Goal: Task Accomplishment & Management: Use online tool/utility

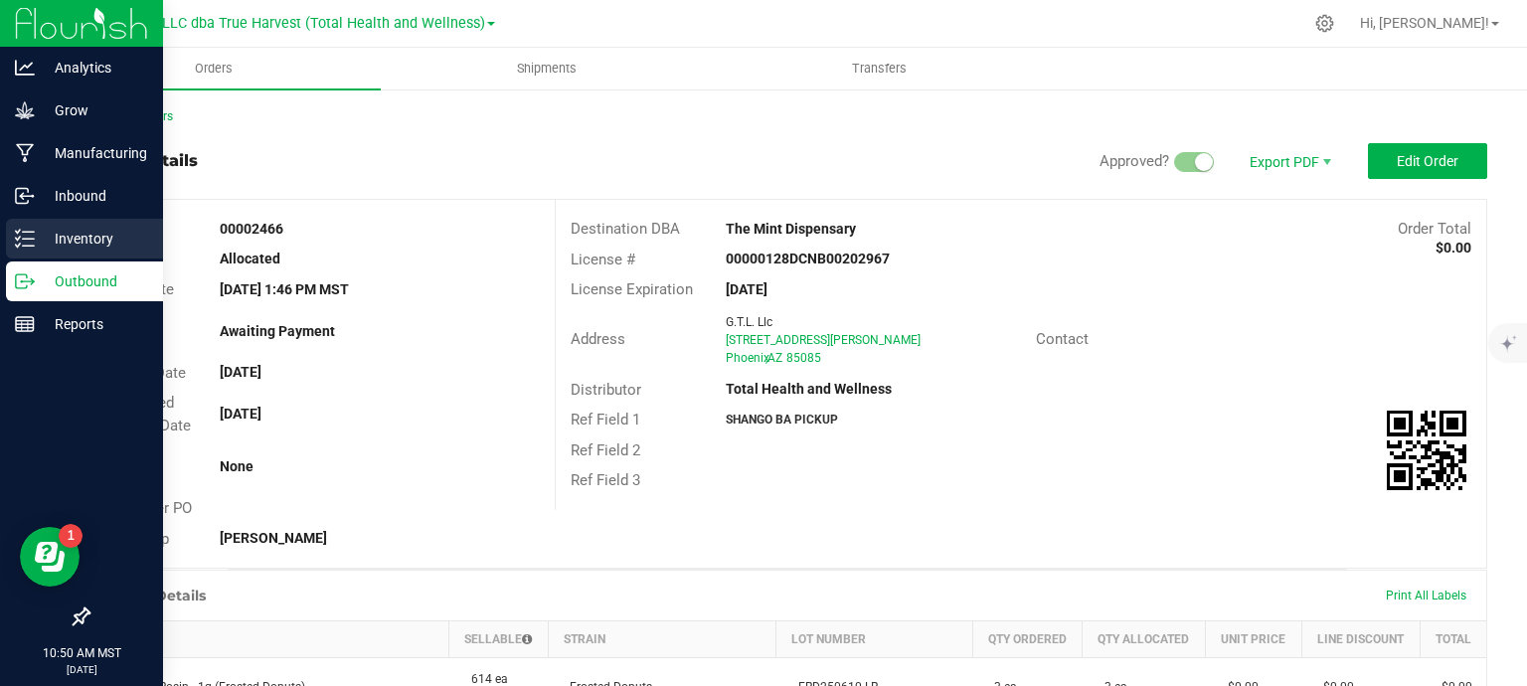
click at [35, 234] on p "Inventory" at bounding box center [94, 239] width 119 height 24
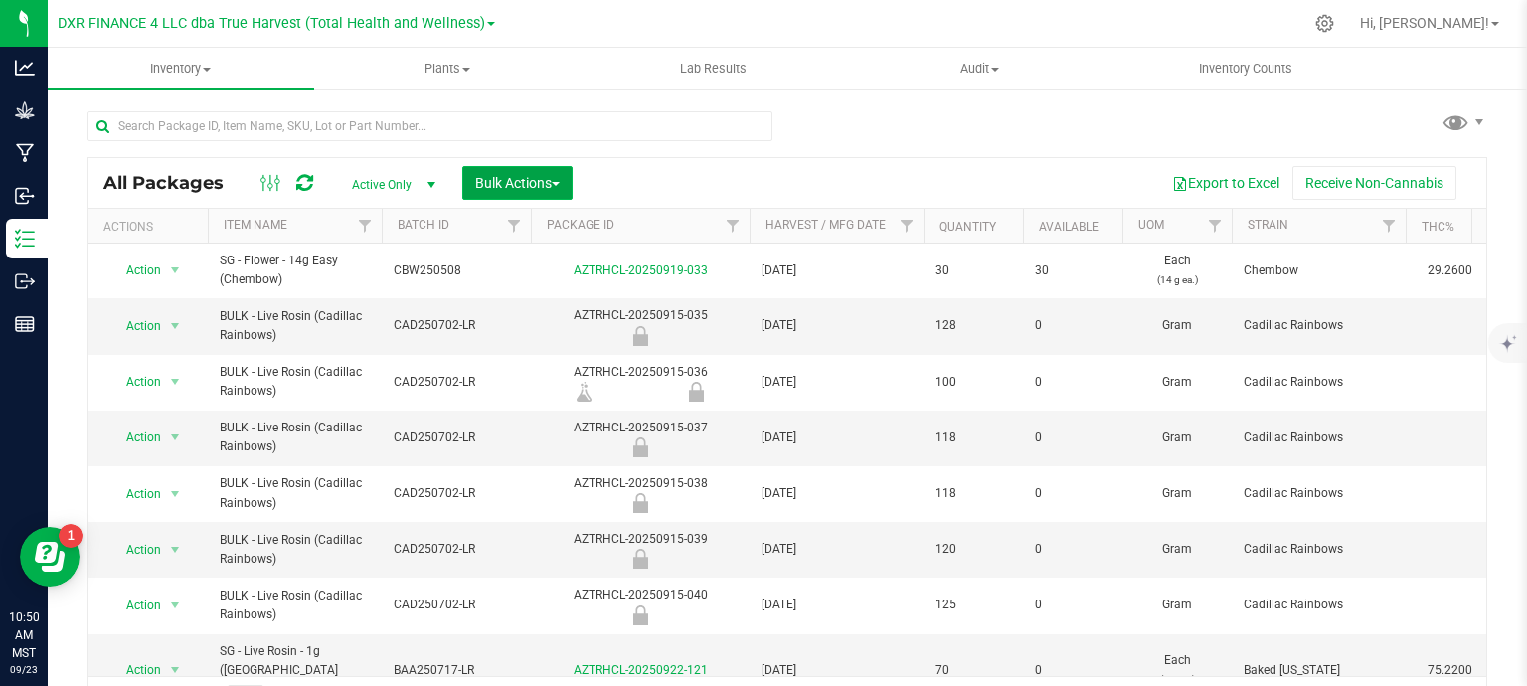
click at [508, 186] on span "Bulk Actions" at bounding box center [517, 183] width 85 height 16
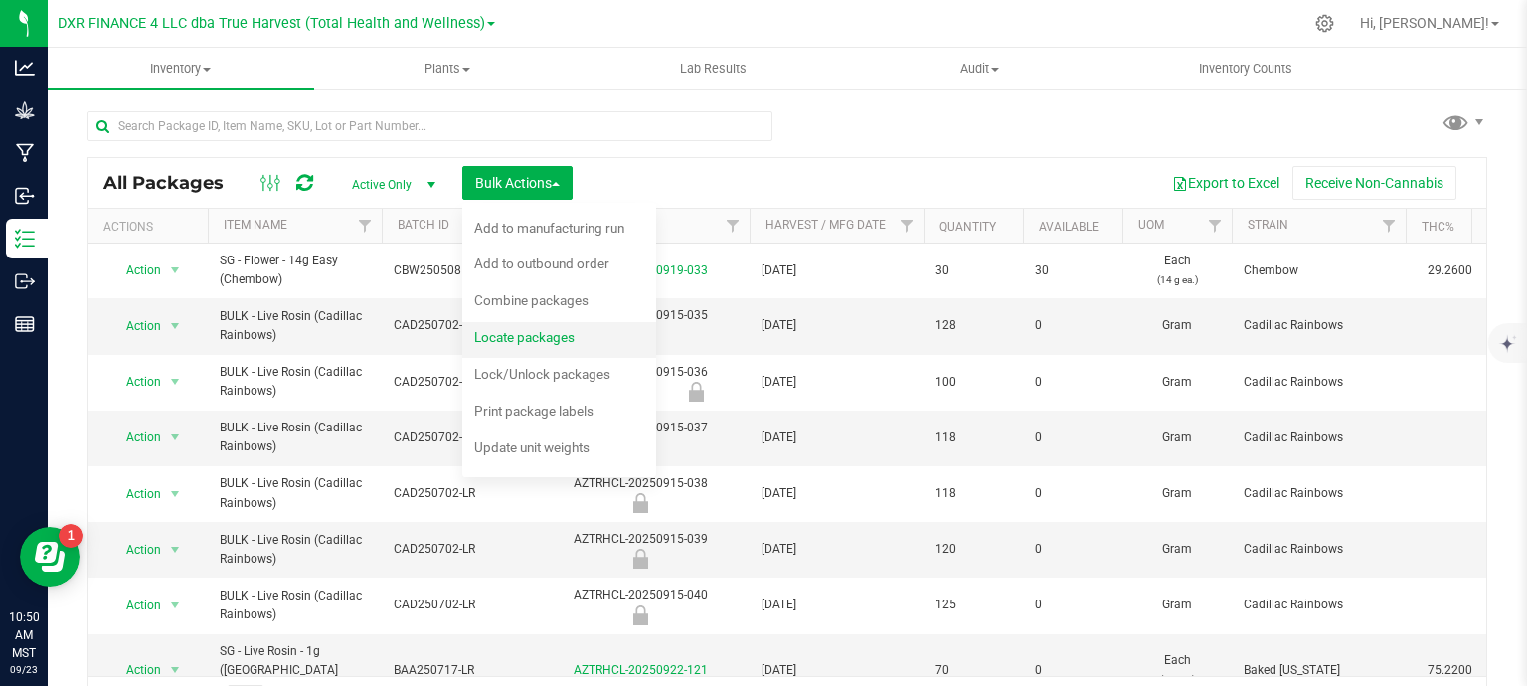
click at [569, 344] on span "Locate packages" at bounding box center [524, 337] width 100 height 16
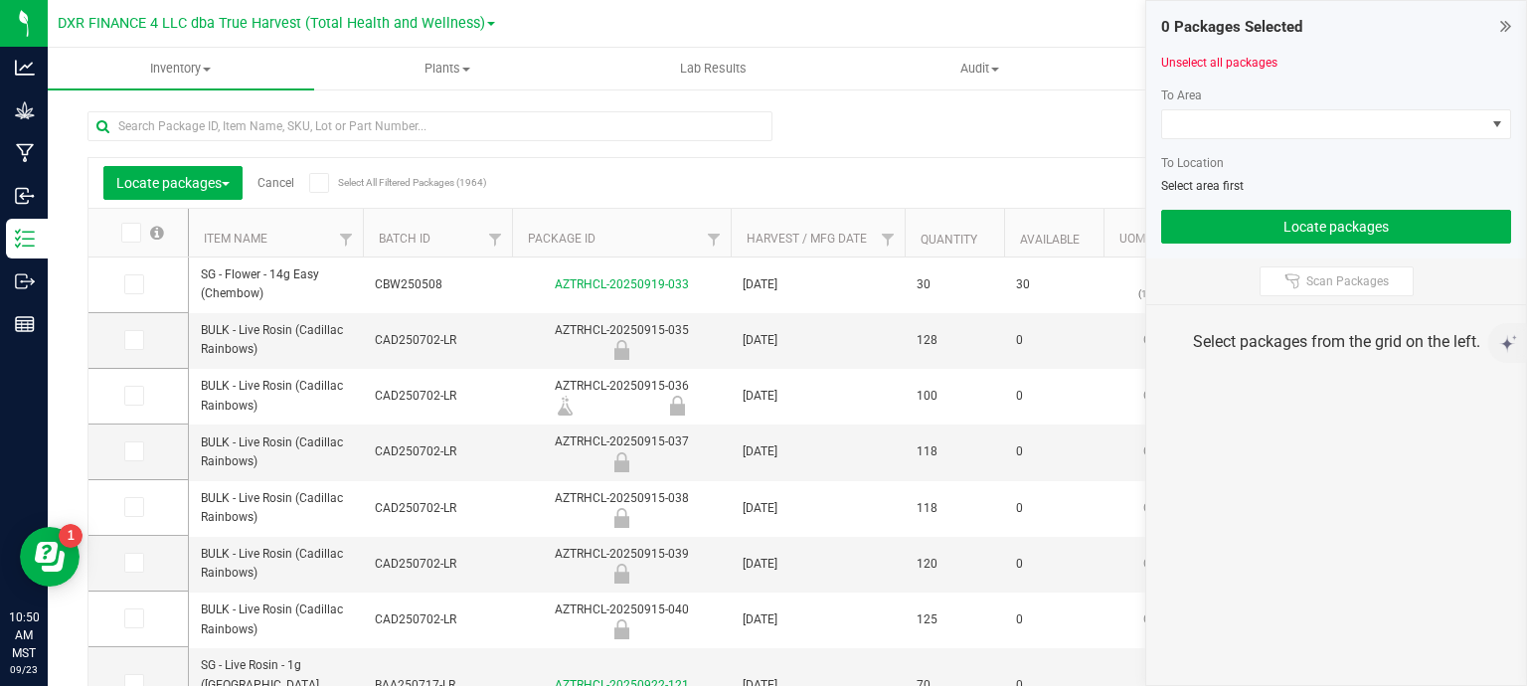
click at [1257, 102] on div "To Area" at bounding box center [1337, 96] width 350 height 18
click at [1273, 122] on span at bounding box center [1324, 124] width 323 height 28
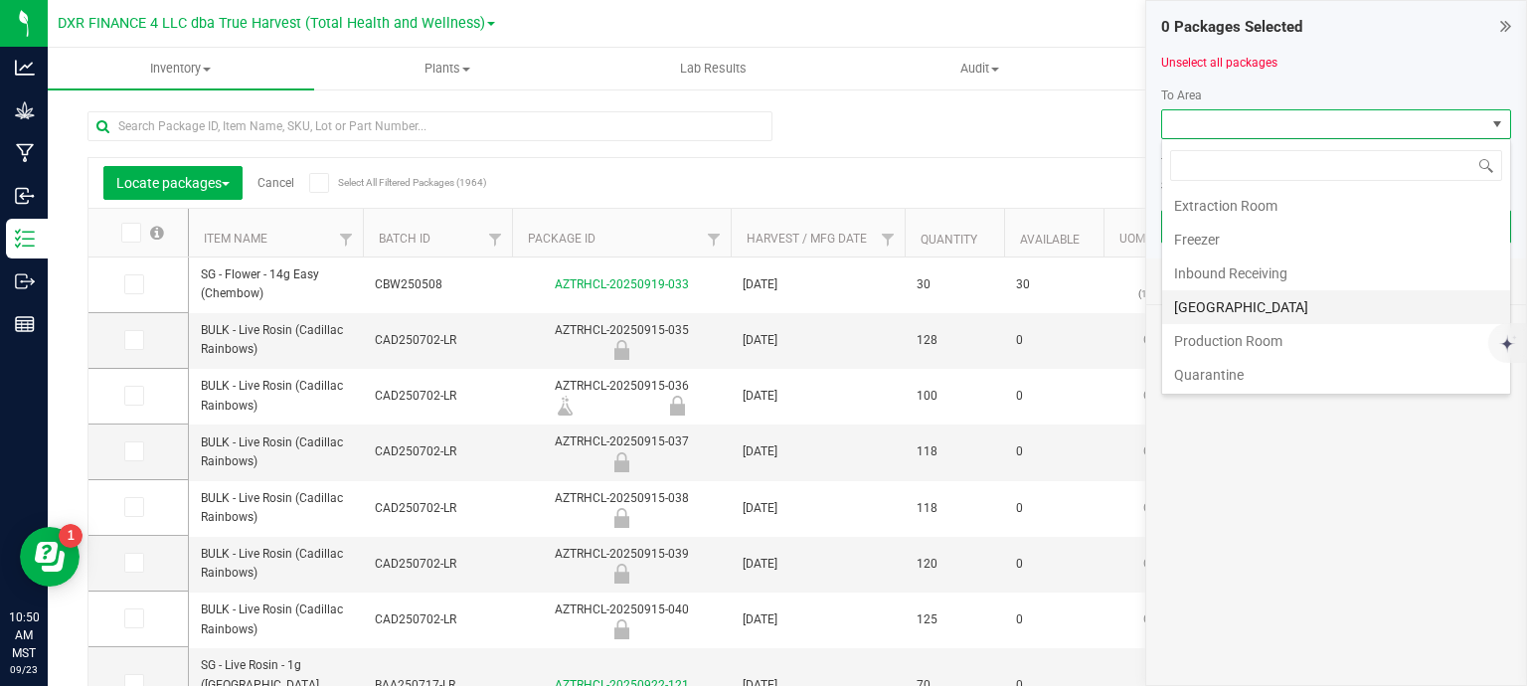
scroll to position [99, 0]
click at [1265, 308] on li "Production Room" at bounding box center [1337, 311] width 348 height 34
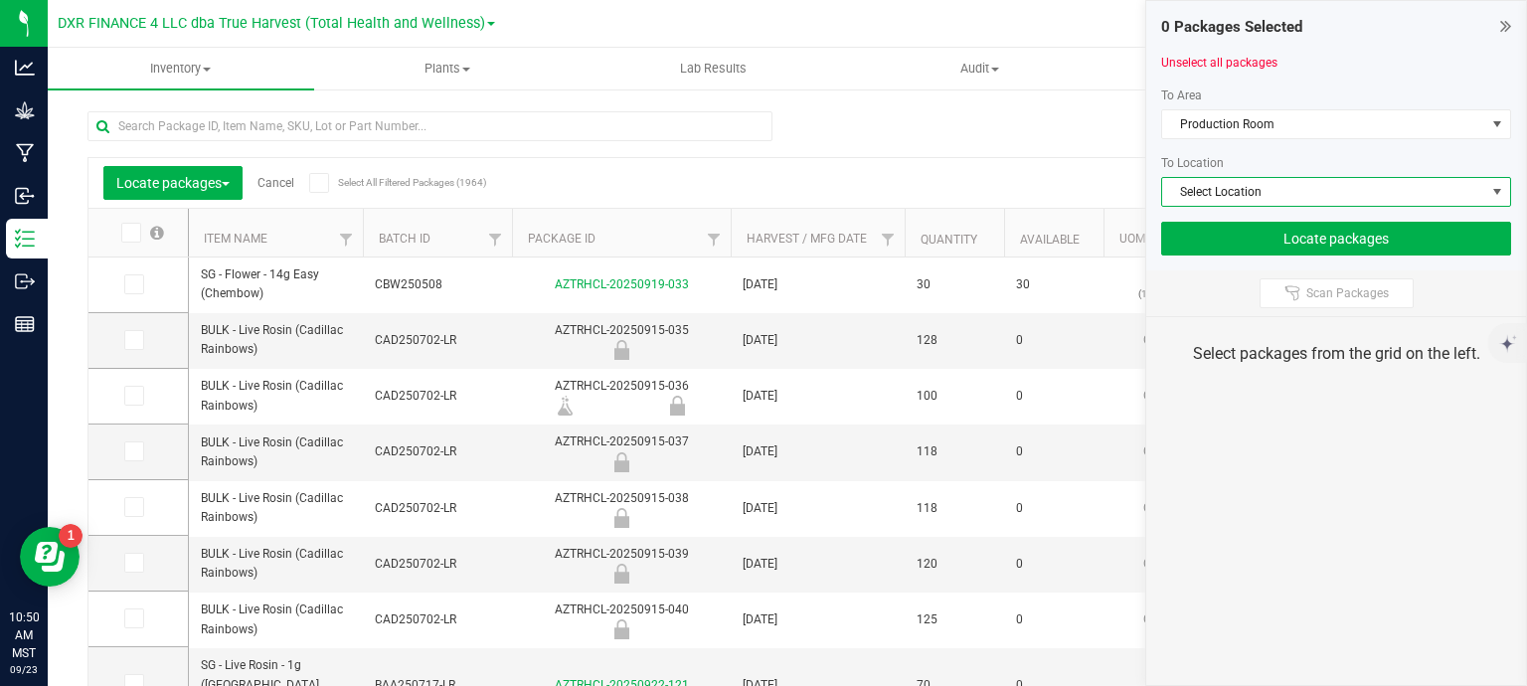
click at [1309, 187] on span "Select Location" at bounding box center [1324, 192] width 323 height 28
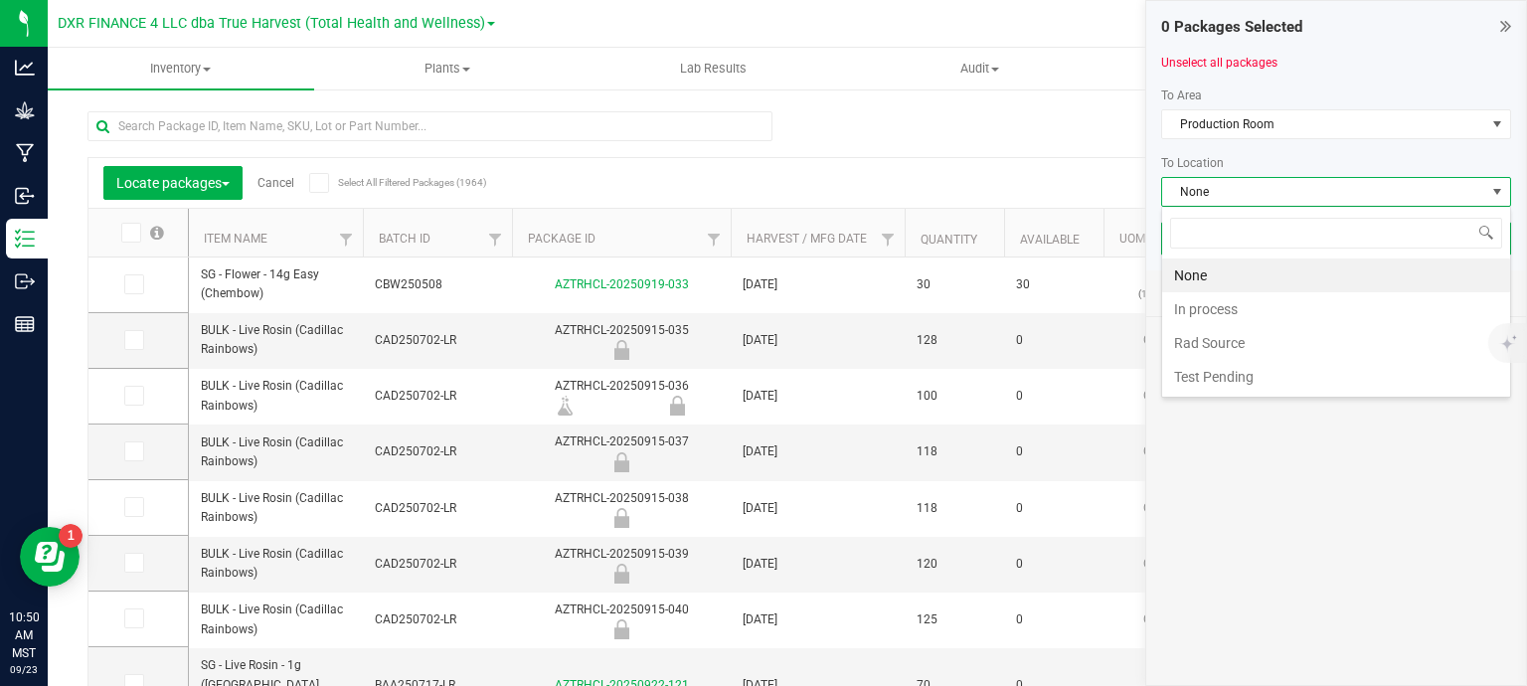
scroll to position [29, 350]
click at [1254, 318] on li "In process" at bounding box center [1337, 309] width 348 height 34
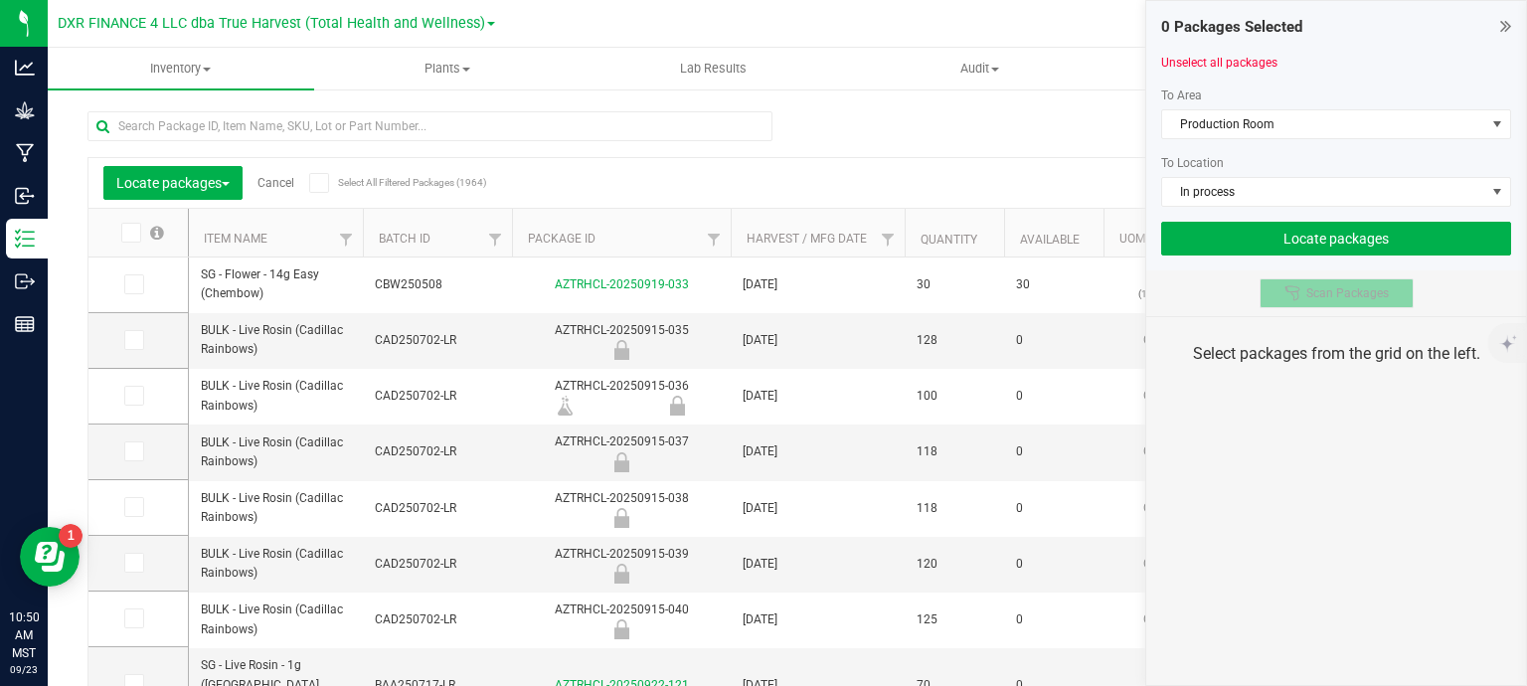
click at [1361, 289] on span "Scan Packages" at bounding box center [1348, 293] width 83 height 16
click at [1008, 152] on div "Locate packages Cancel Select All Filtered Packages (1964) Add to manufacturing…" at bounding box center [788, 414] width 1400 height 645
click at [278, 185] on link "Cancel" at bounding box center [276, 183] width 37 height 14
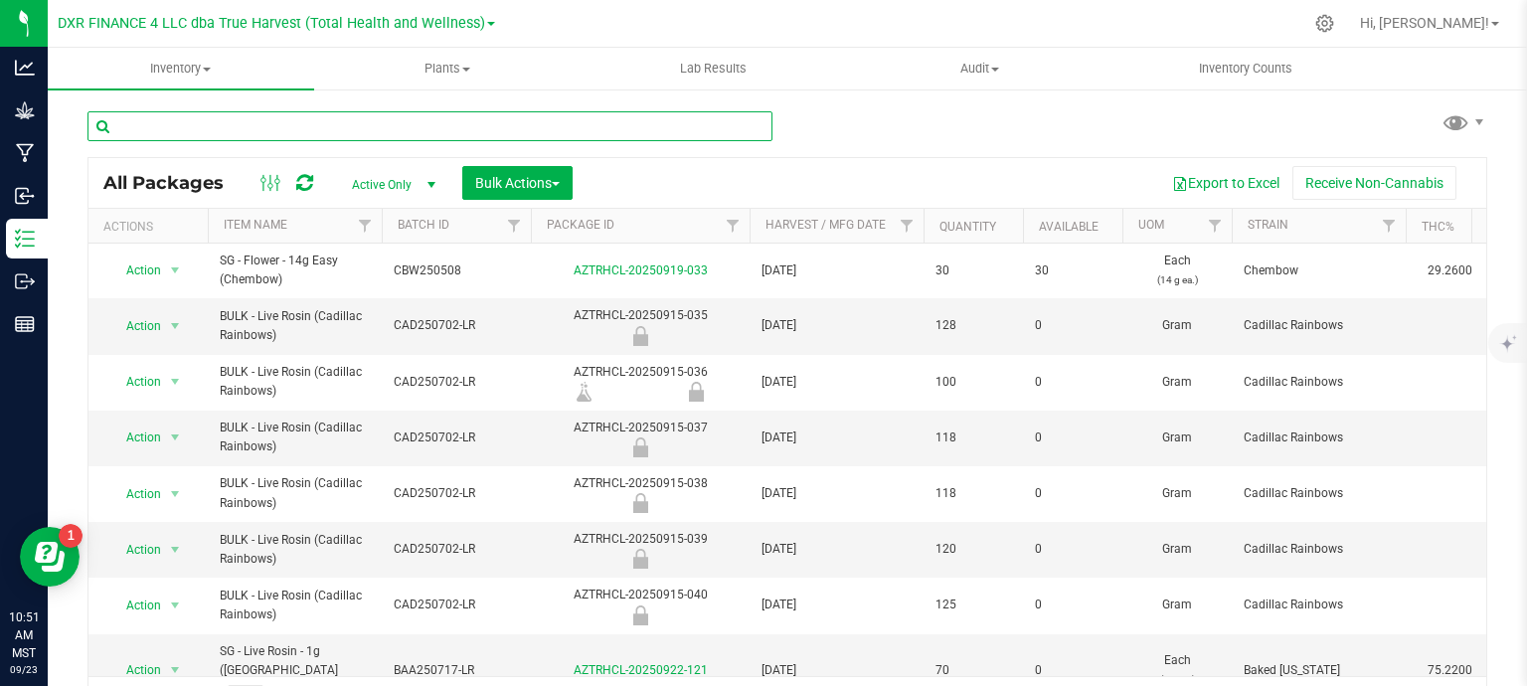
click at [279, 130] on input "text" at bounding box center [430, 126] width 685 height 30
type input "AZTRHCL-20250916-025"
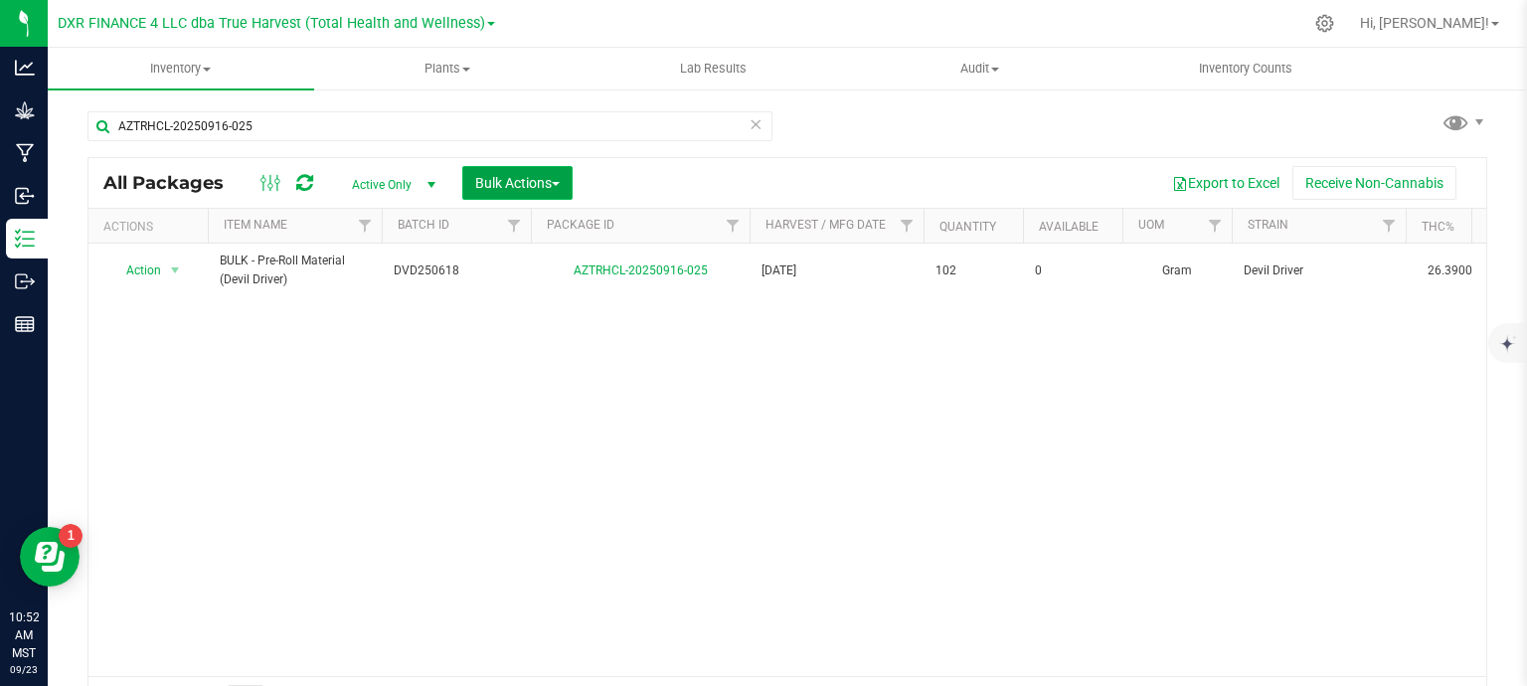
click at [523, 187] on span "Bulk Actions" at bounding box center [517, 183] width 85 height 16
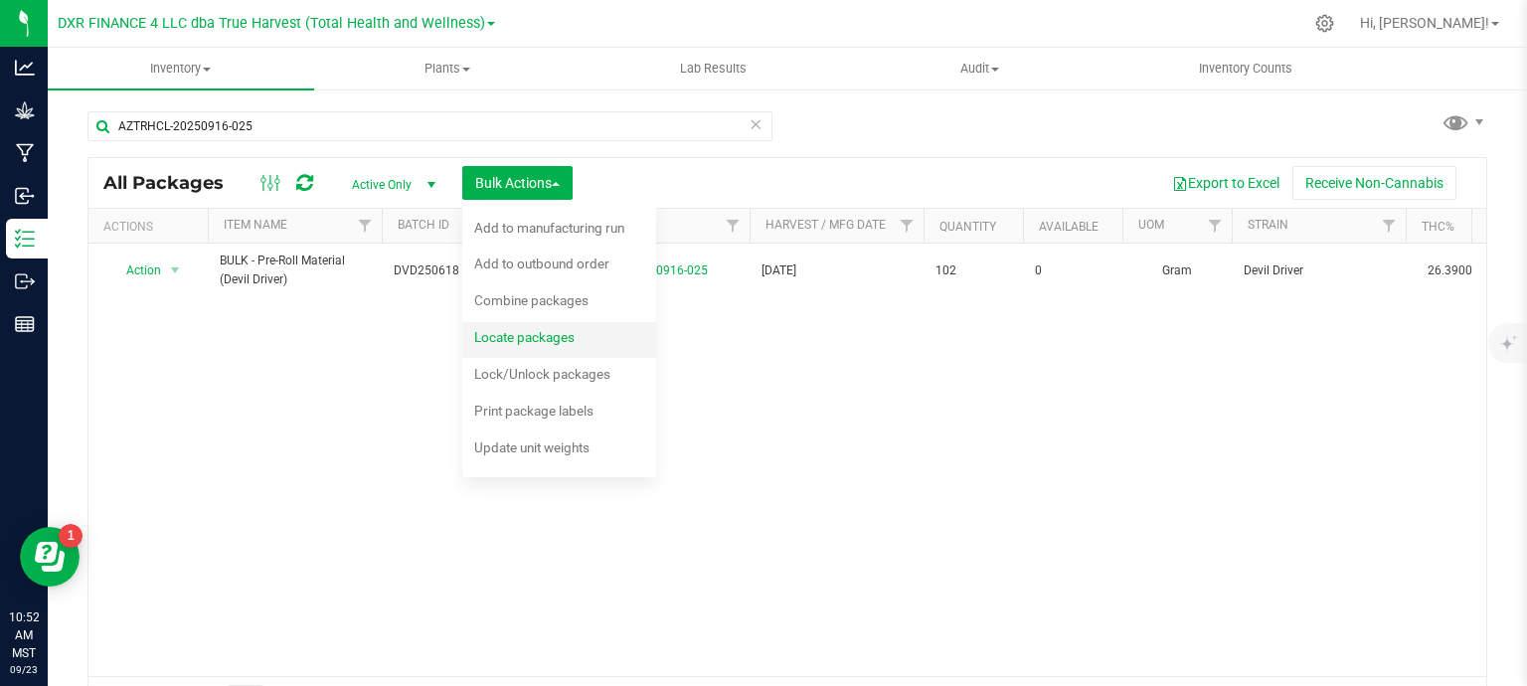
click at [584, 331] on div "Locate packages" at bounding box center [537, 340] width 127 height 32
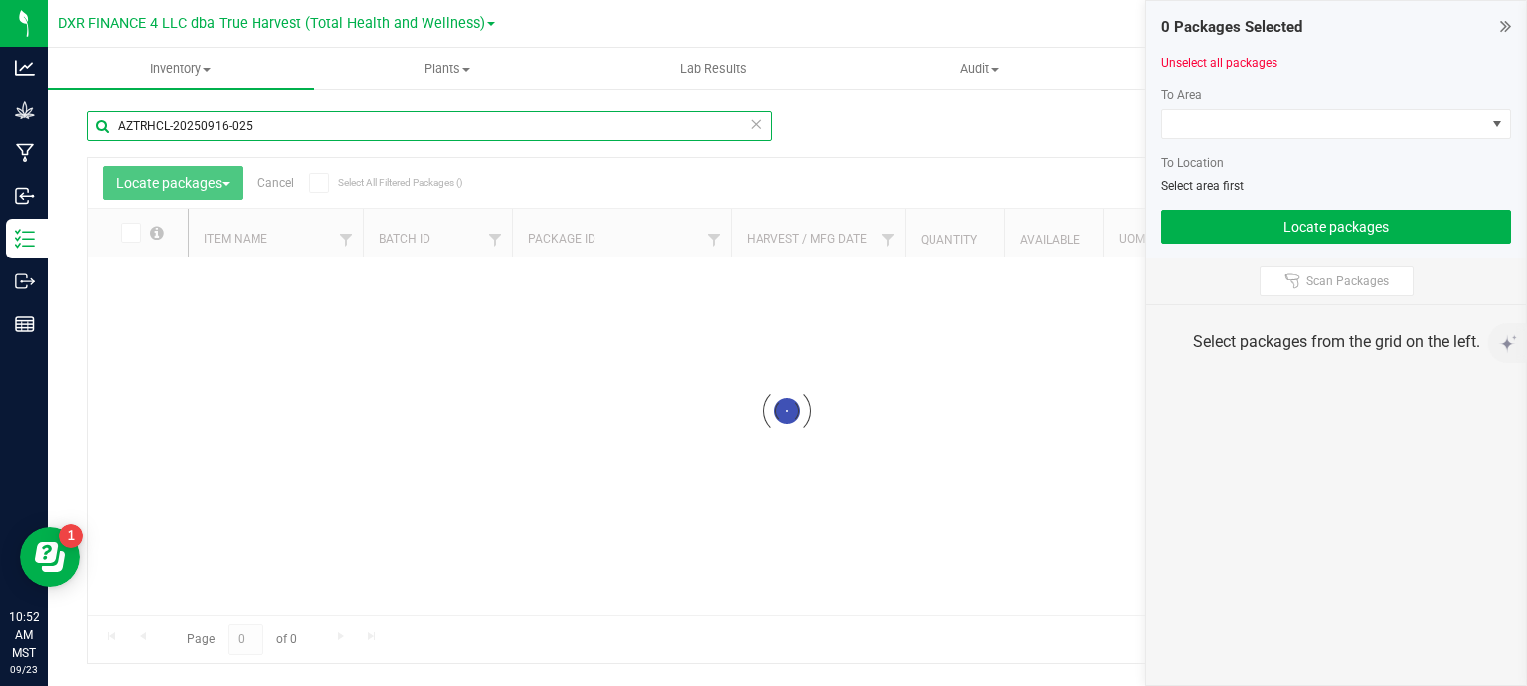
click at [283, 117] on input "AZTRHCL-20250916-025" at bounding box center [430, 126] width 685 height 30
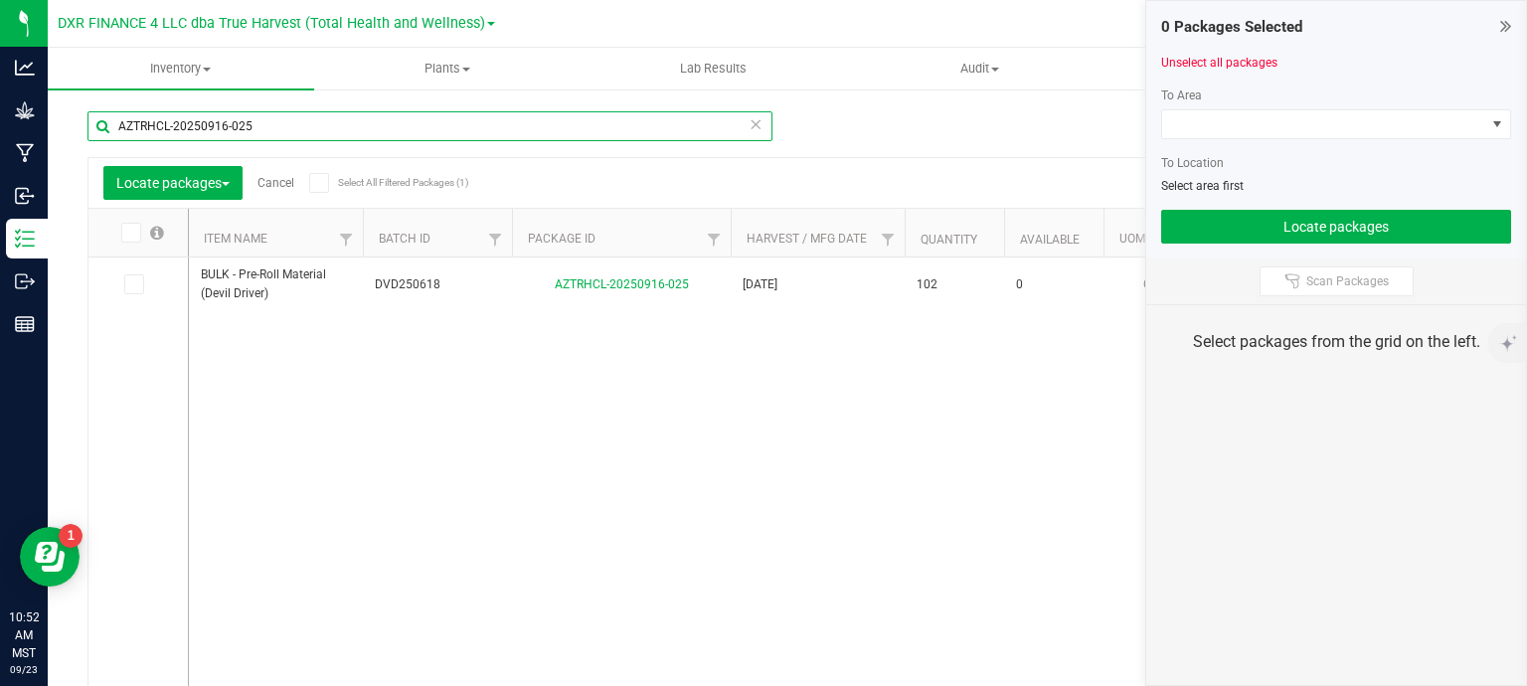
click at [283, 117] on input "AZTRHCL-20250916-025" at bounding box center [430, 126] width 685 height 30
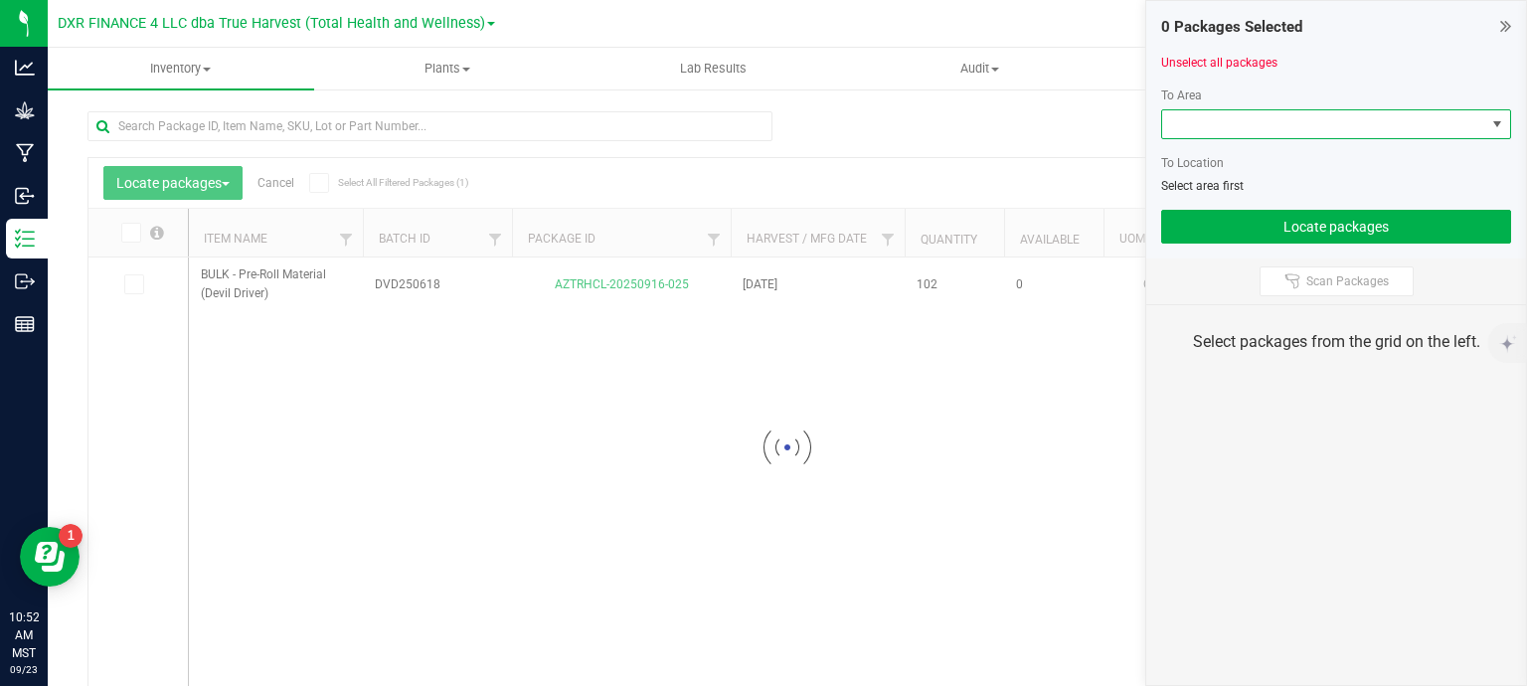
click at [1401, 123] on span at bounding box center [1324, 124] width 323 height 28
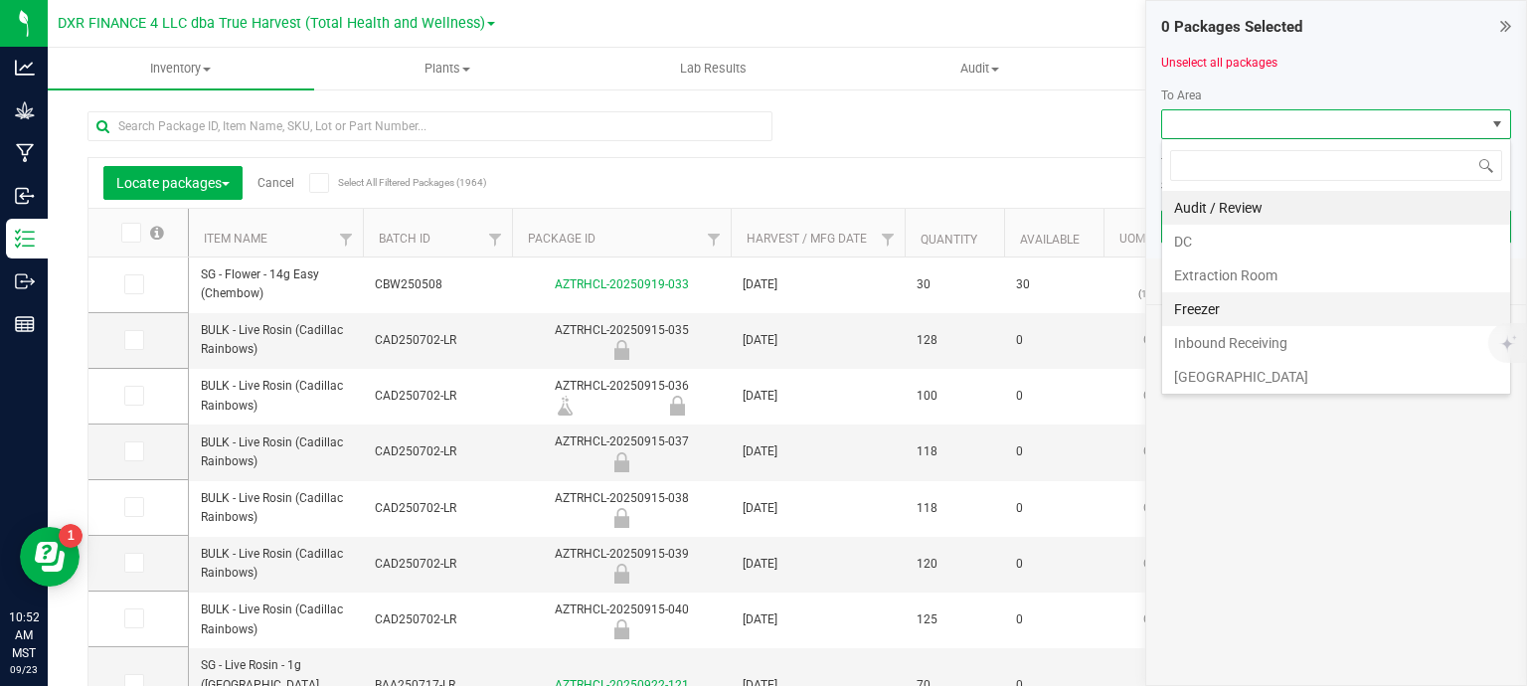
scroll to position [99, 0]
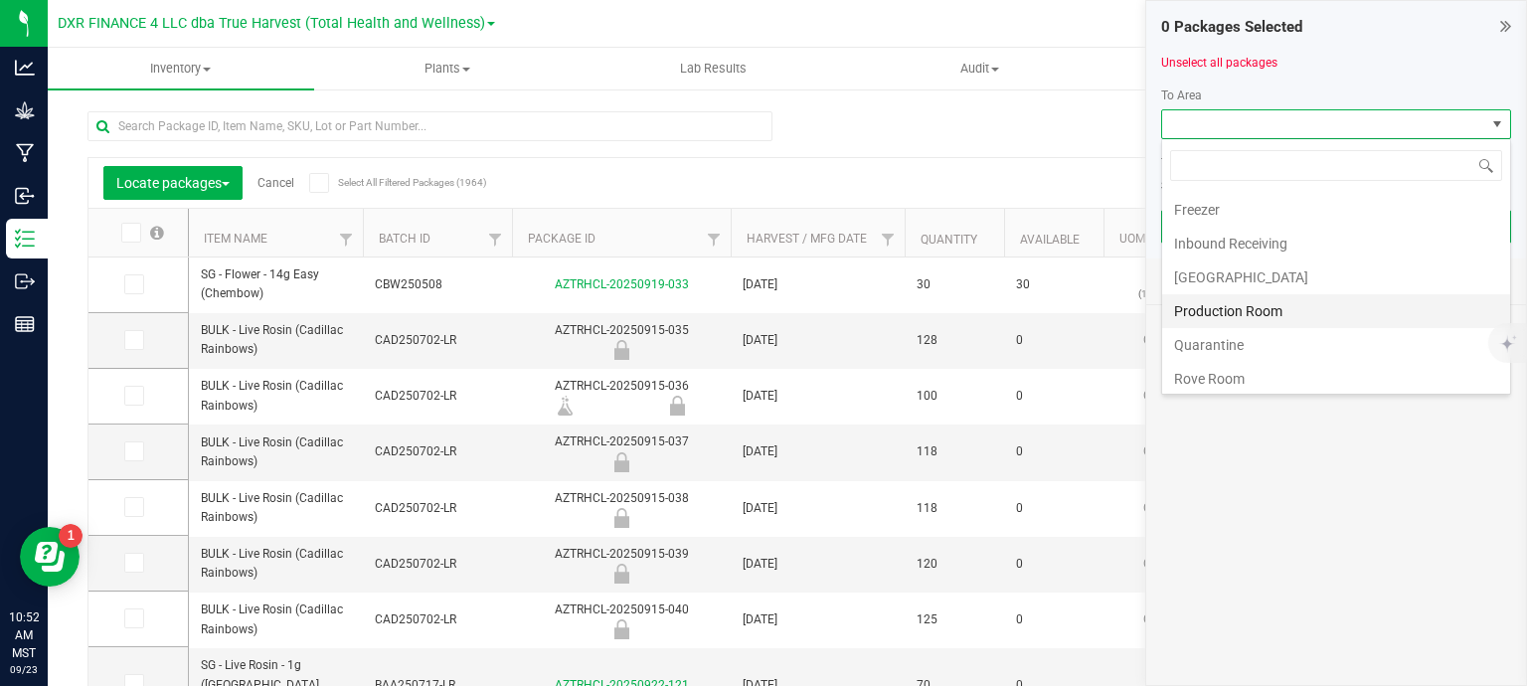
click at [1289, 300] on li "Production Room" at bounding box center [1337, 311] width 348 height 34
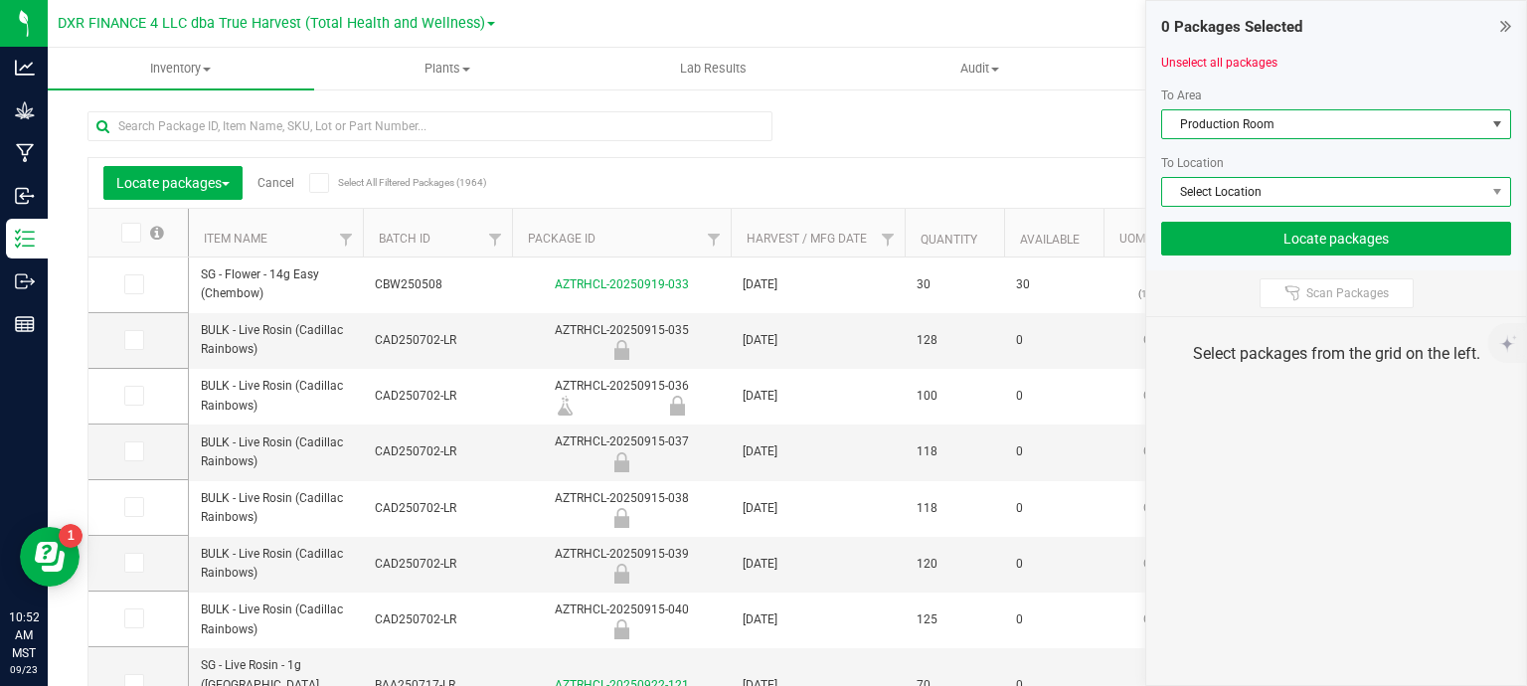
click at [1321, 194] on span "Select Location" at bounding box center [1324, 192] width 323 height 28
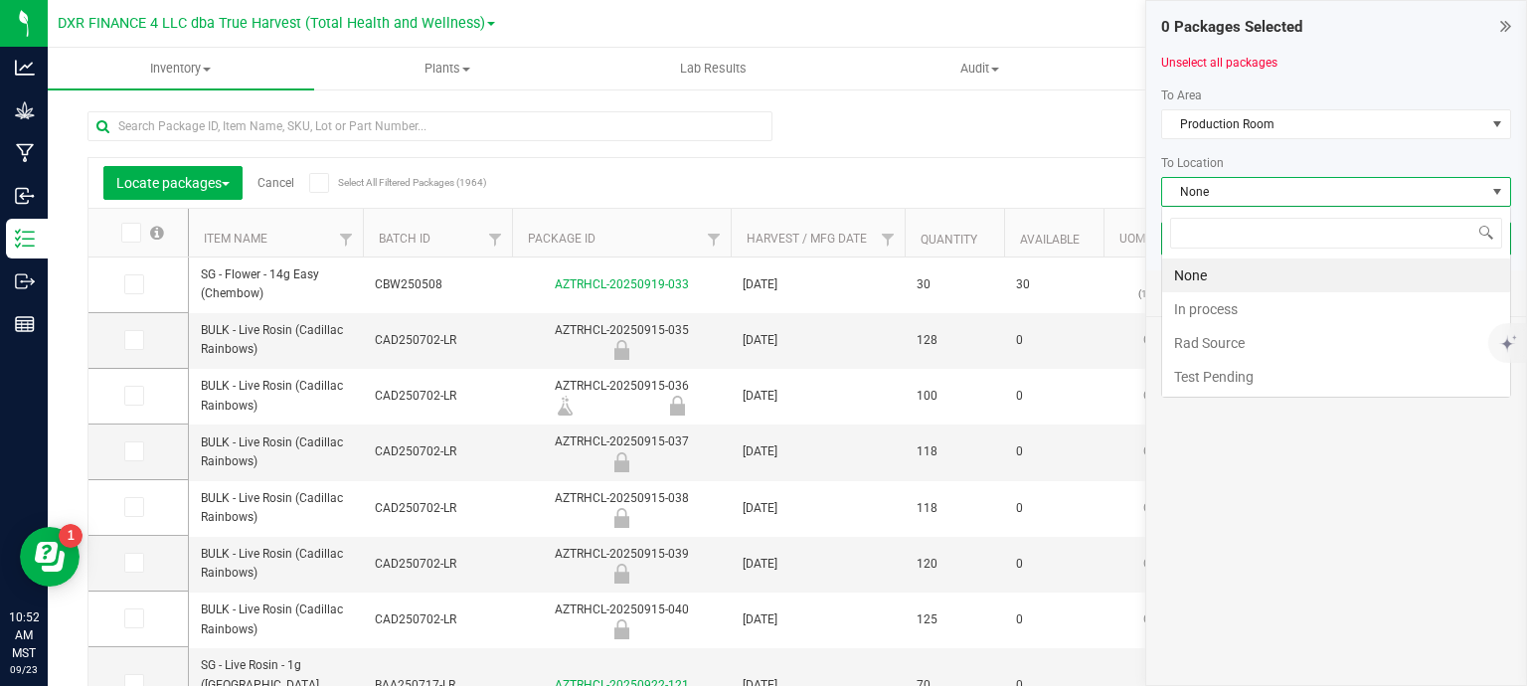
scroll to position [29, 350]
click at [1284, 311] on li "In process" at bounding box center [1337, 309] width 348 height 34
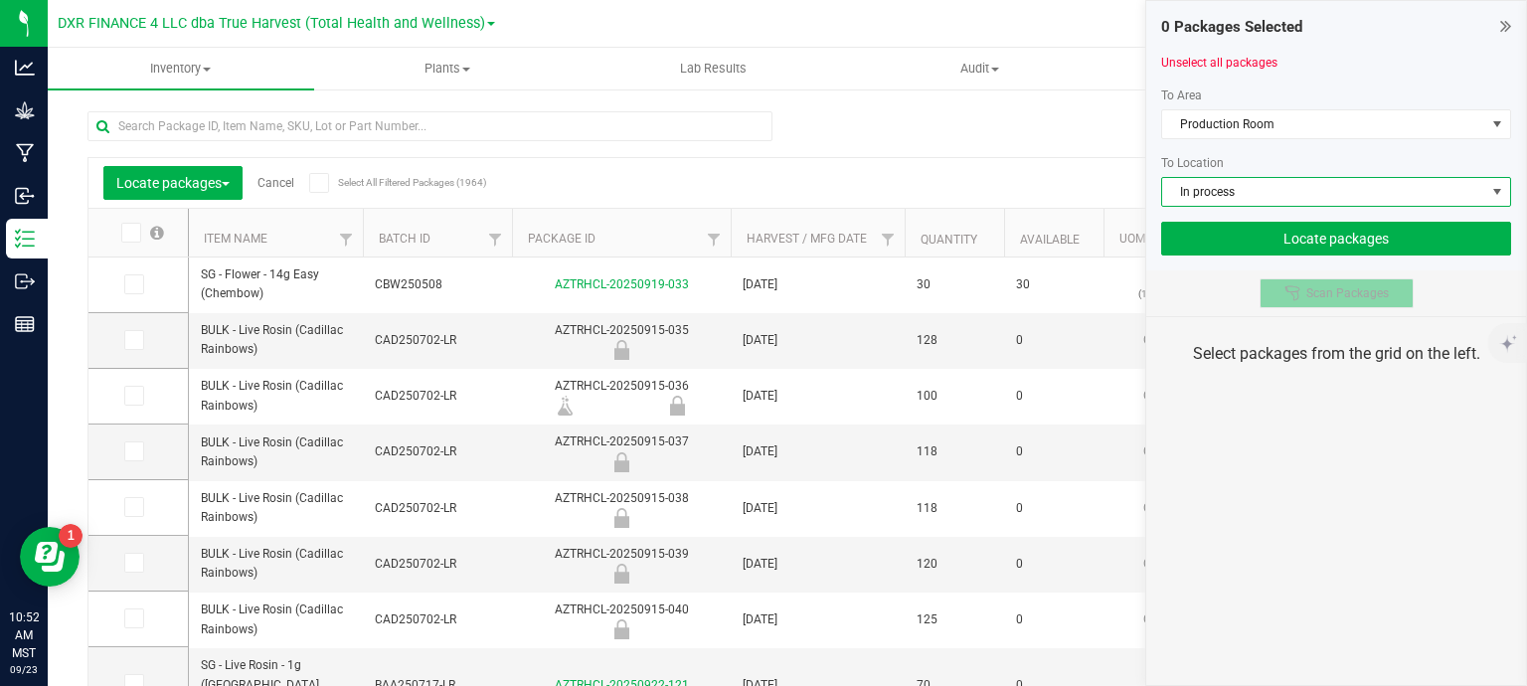
click at [1316, 296] on span "Scan Packages" at bounding box center [1348, 293] width 83 height 16
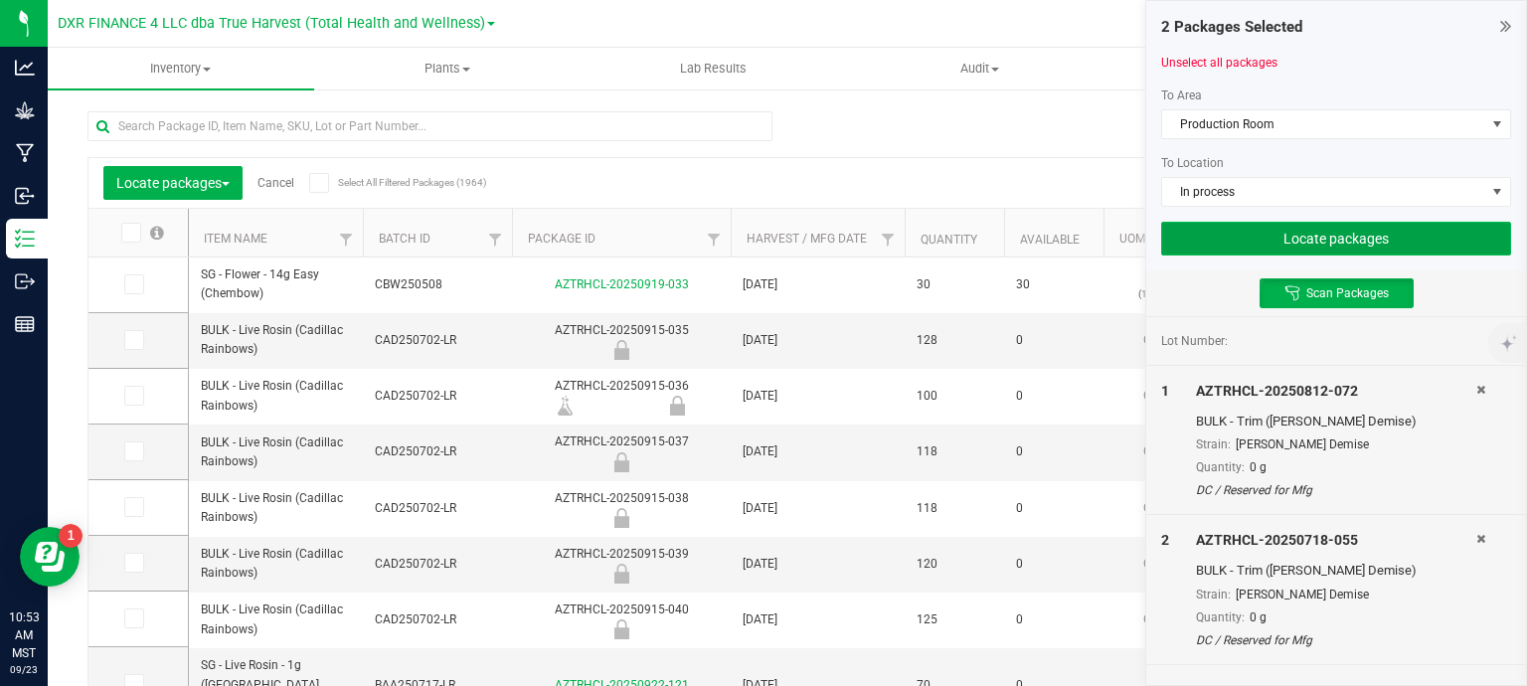
click at [1372, 243] on button "Locate packages" at bounding box center [1337, 239] width 350 height 34
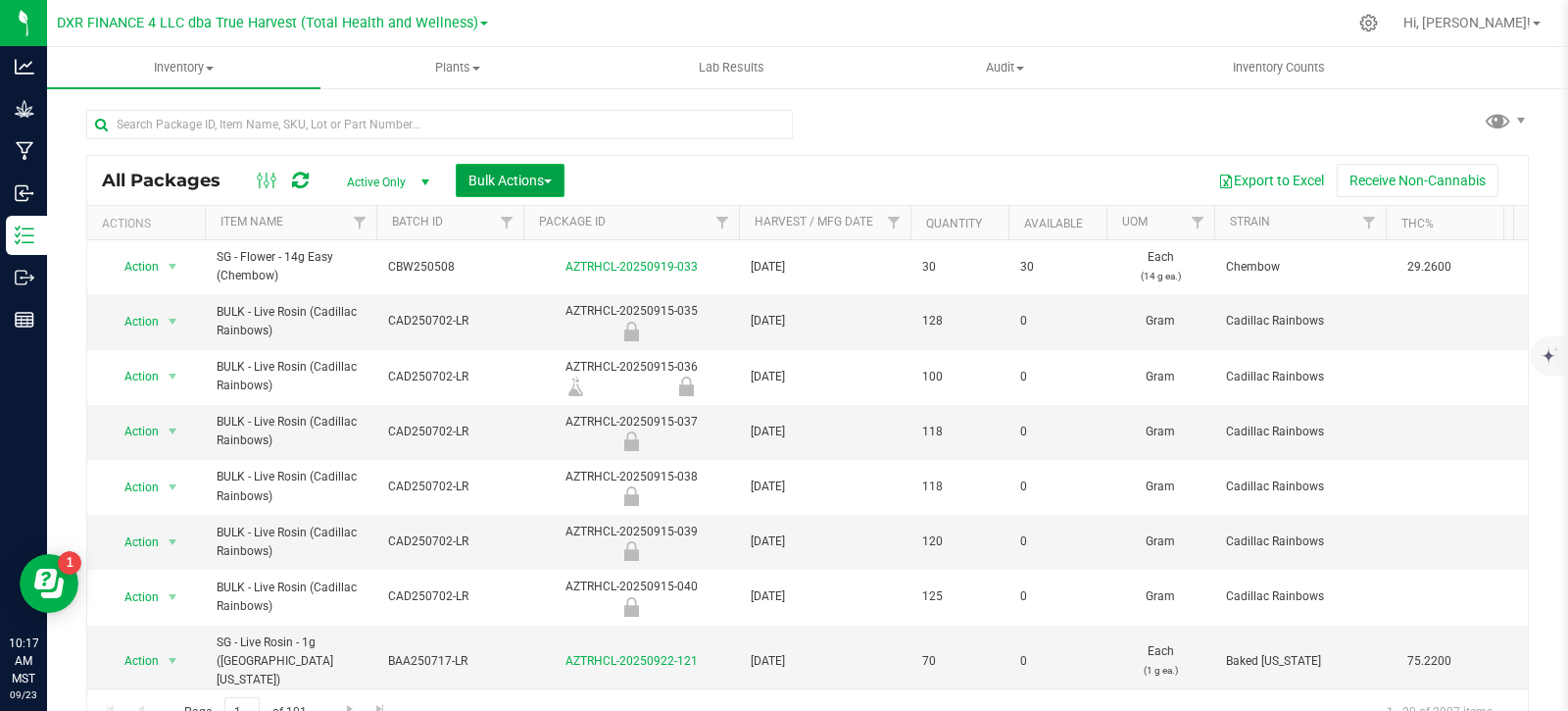
click at [529, 186] on span "Bulk Actions" at bounding box center [510, 180] width 84 height 16
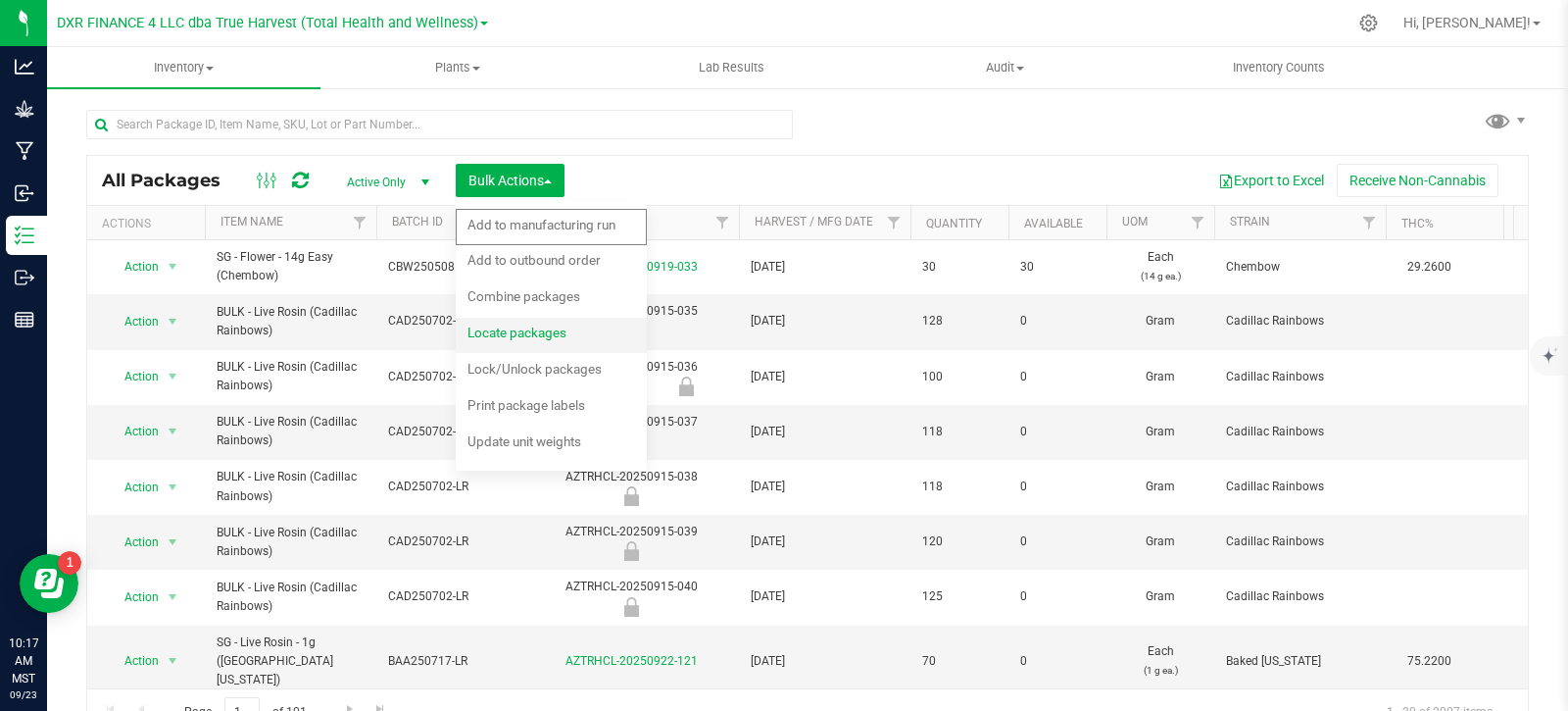
click at [509, 336] on span "Locate packages" at bounding box center [516, 332] width 99 height 16
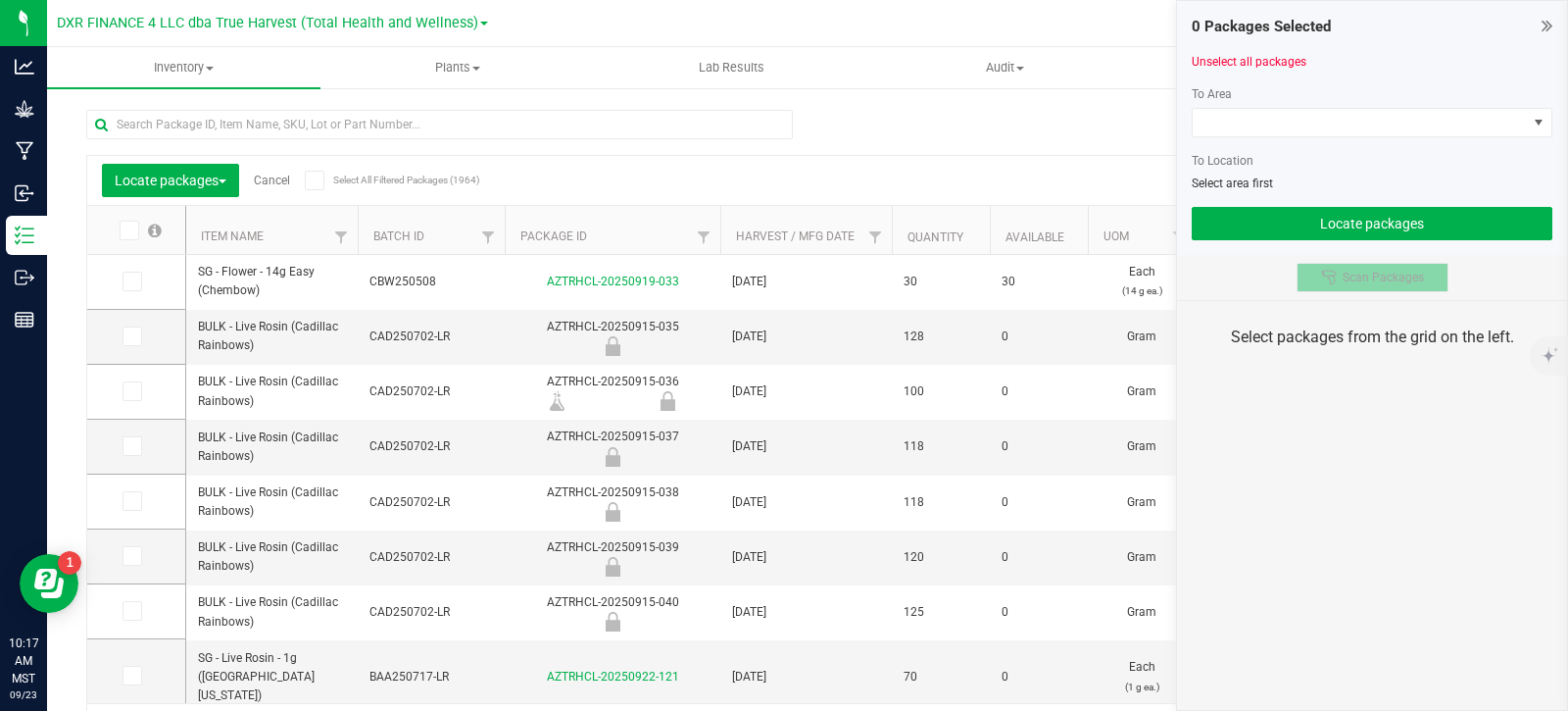
click at [1385, 280] on span "Scan Packages" at bounding box center [1383, 277] width 82 height 16
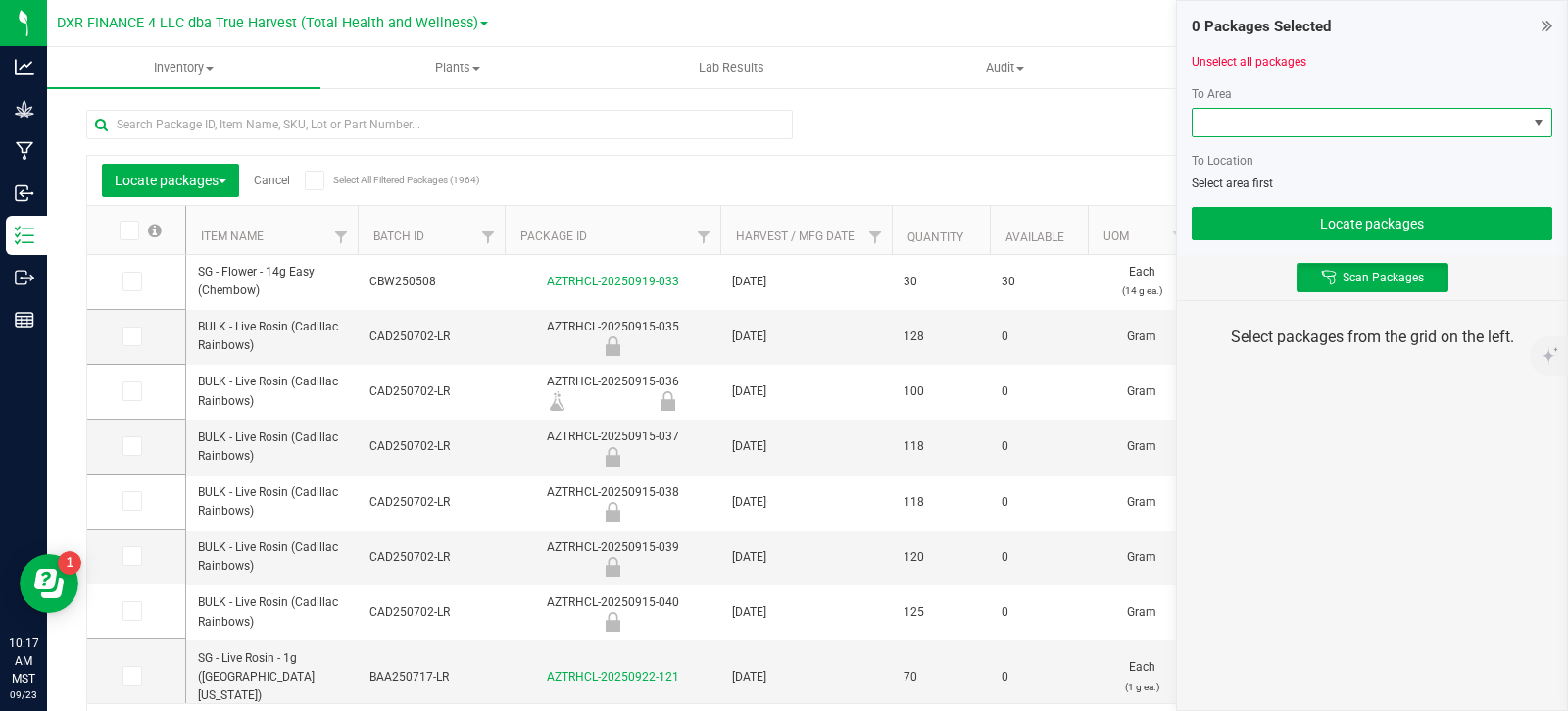
click at [1381, 124] on span at bounding box center [1359, 122] width 334 height 28
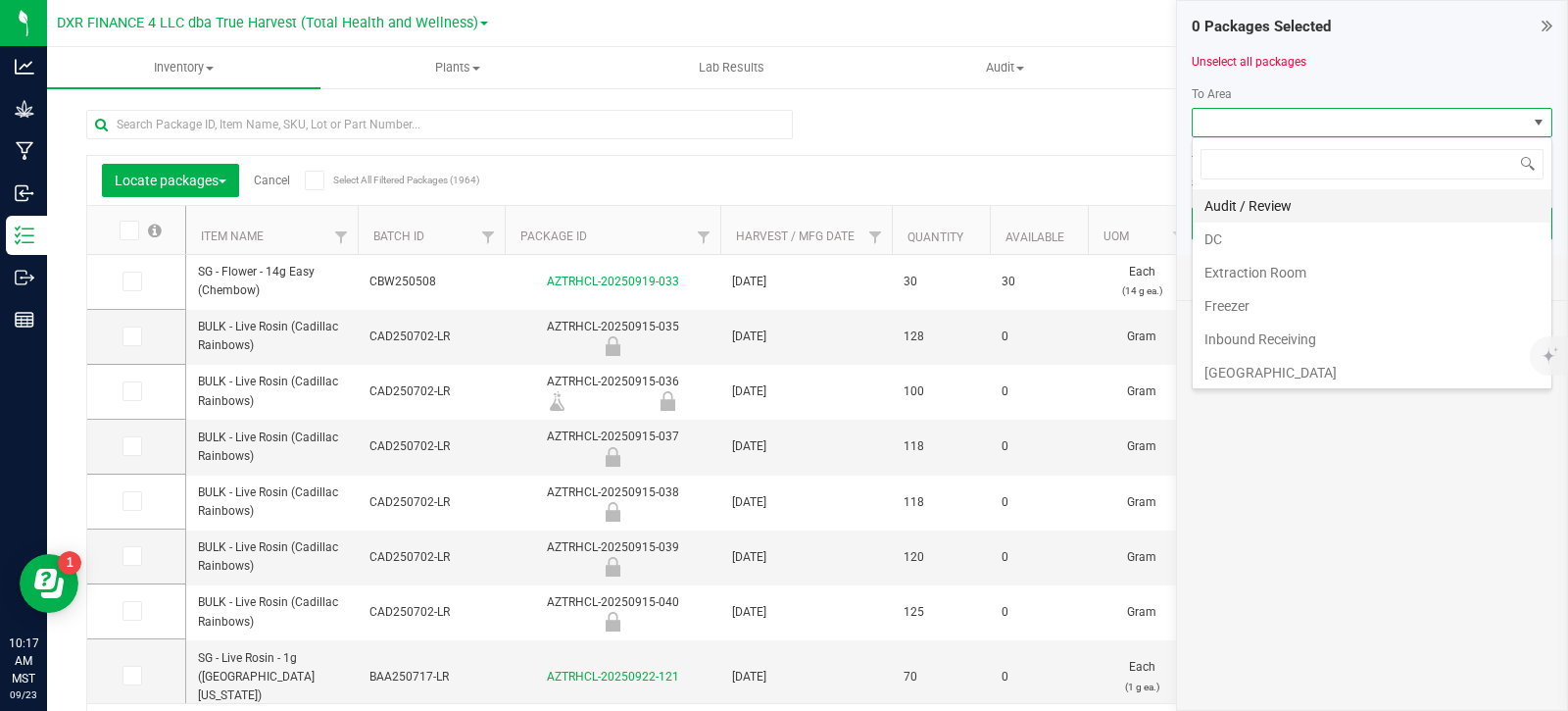
scroll to position [30, 361]
click at [1260, 249] on li "DC" at bounding box center [1372, 240] width 359 height 34
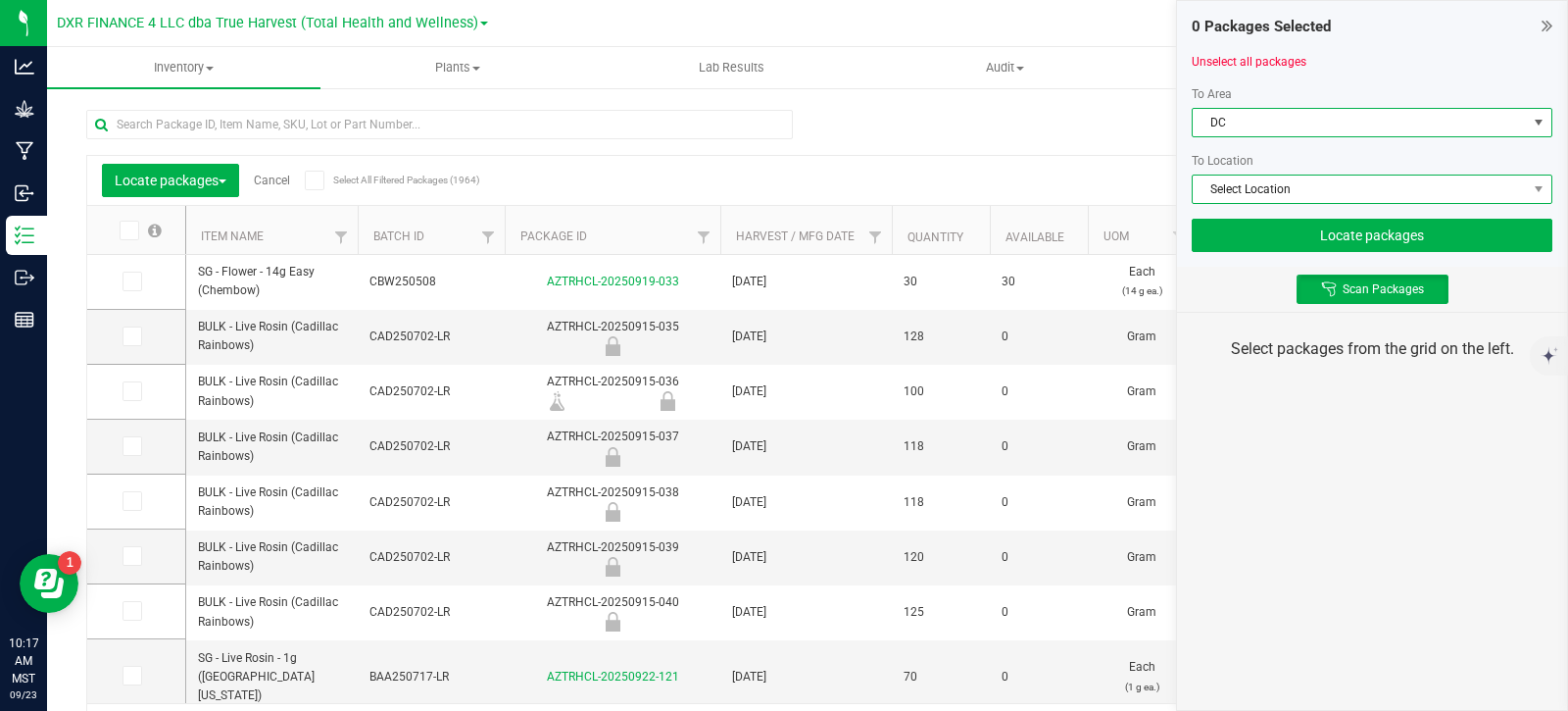
click at [1297, 195] on span "Select Location" at bounding box center [1359, 189] width 334 height 28
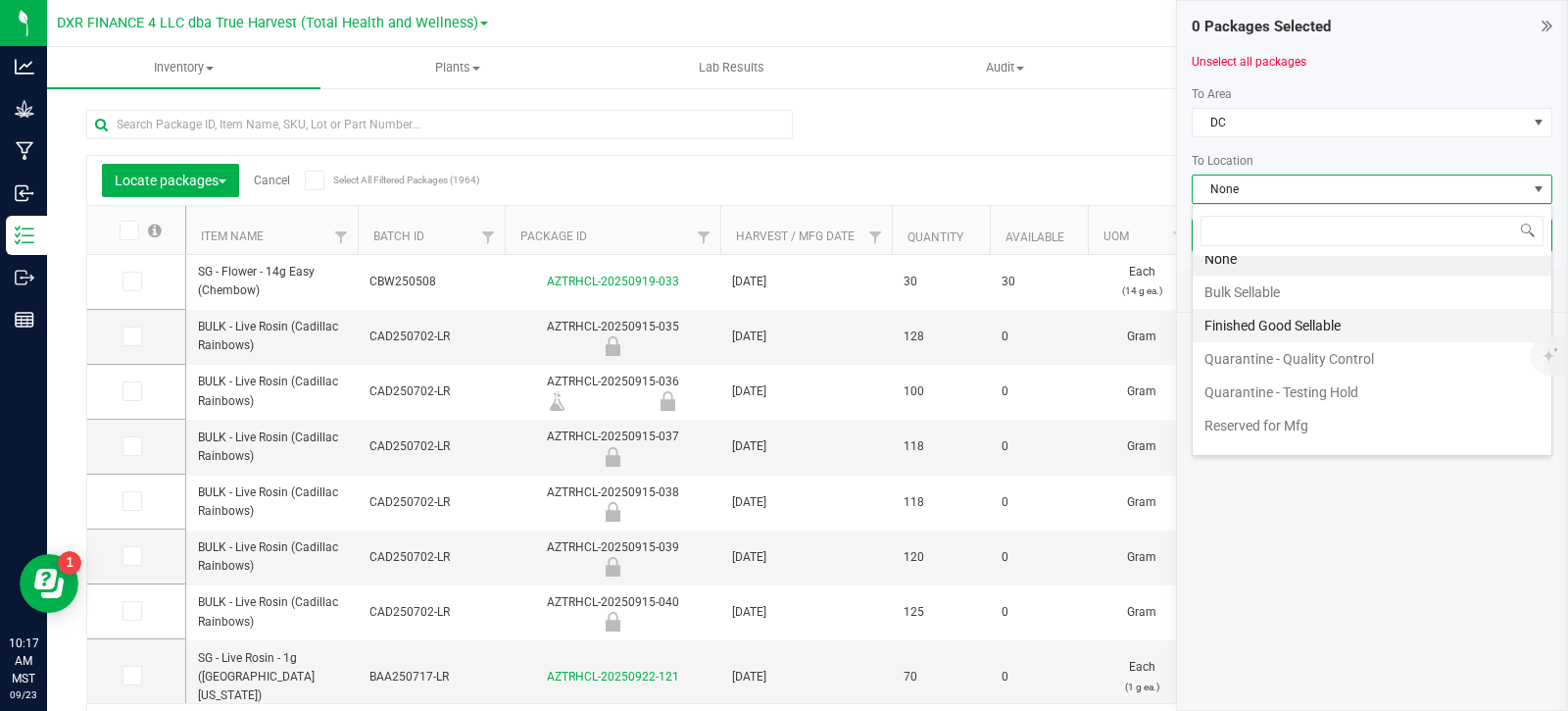
scroll to position [37, 0]
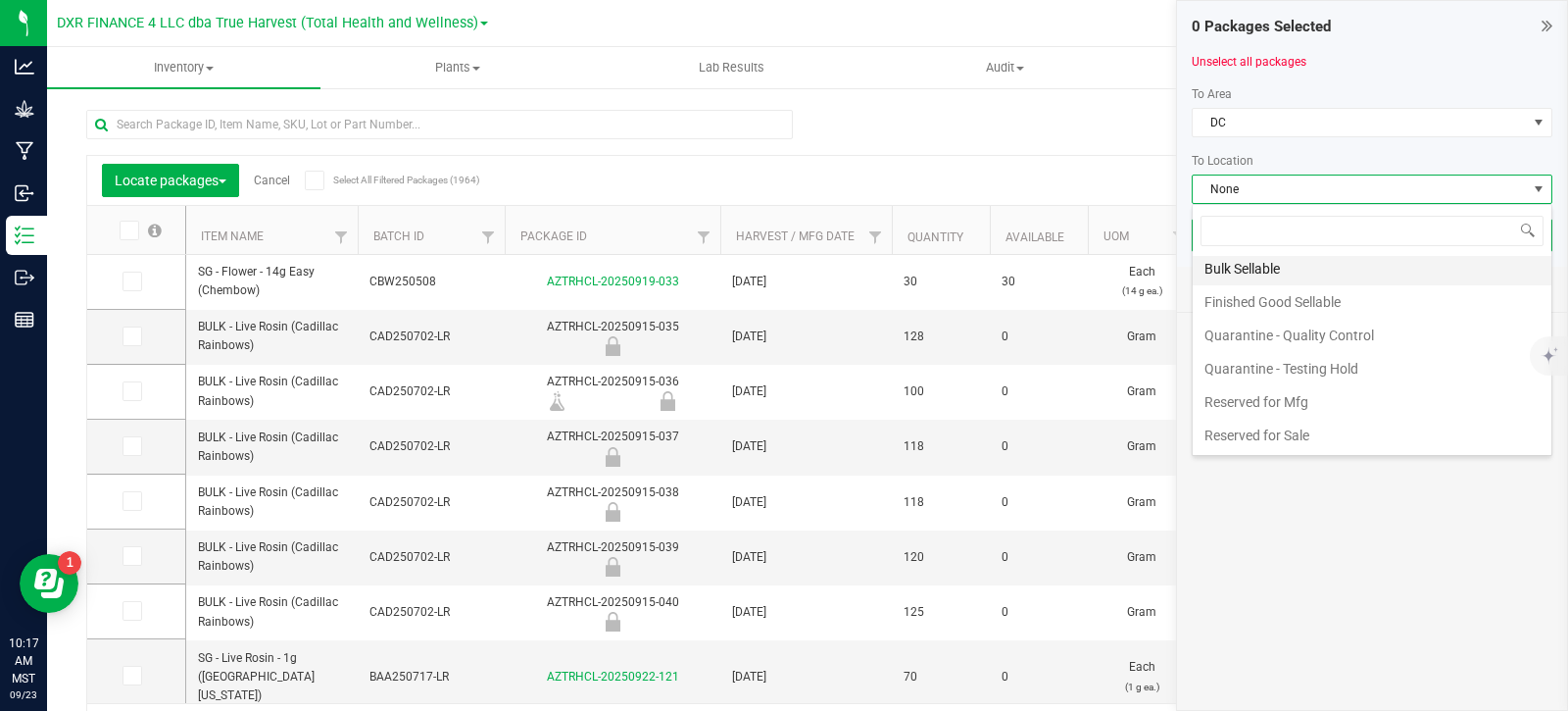
click at [1252, 274] on li "Bulk Sellable" at bounding box center [1372, 269] width 359 height 34
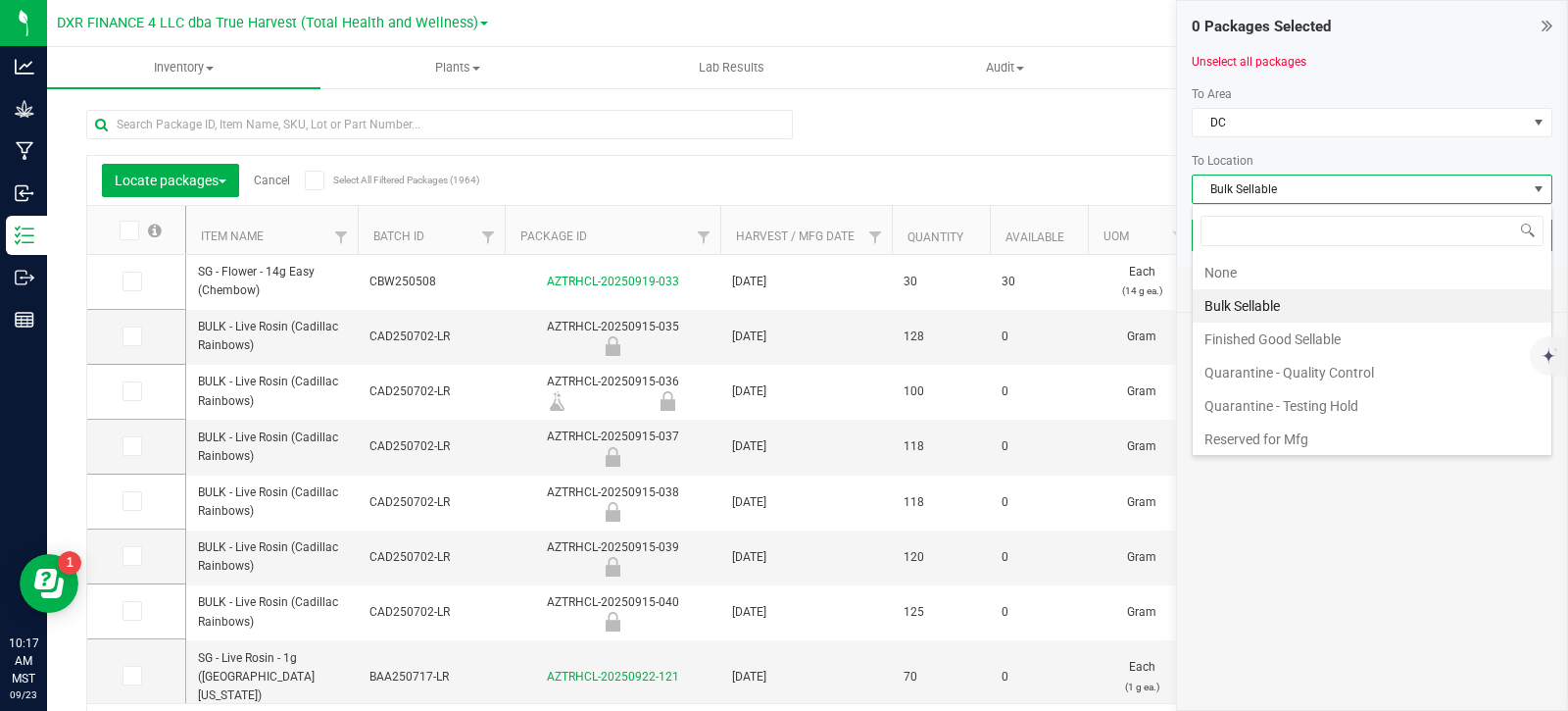
scroll to position [30, 361]
click at [1264, 311] on li "Bulk Sellable" at bounding box center [1372, 306] width 359 height 34
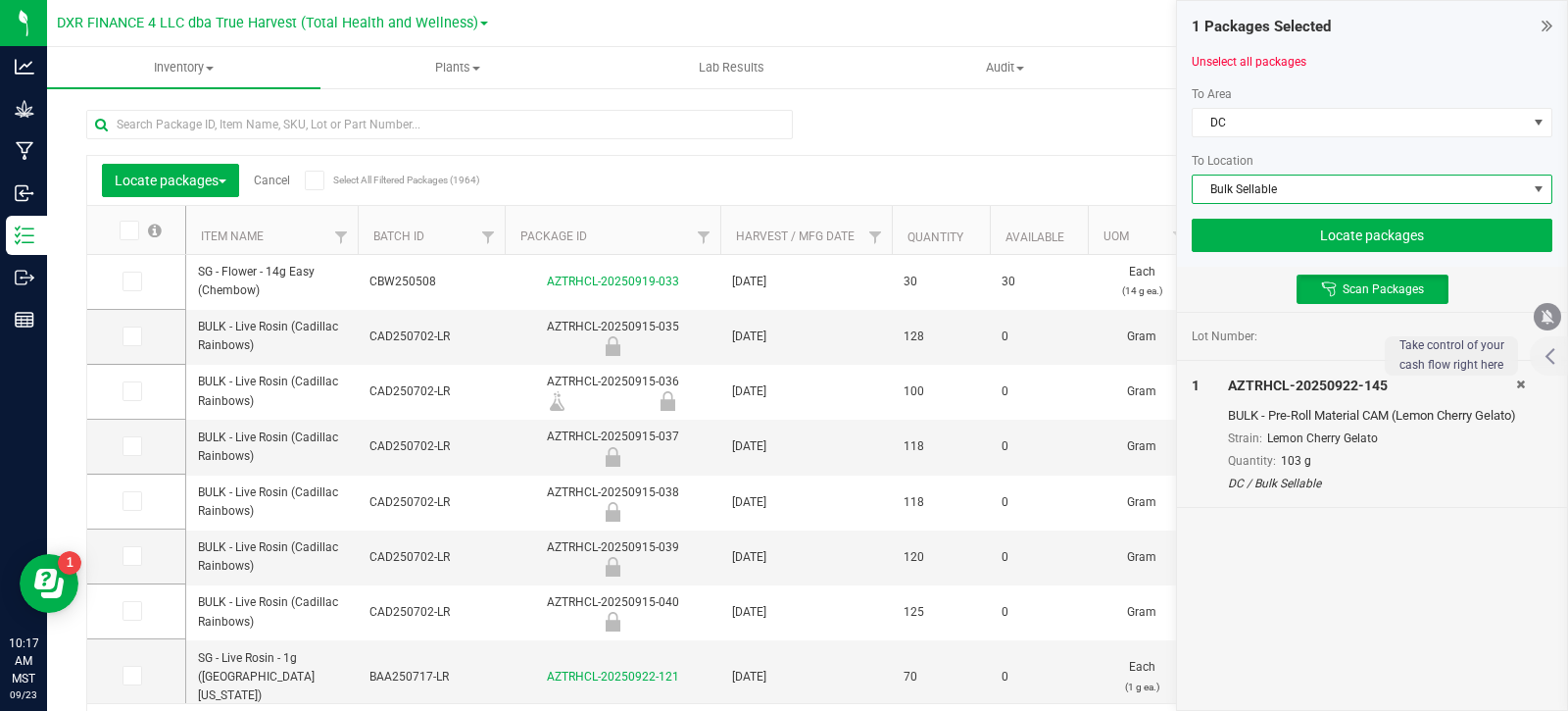
click at [1398, 609] on div "Lot Number: 1 AZTRHCL-20250922-145 BULK - Pre-Roll Material CAM (Lemon Cherry G…" at bounding box center [1372, 512] width 390 height 398
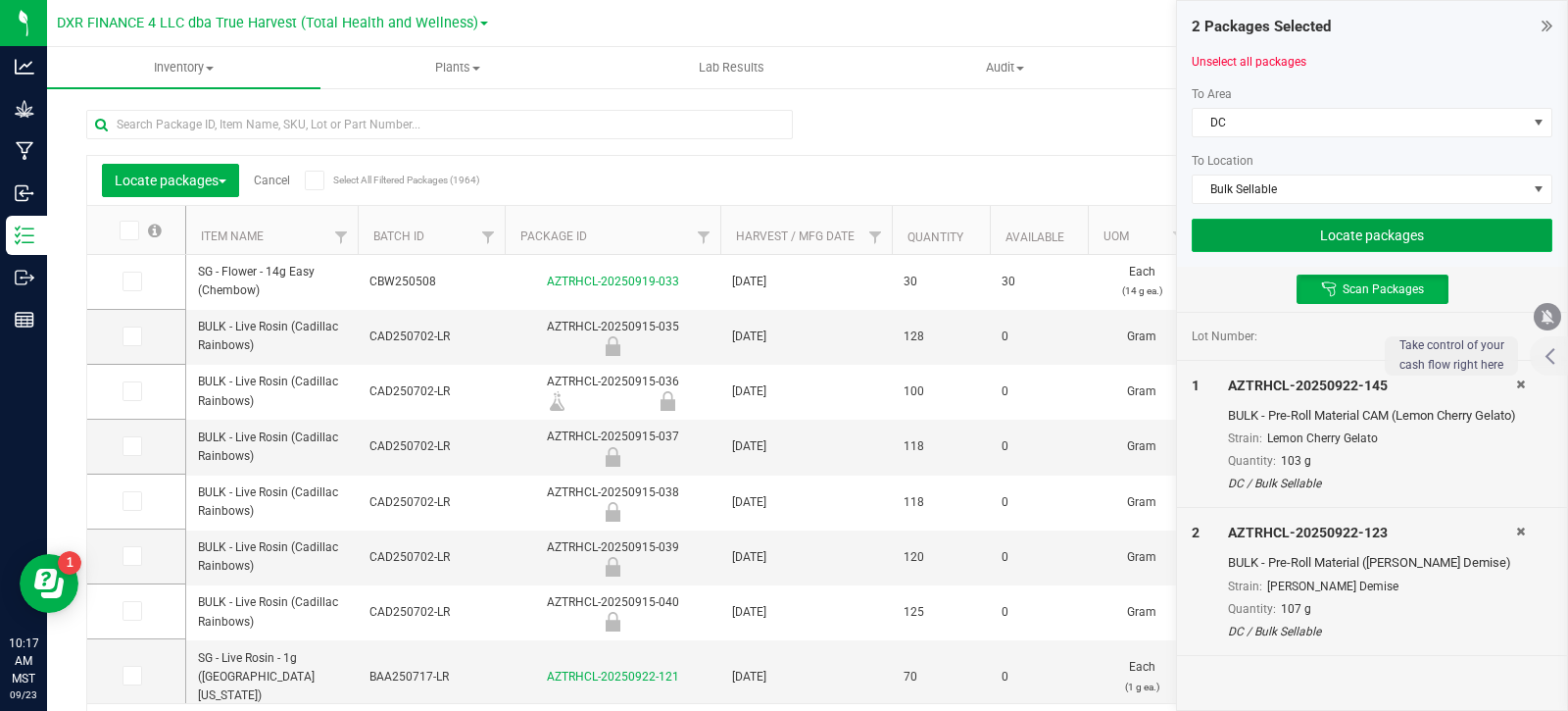
click at [1322, 250] on button "Locate packages" at bounding box center [1372, 236] width 361 height 34
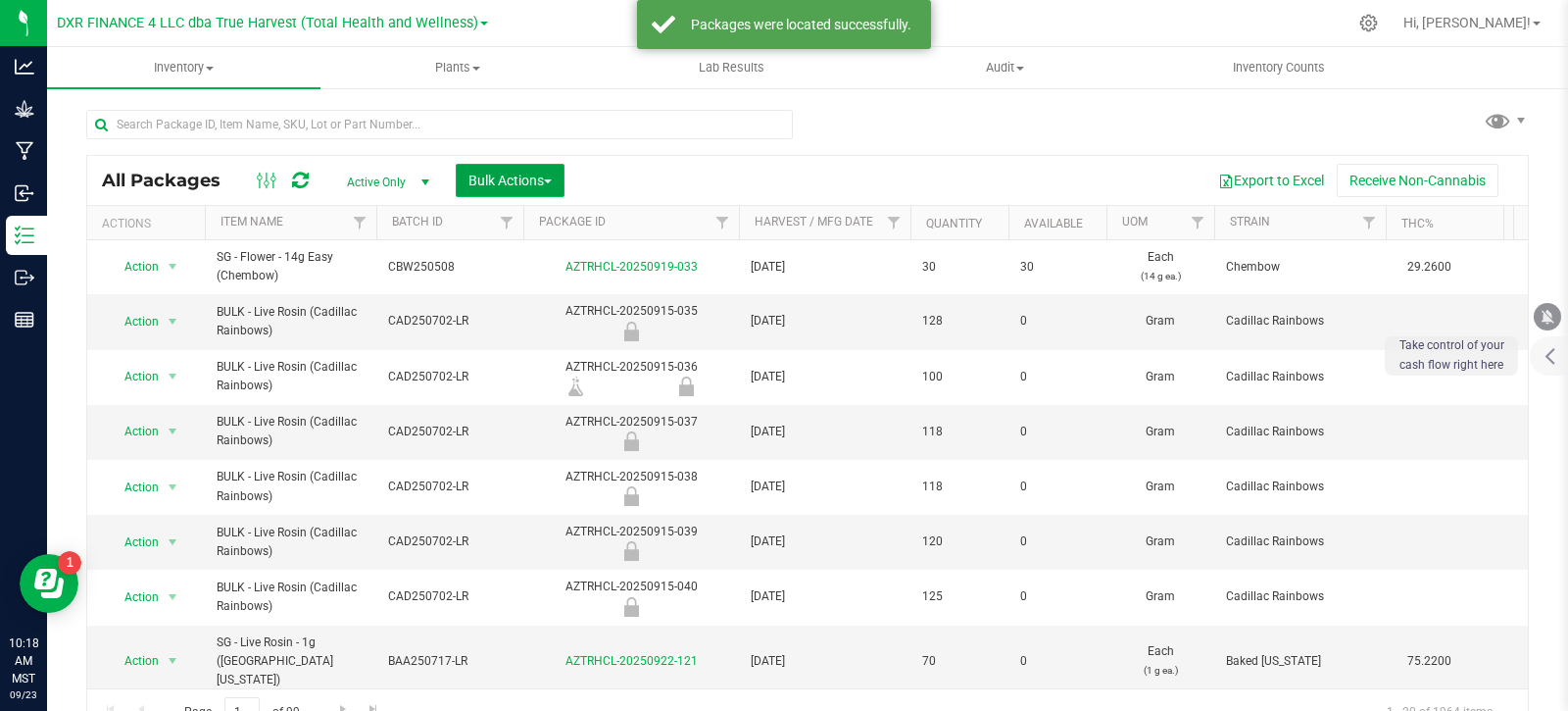
click at [511, 189] on button "Bulk Actions" at bounding box center [510, 180] width 108 height 34
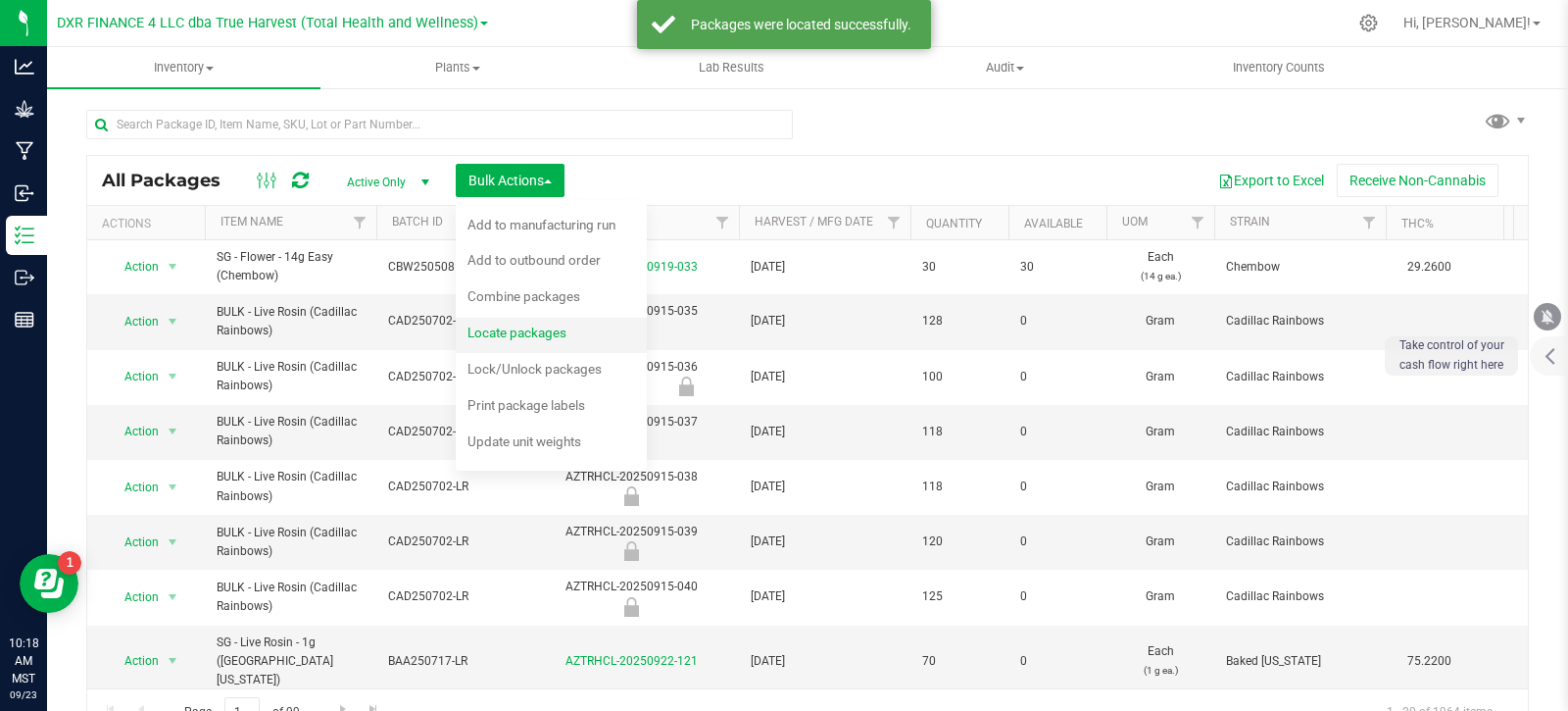
click at [555, 331] on span "Locate packages" at bounding box center [516, 332] width 99 height 16
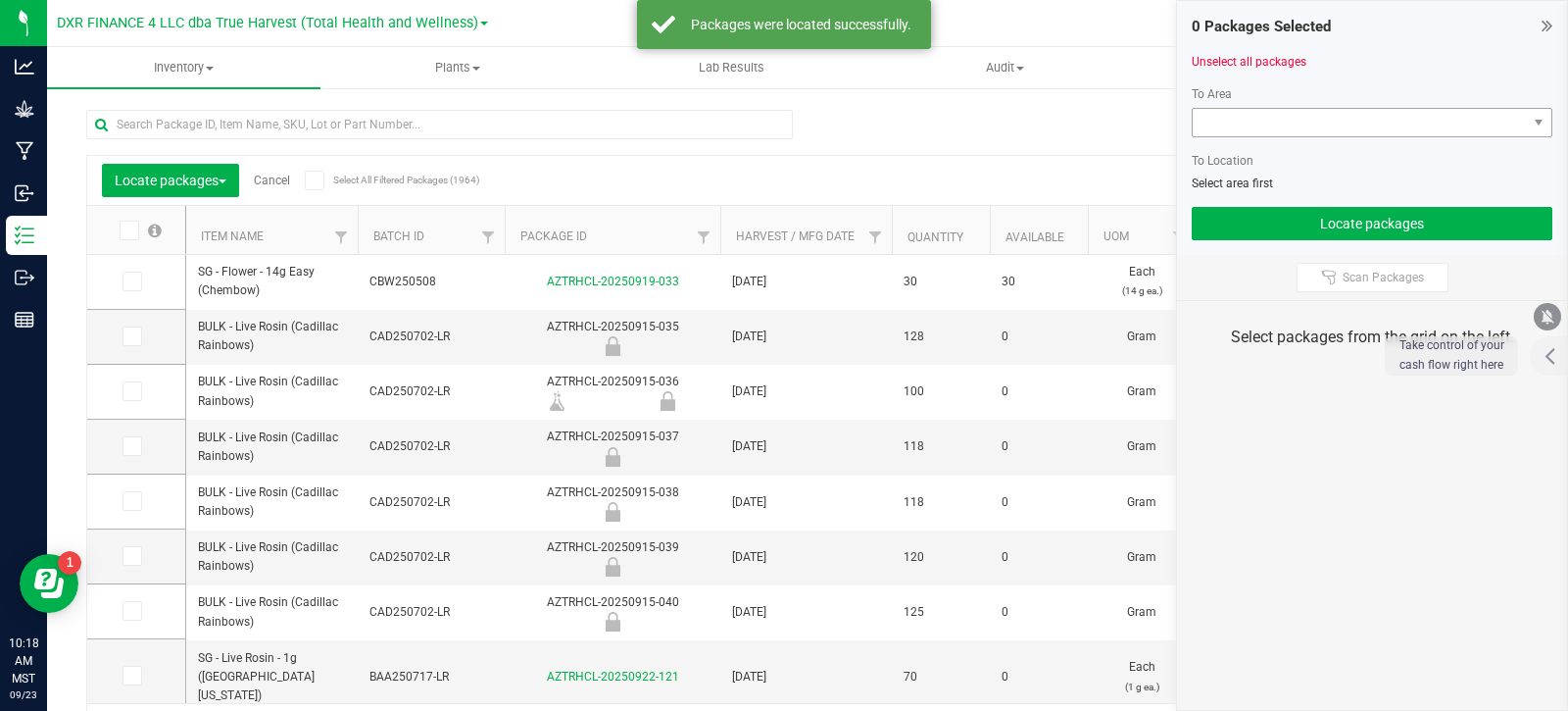
drag, startPoint x: 1336, startPoint y: 140, endPoint x: 1338, endPoint y: 125, distance: 15.1
click at [1336, 138] on div at bounding box center [1372, 144] width 361 height 15
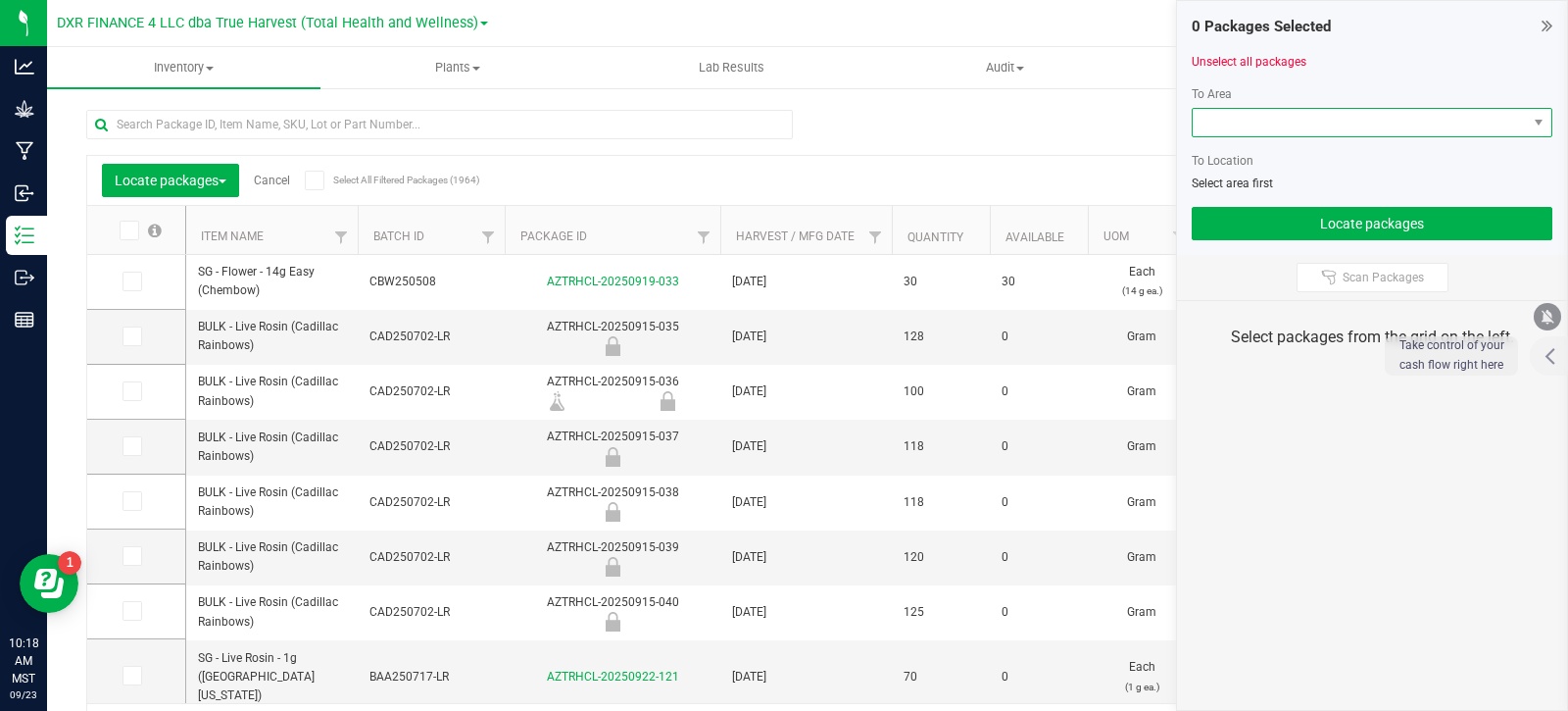
click at [1338, 124] on span at bounding box center [1359, 122] width 334 height 28
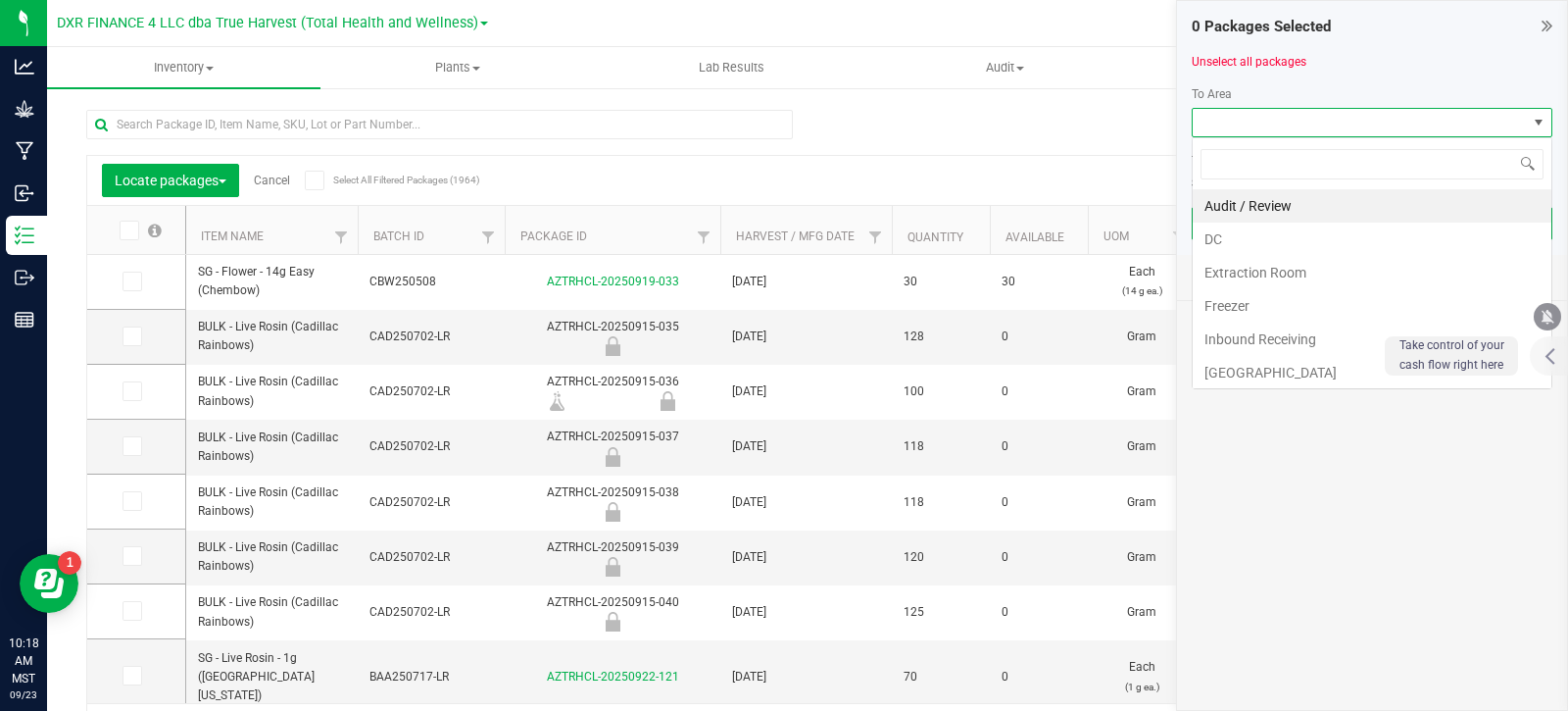
scroll to position [30, 361]
click at [1280, 248] on li "DC" at bounding box center [1372, 240] width 359 height 34
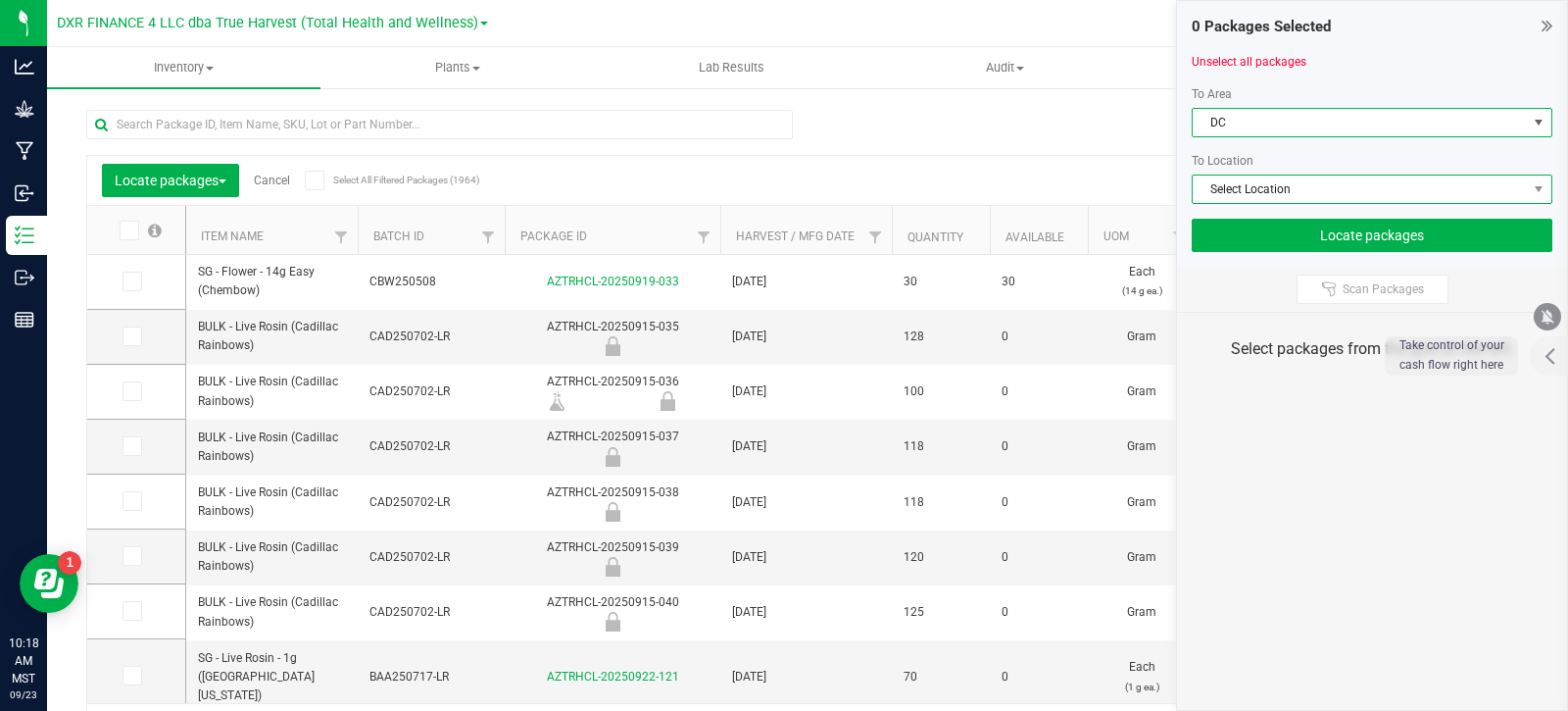
click at [1276, 190] on span "Select Location" at bounding box center [1359, 189] width 334 height 28
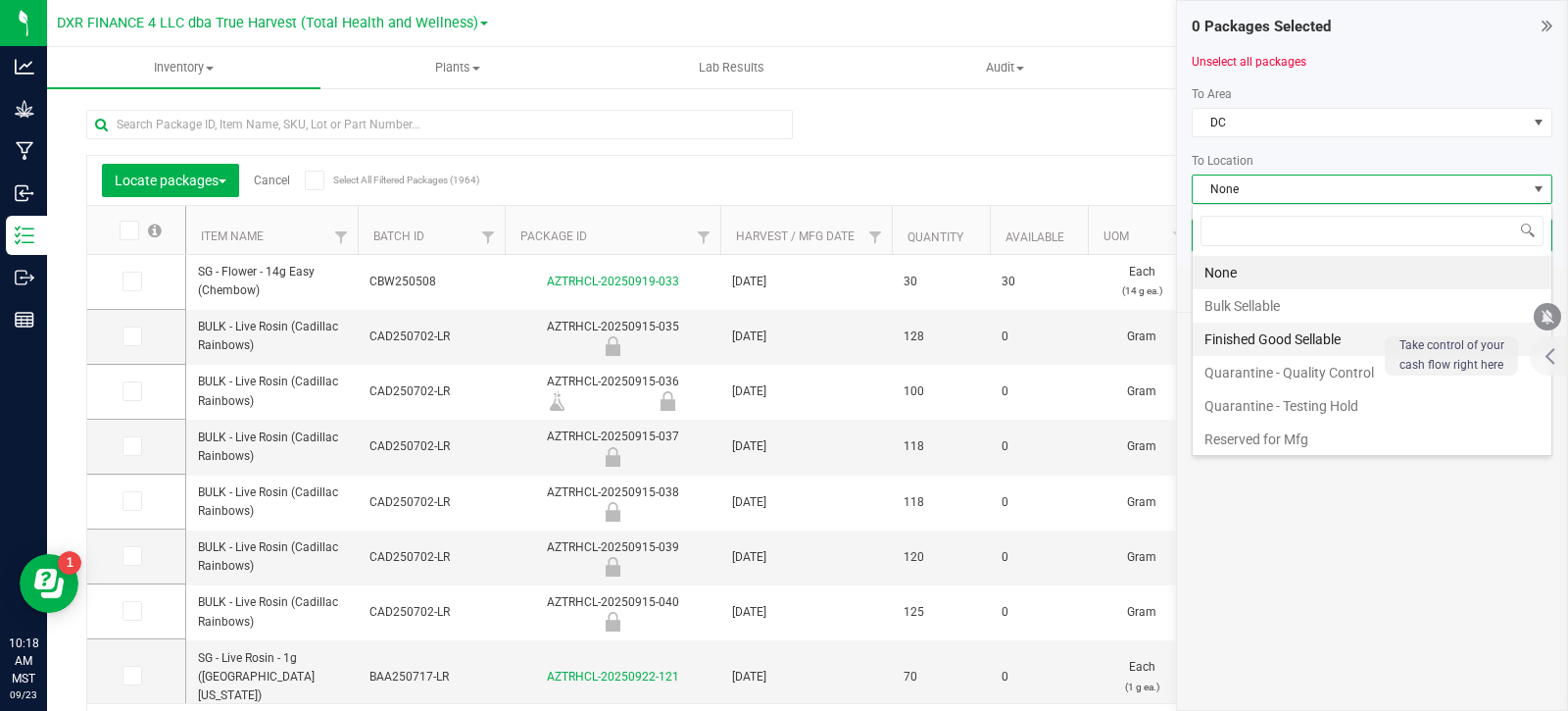
click at [1269, 340] on li "Finished Good Sellable" at bounding box center [1372, 339] width 359 height 34
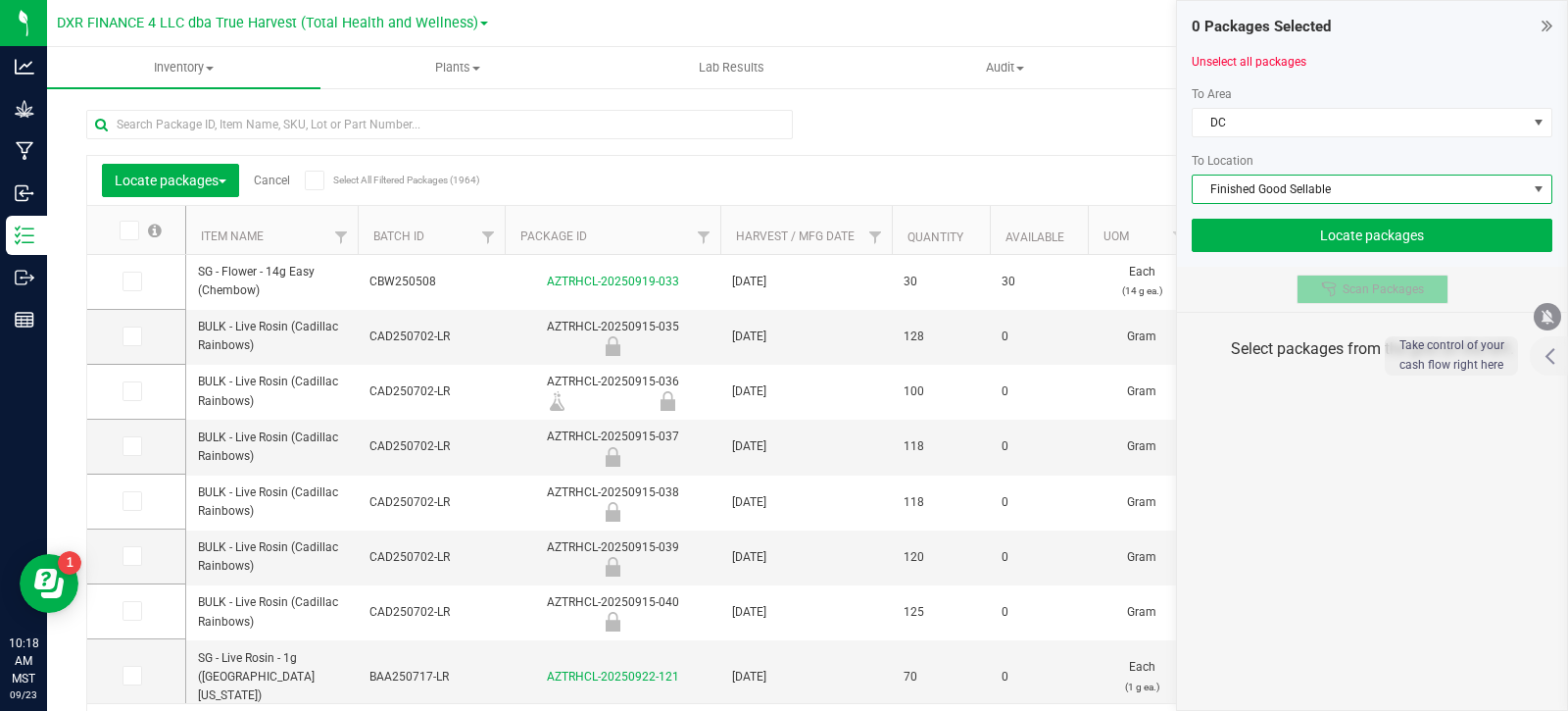
click at [1356, 287] on span "Scan Packages" at bounding box center [1383, 289] width 82 height 16
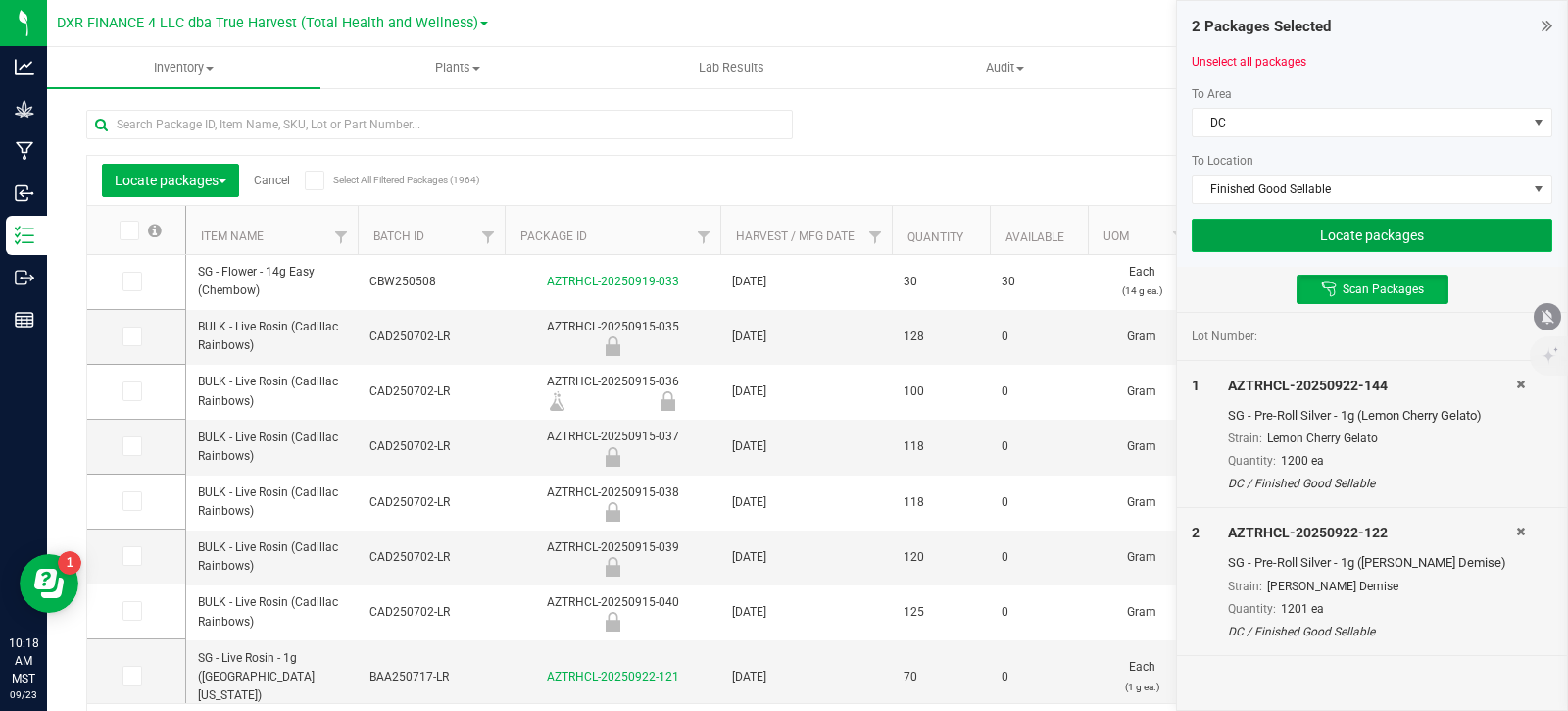
click at [1302, 236] on button "Locate packages" at bounding box center [1372, 236] width 361 height 34
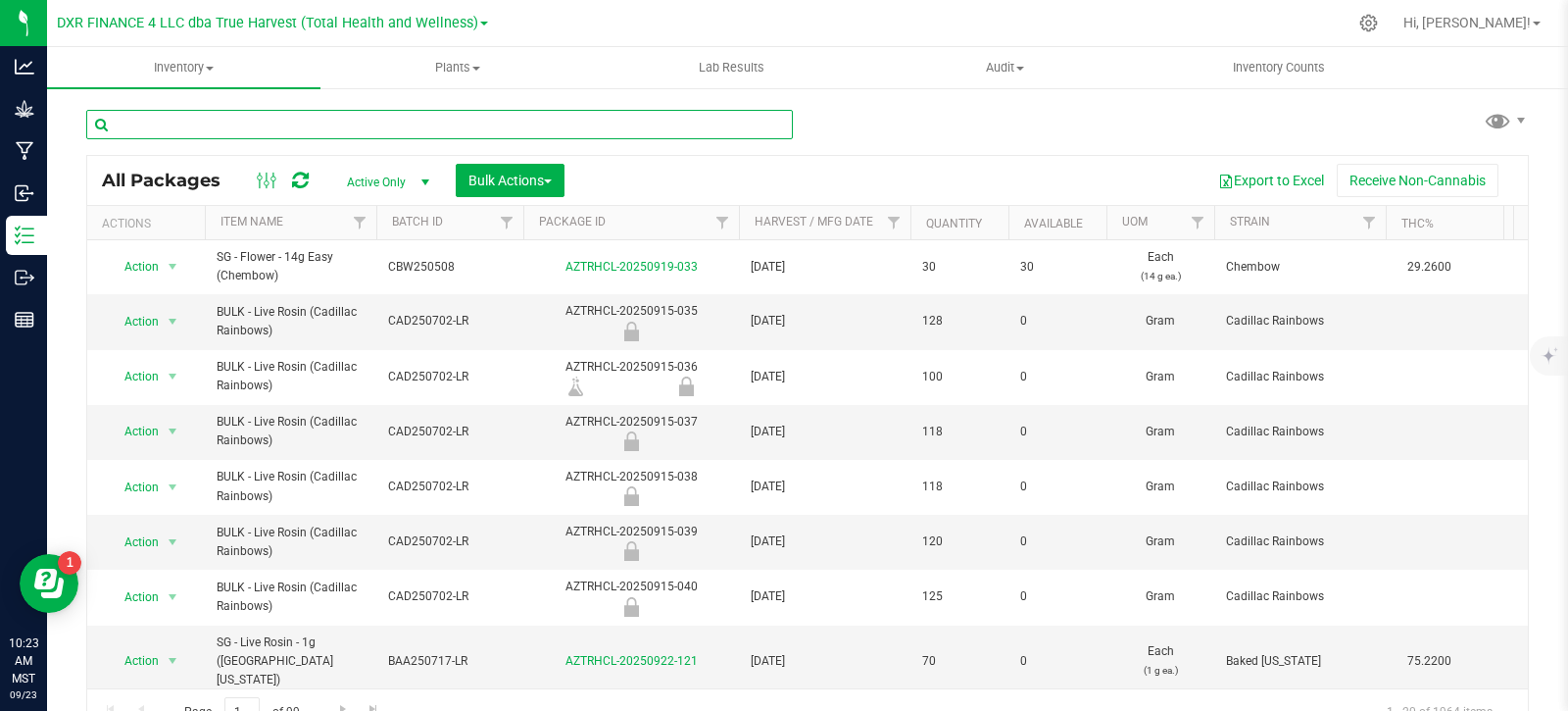
click at [317, 125] on input "text" at bounding box center [440, 124] width 707 height 30
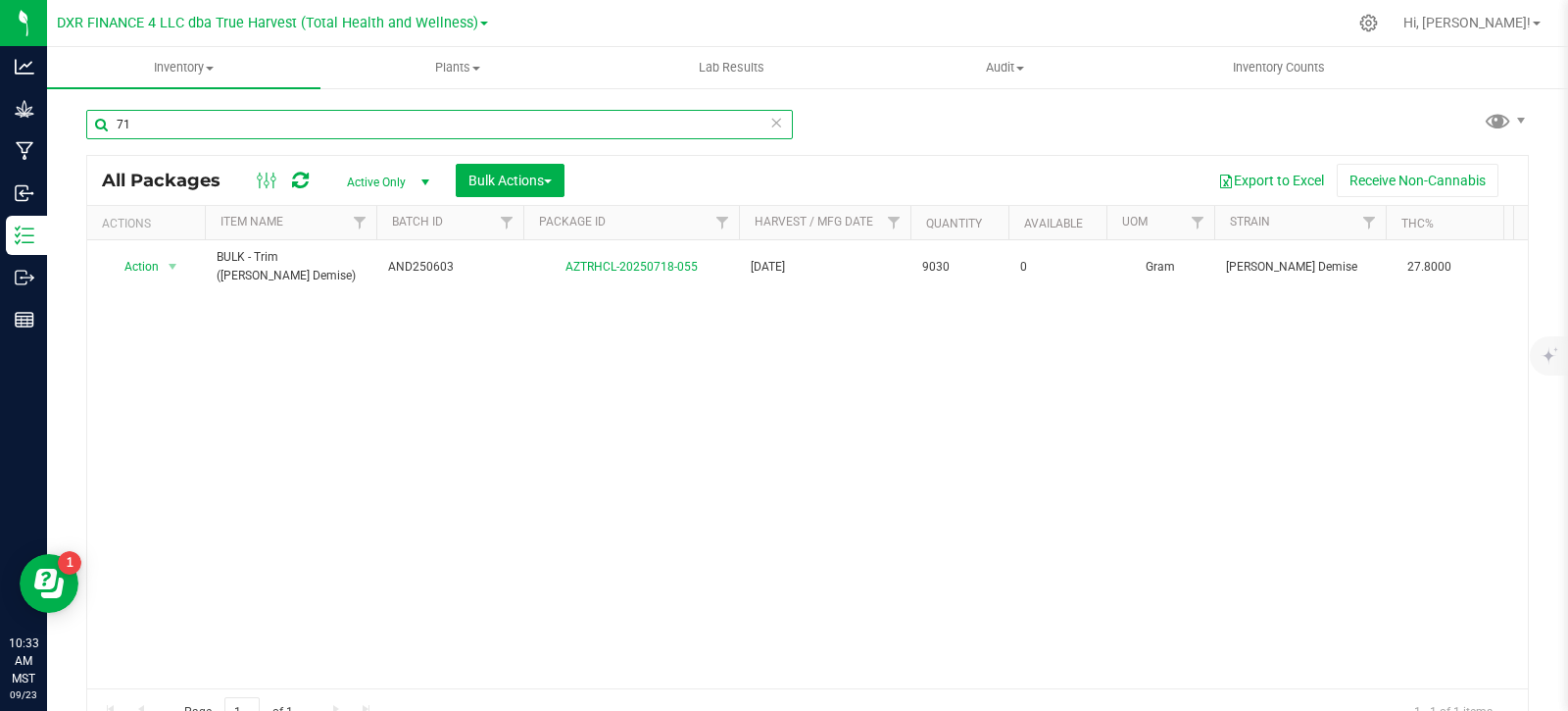
type input "7"
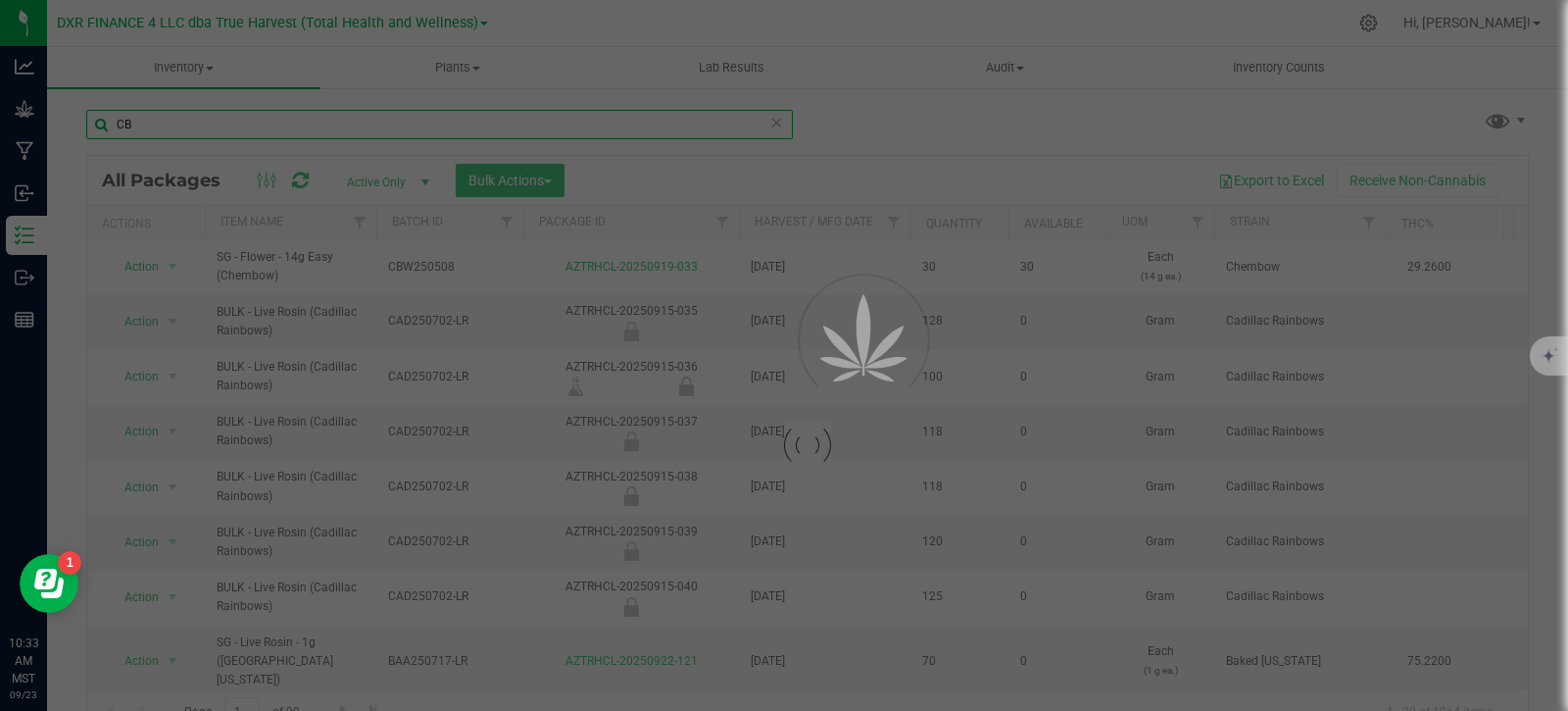
type input "C"
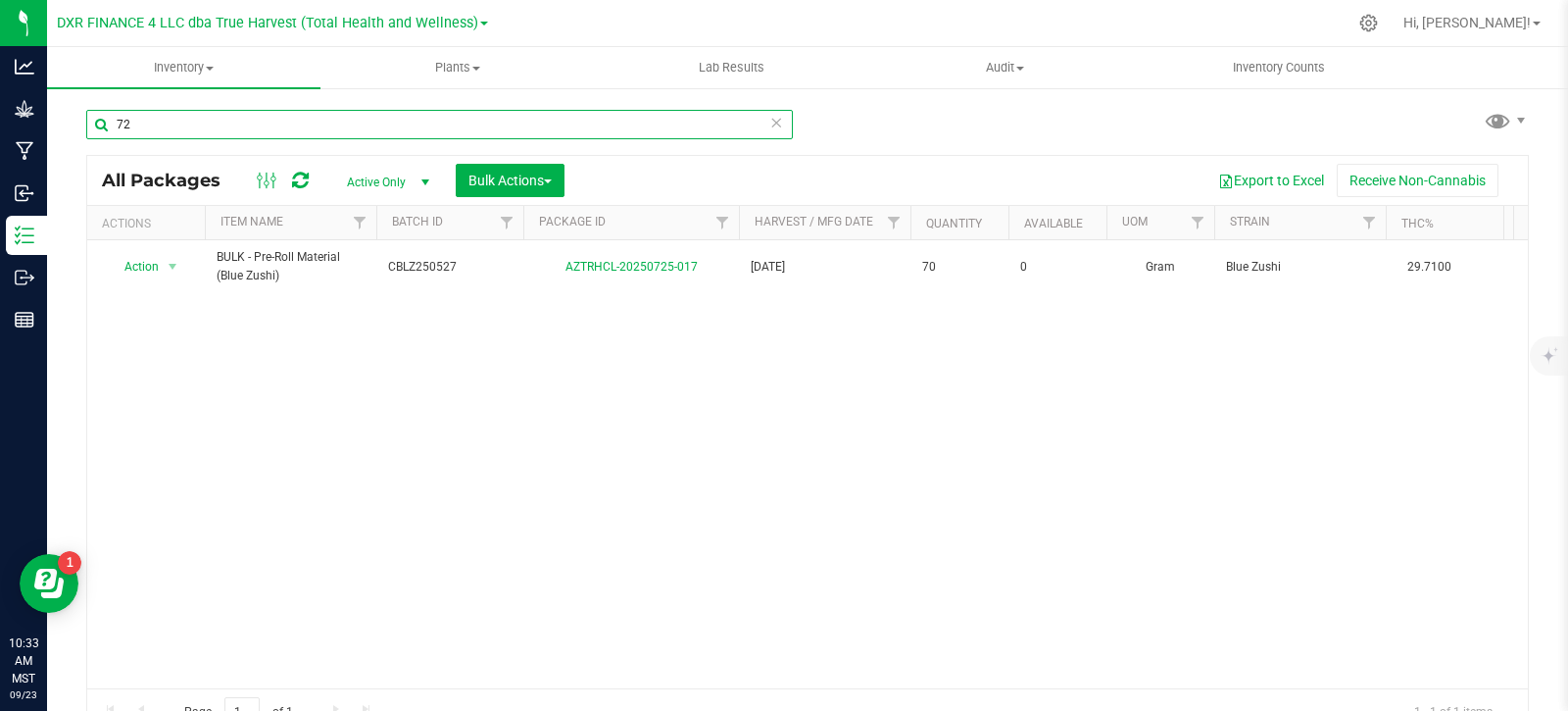
type input "7"
click at [197, 131] on input "714-012" at bounding box center [440, 124] width 707 height 30
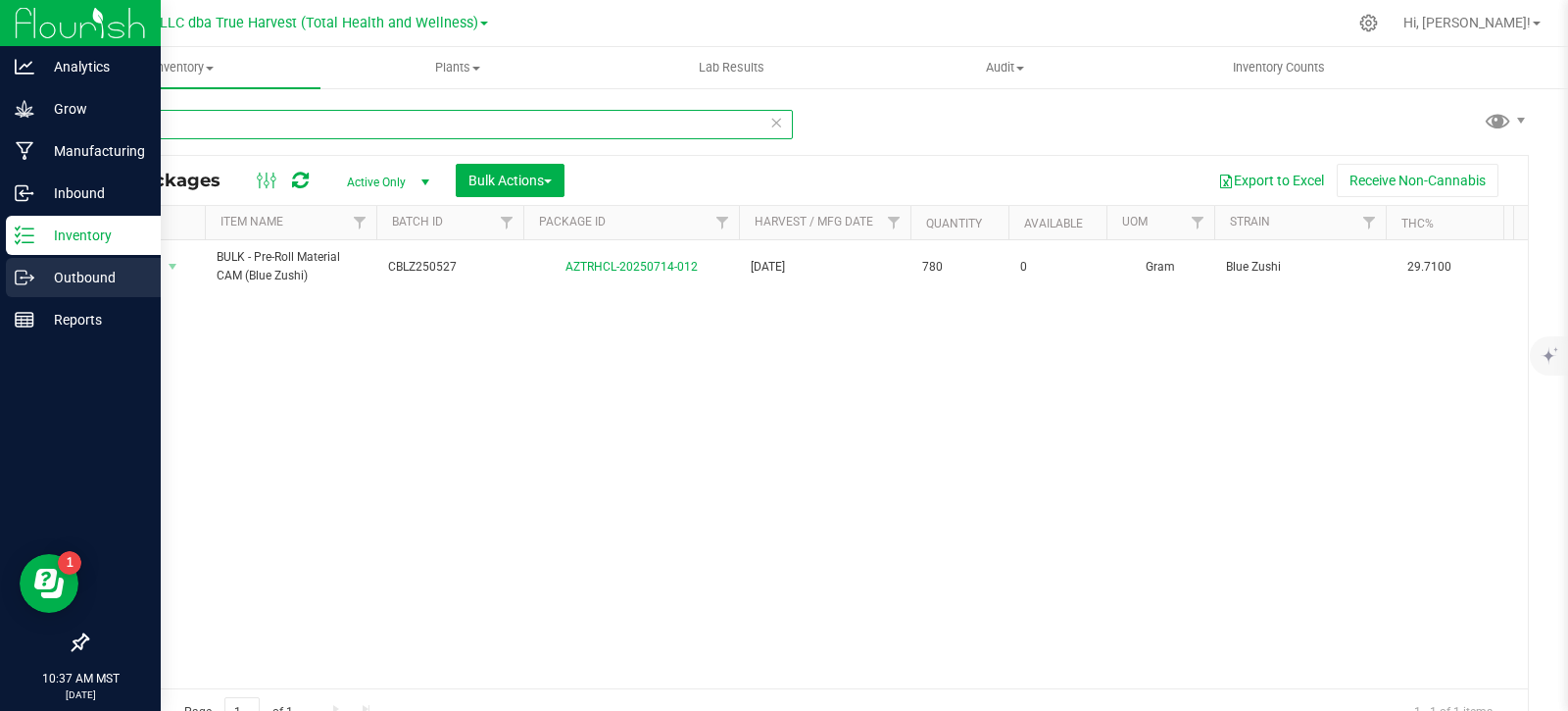
type input "714-012"
click at [34, 285] on p "Outbound" at bounding box center [93, 277] width 117 height 24
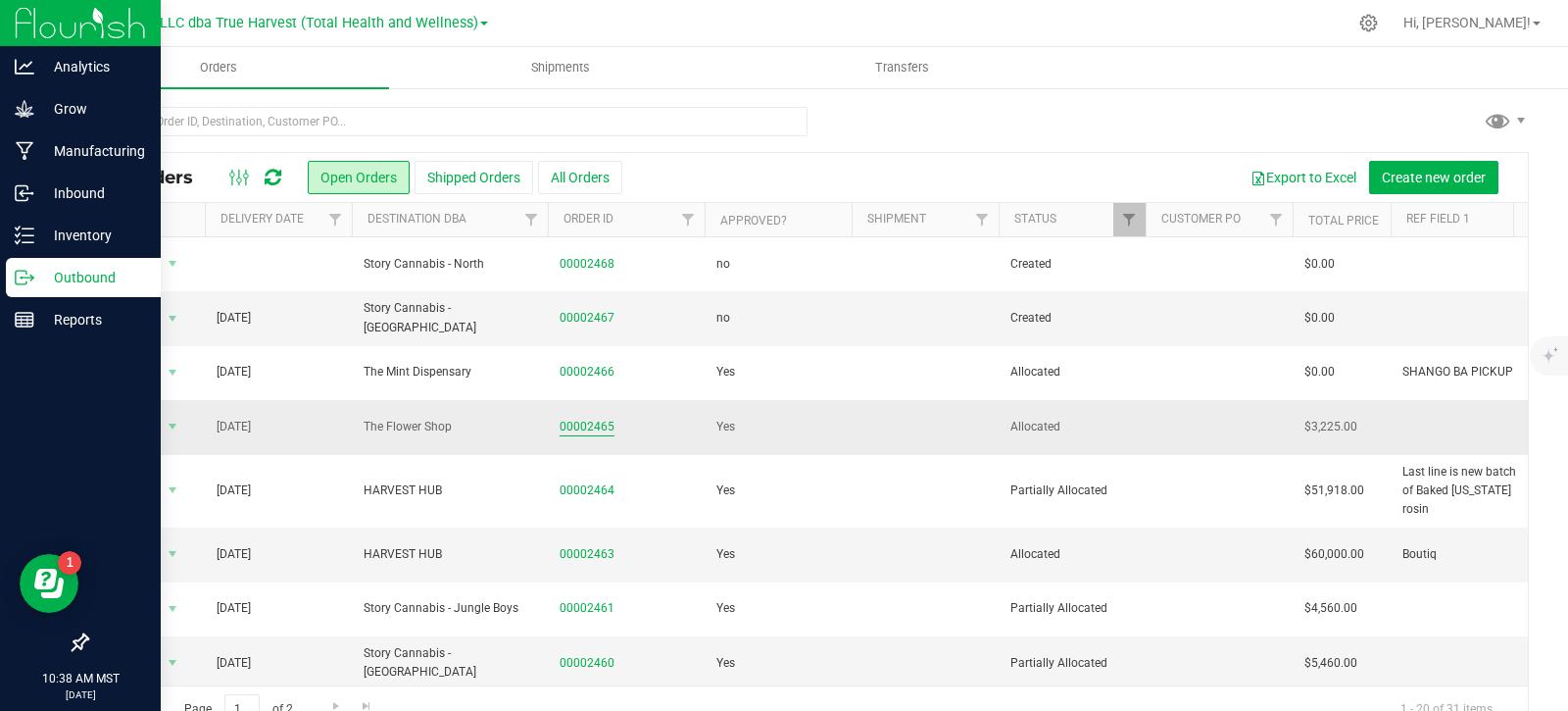
click at [606, 425] on link "00002465" at bounding box center [587, 427] width 55 height 19
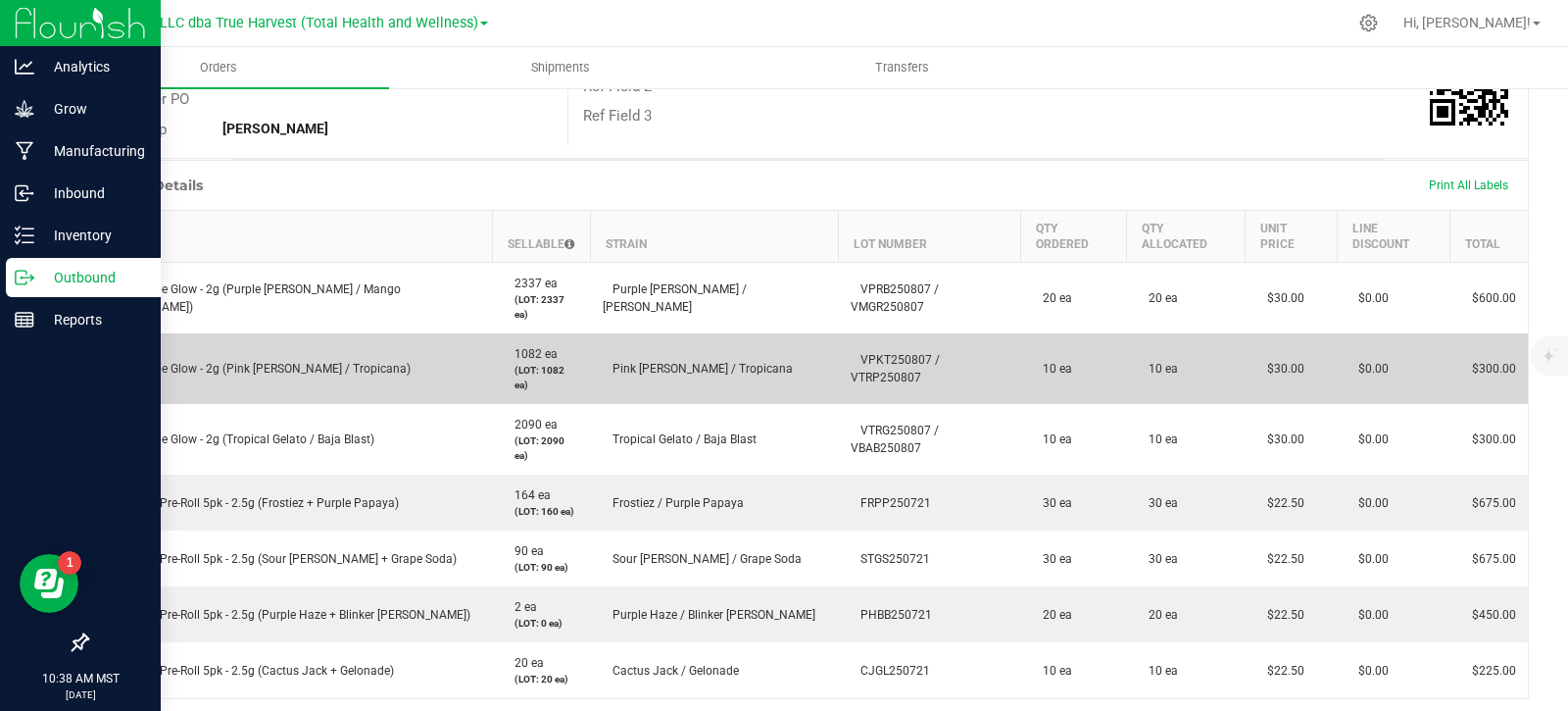
scroll to position [392, 0]
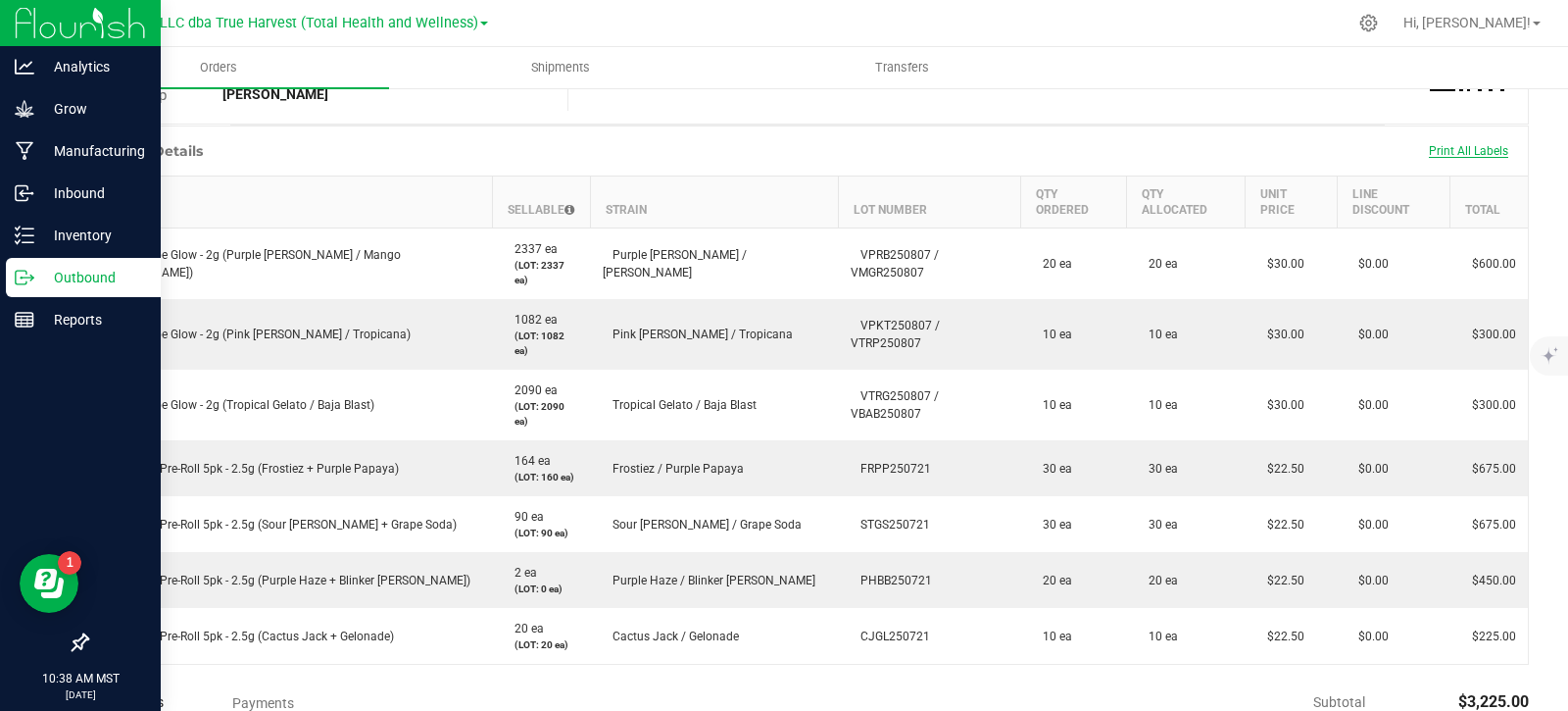
click at [1466, 151] on span "Print All Labels" at bounding box center [1468, 151] width 80 height 14
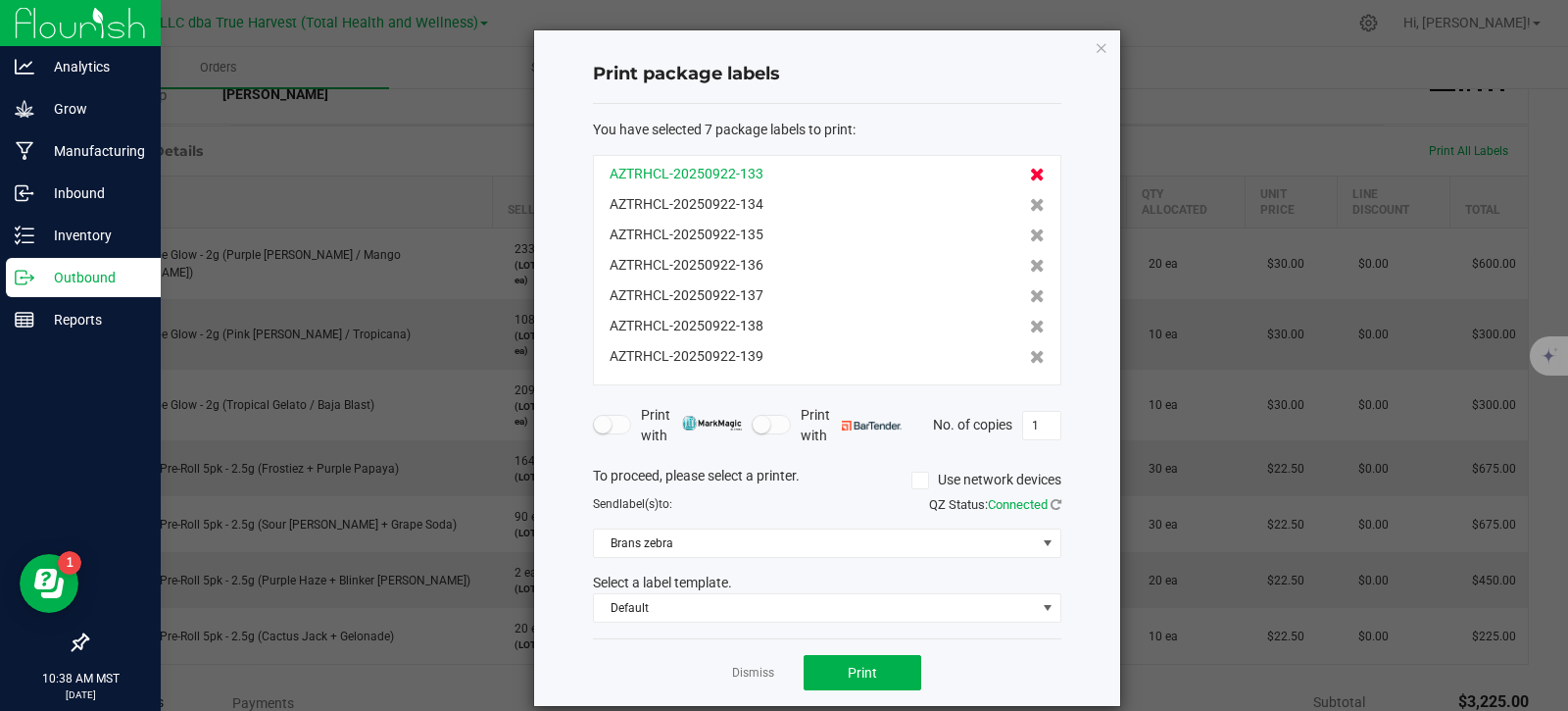
click at [1030, 173] on icon at bounding box center [1037, 175] width 15 height 14
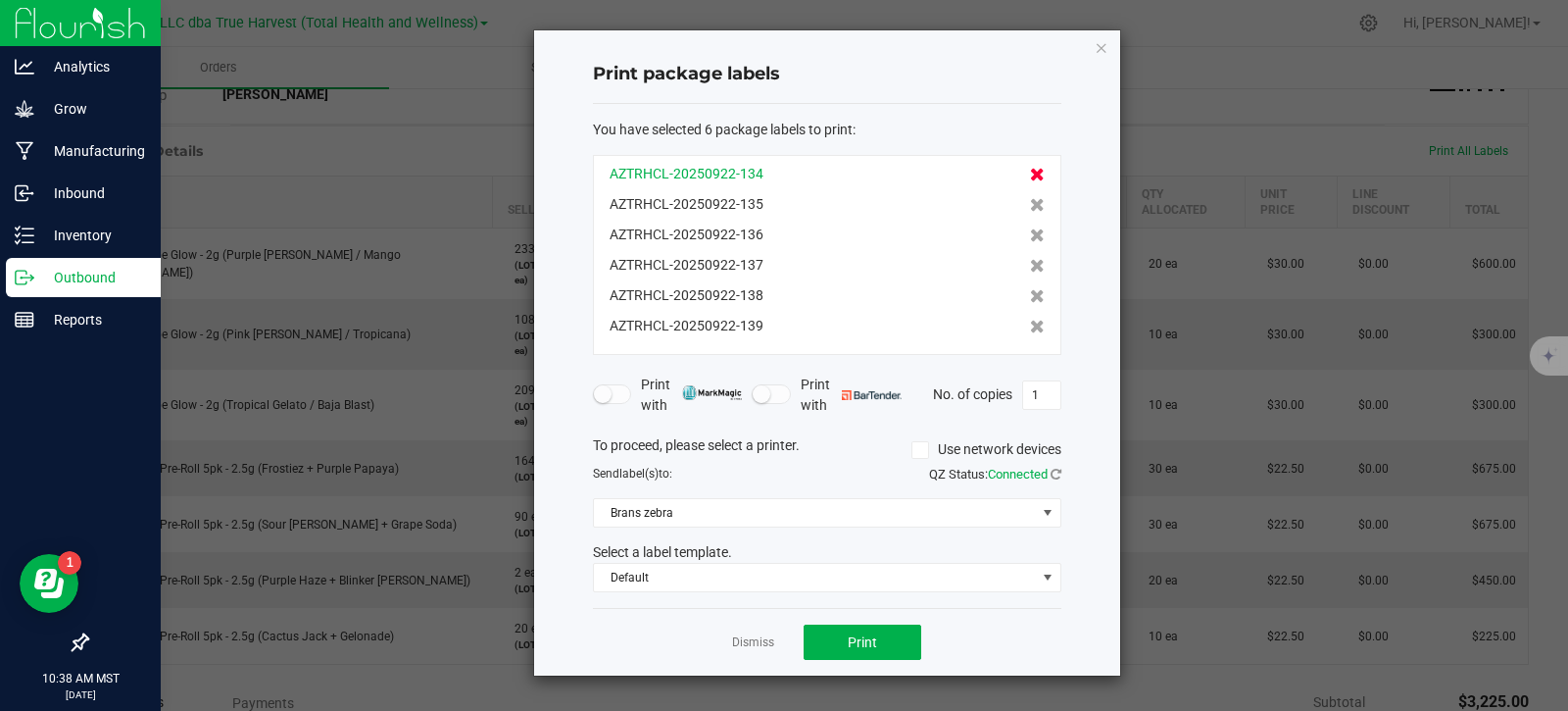
click at [1030, 173] on icon at bounding box center [1037, 175] width 15 height 14
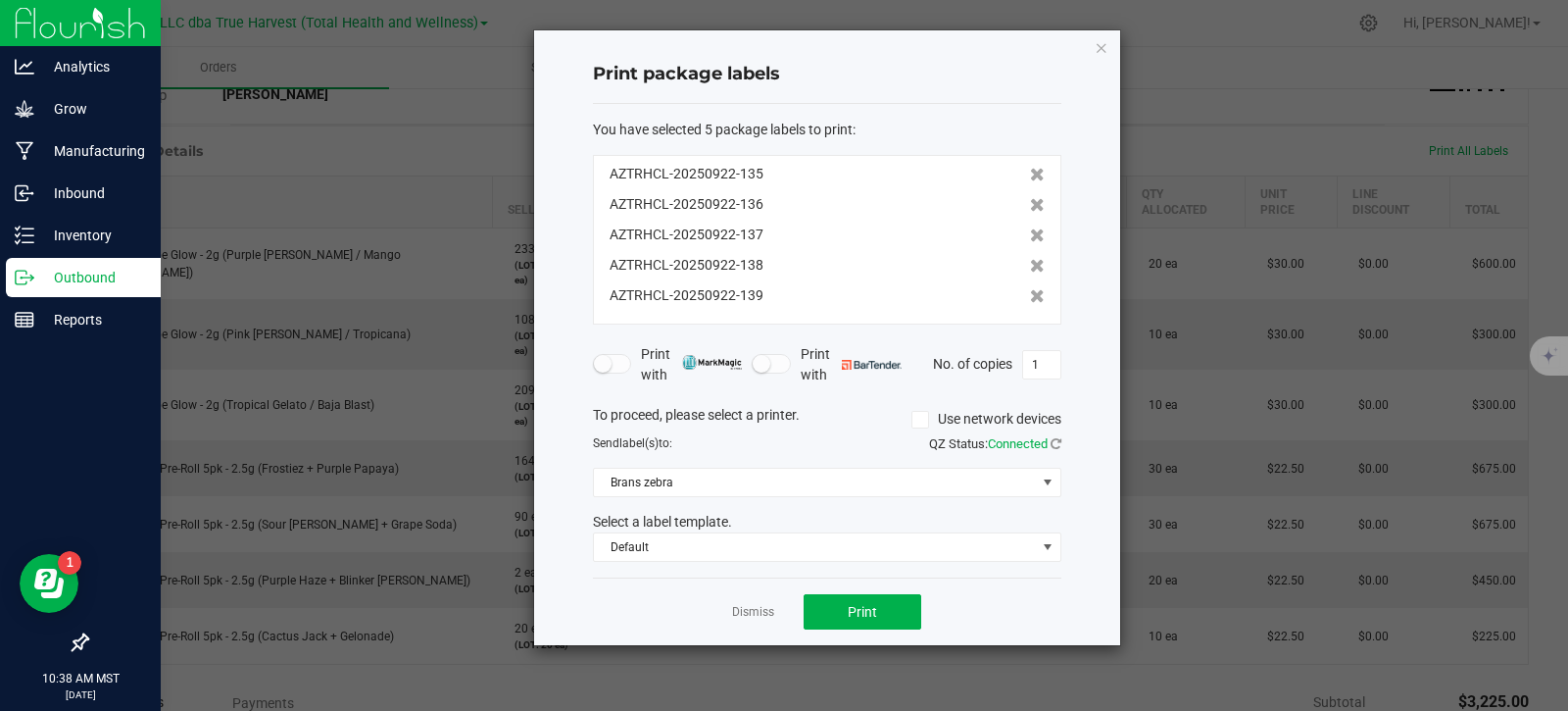
click at [1030, 173] on icon at bounding box center [1037, 175] width 15 height 14
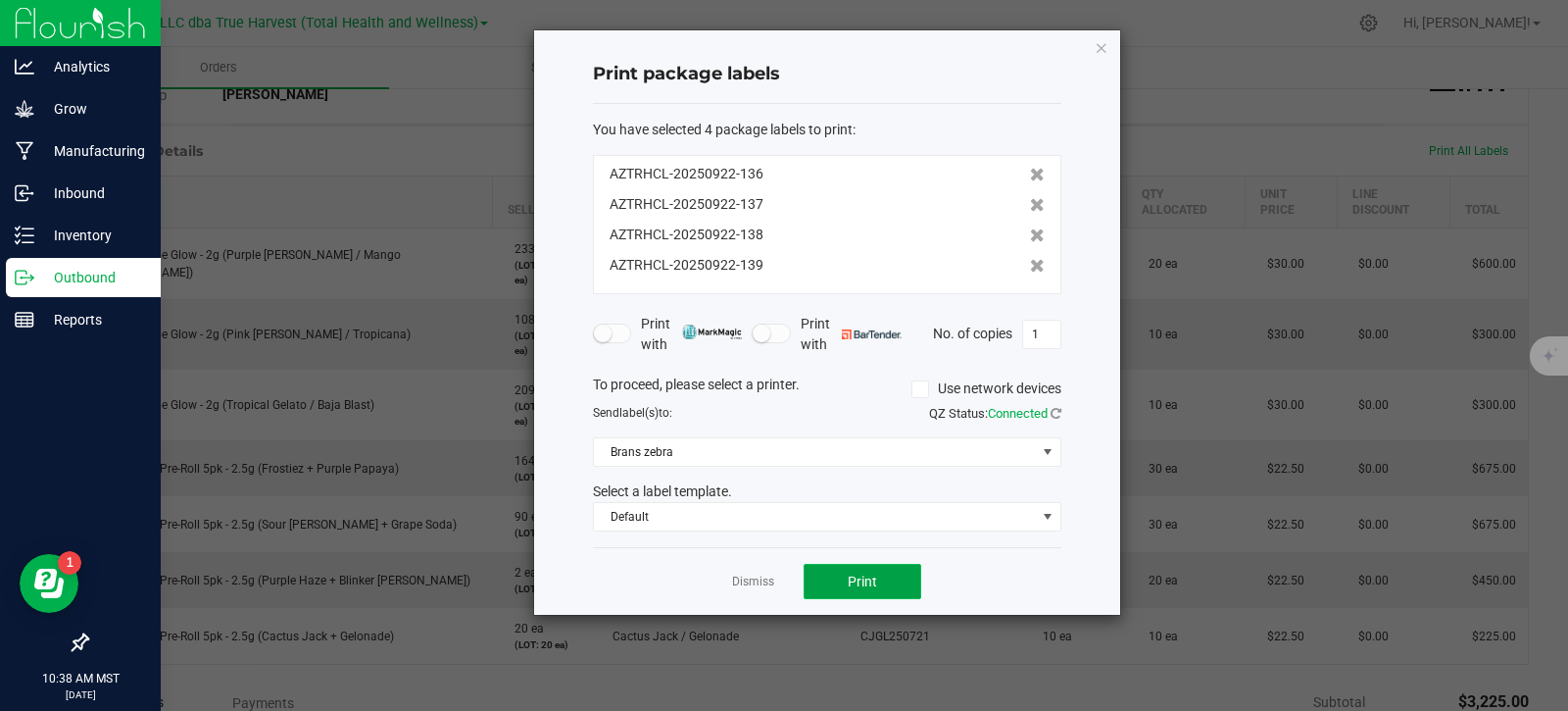
click at [880, 583] on button "Print" at bounding box center [861, 582] width 117 height 36
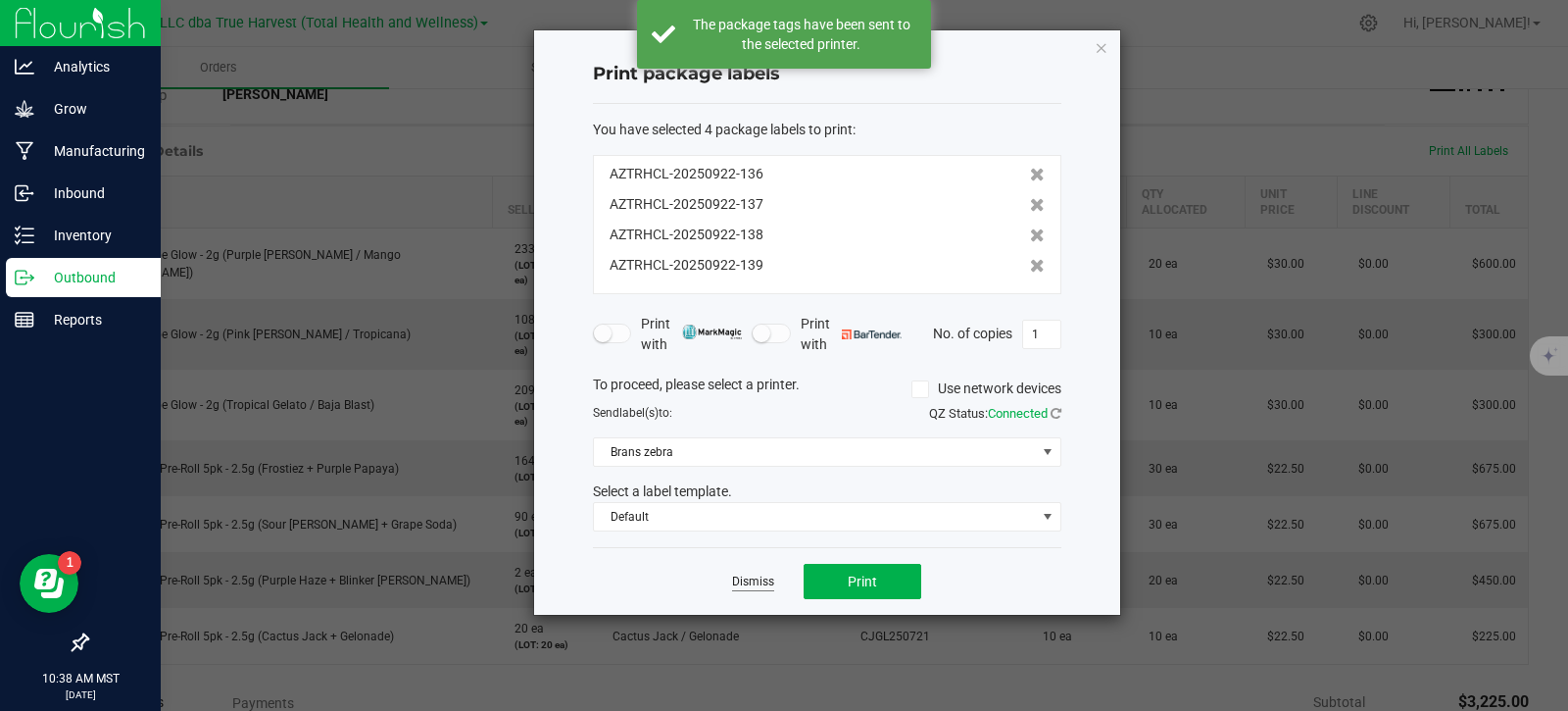
click at [755, 578] on link "Dismiss" at bounding box center [753, 582] width 42 height 17
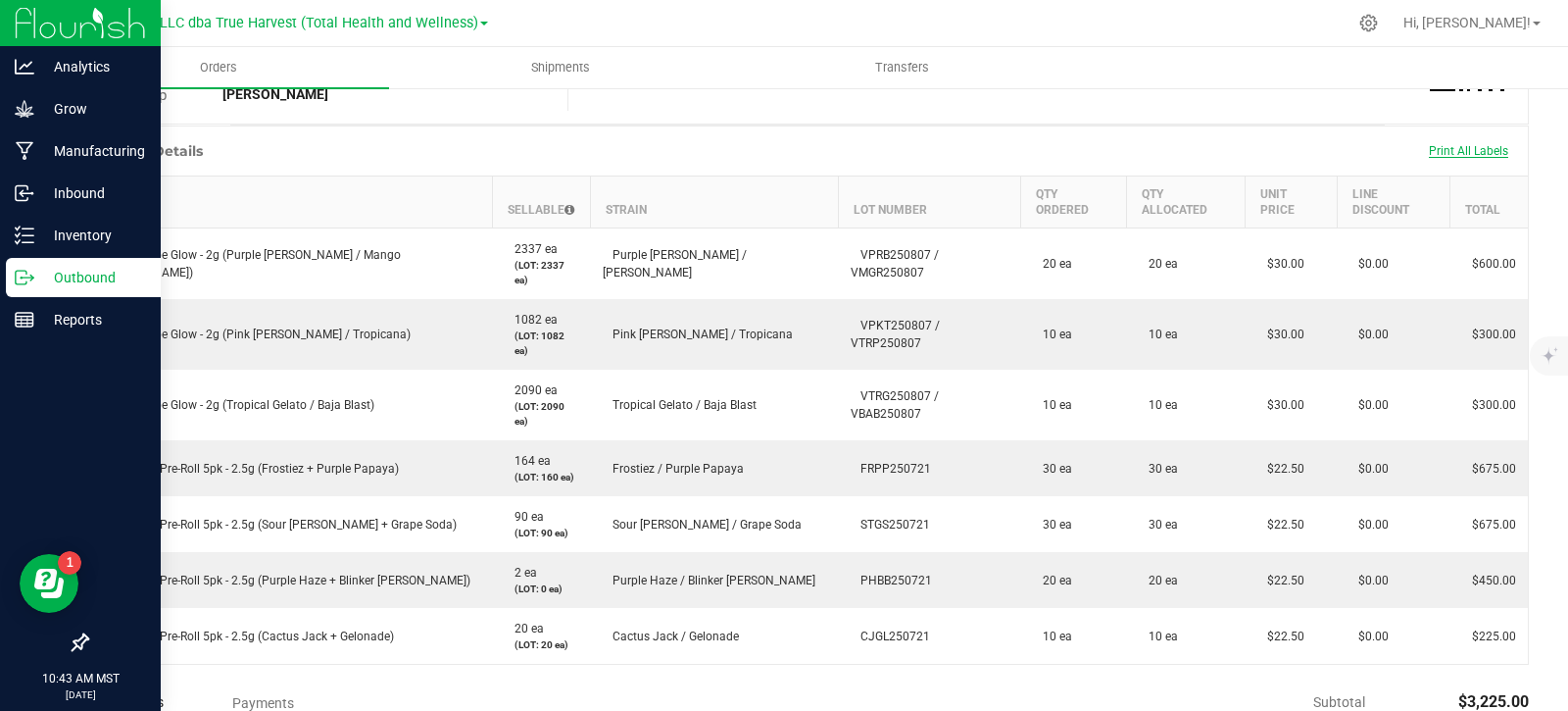
click at [1443, 152] on span "Print All Labels" at bounding box center [1468, 151] width 80 height 14
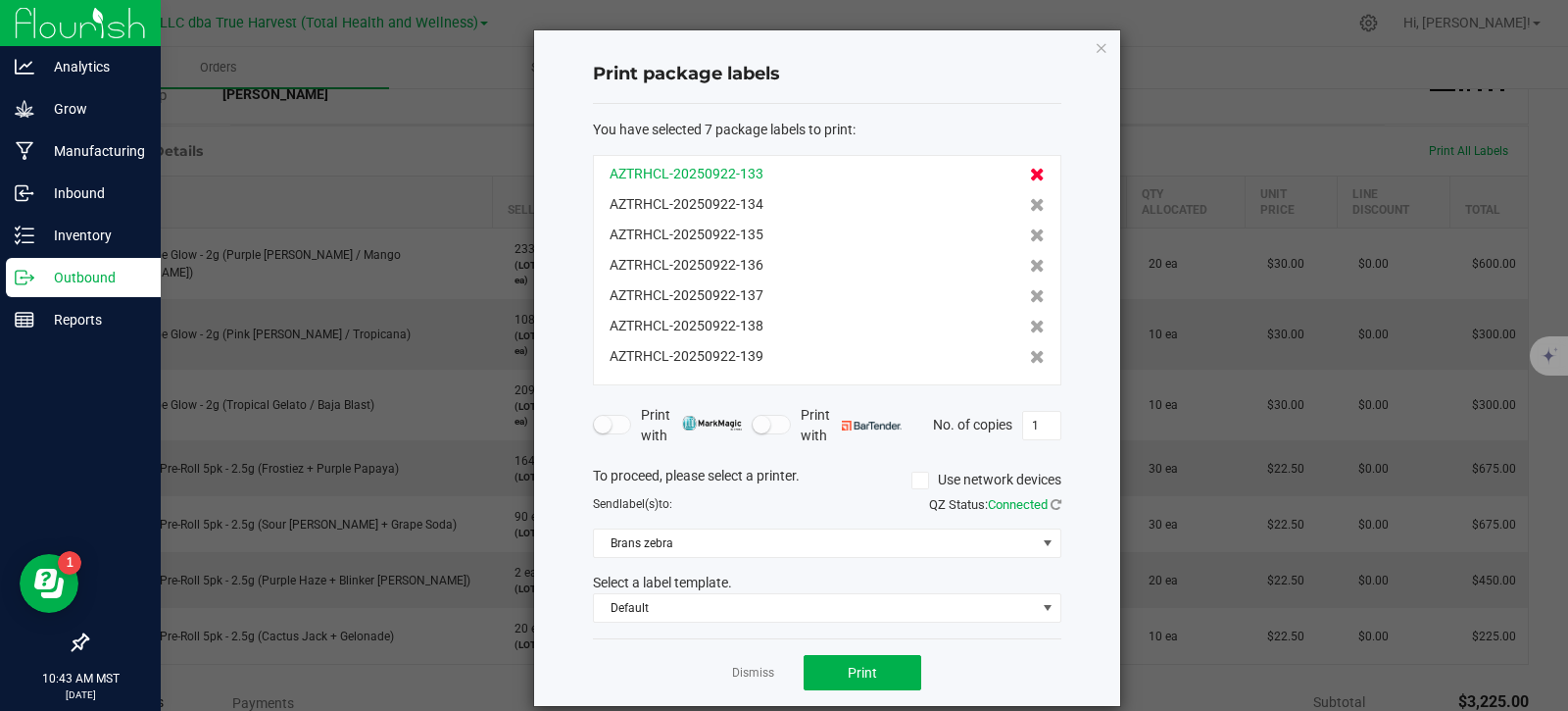
click at [1030, 177] on icon at bounding box center [1037, 175] width 15 height 14
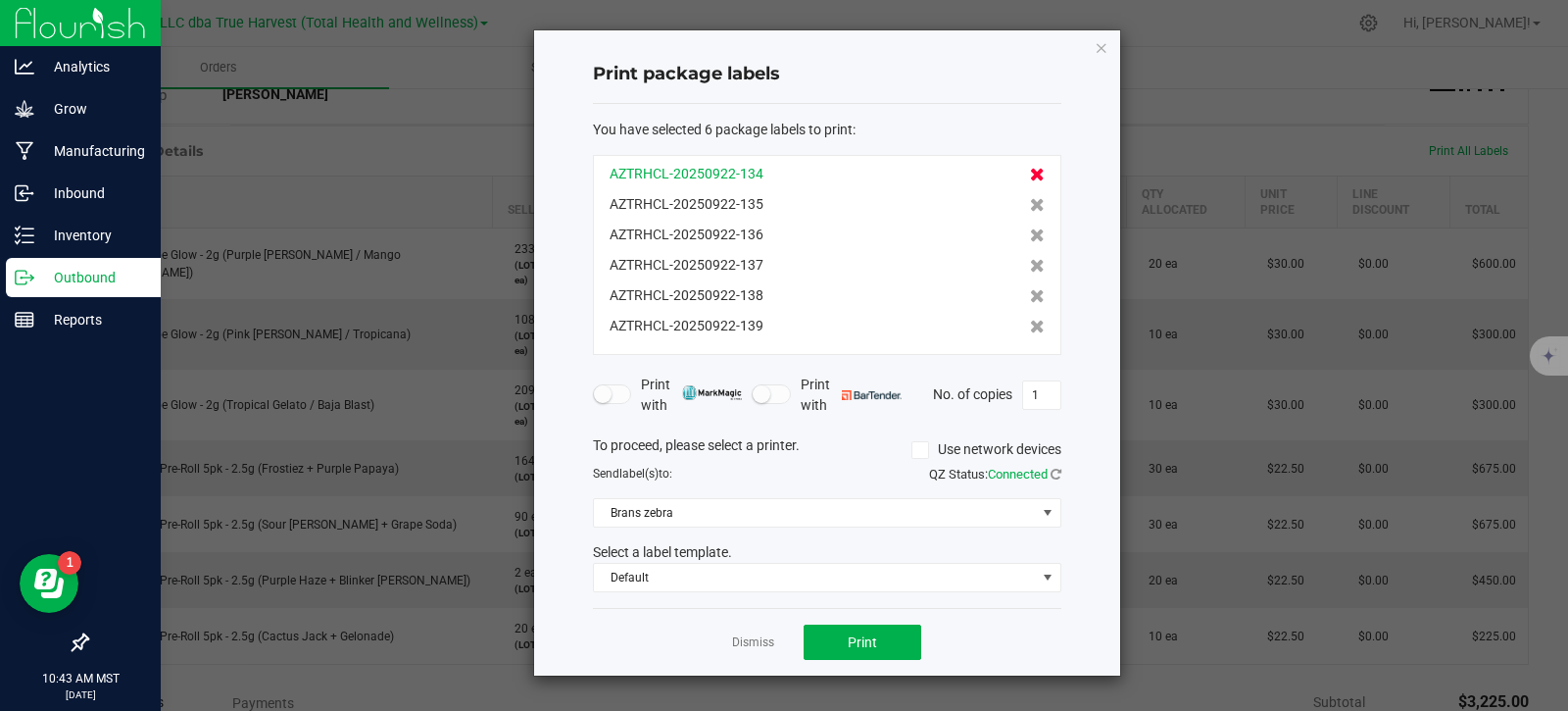
click at [1030, 176] on icon at bounding box center [1037, 175] width 15 height 14
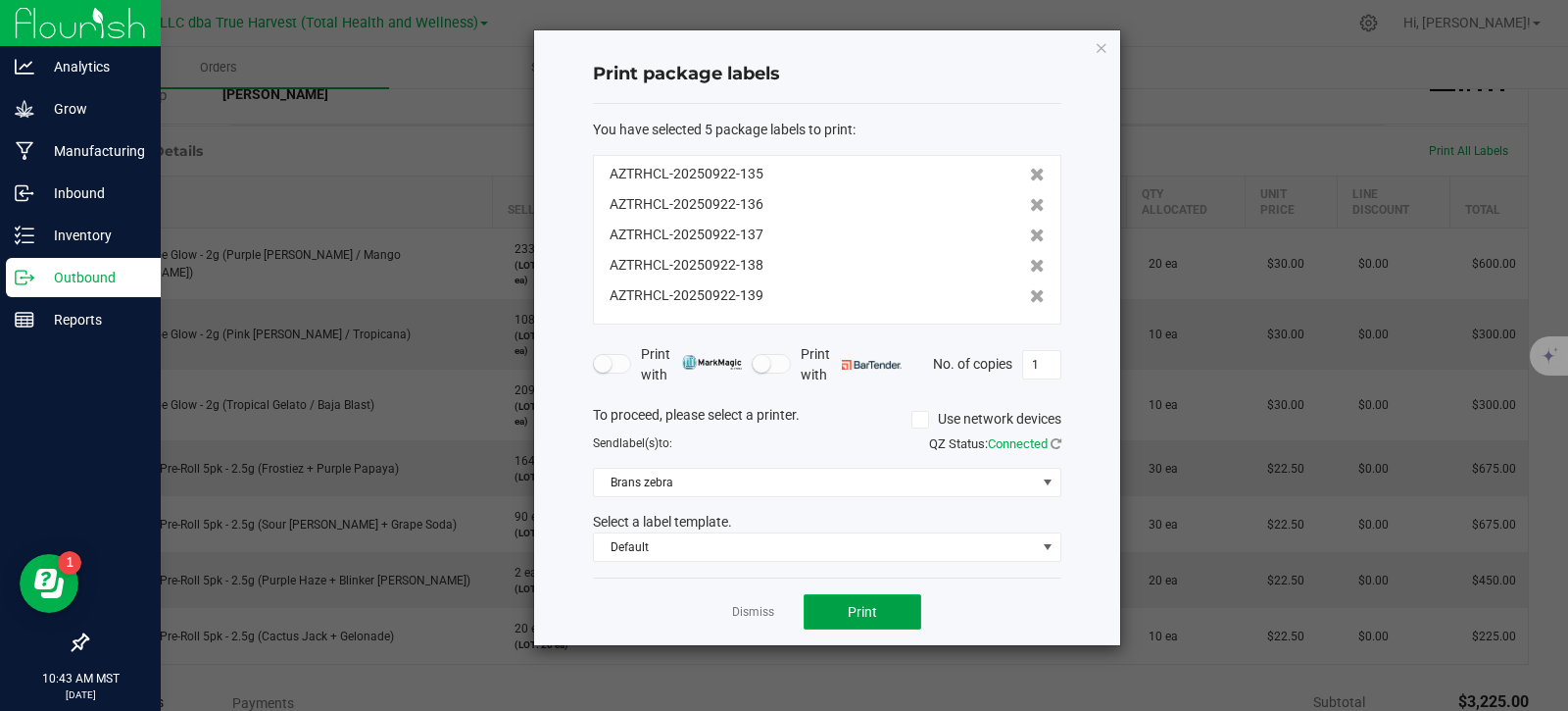
click at [880, 627] on button "Print" at bounding box center [861, 612] width 117 height 36
click at [765, 701] on ngb-modal-window "Print package labels You have selected 5 package labels to print : AZTRHCL-2025…" at bounding box center [791, 355] width 1583 height 711
click at [759, 612] on link "Dismiss" at bounding box center [753, 612] width 42 height 17
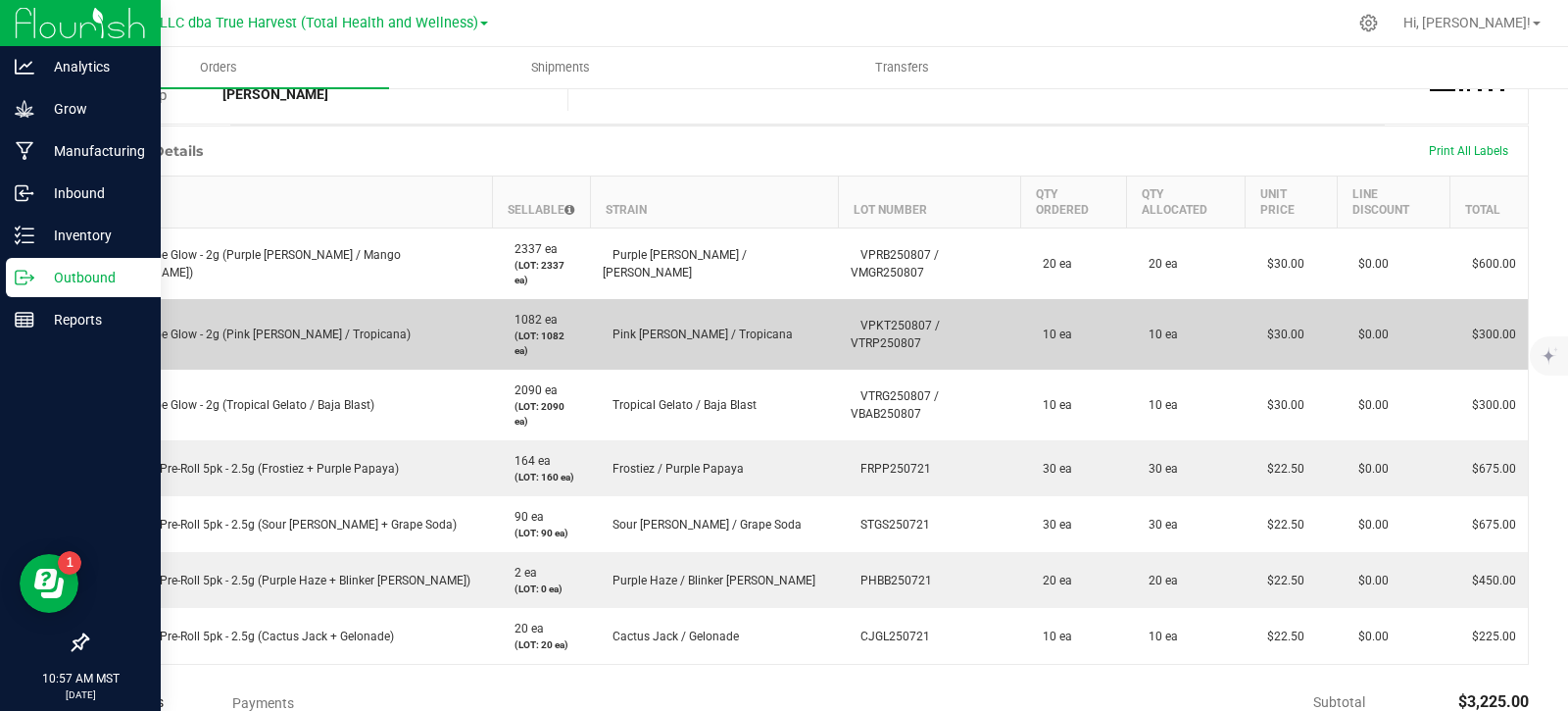
scroll to position [0, 0]
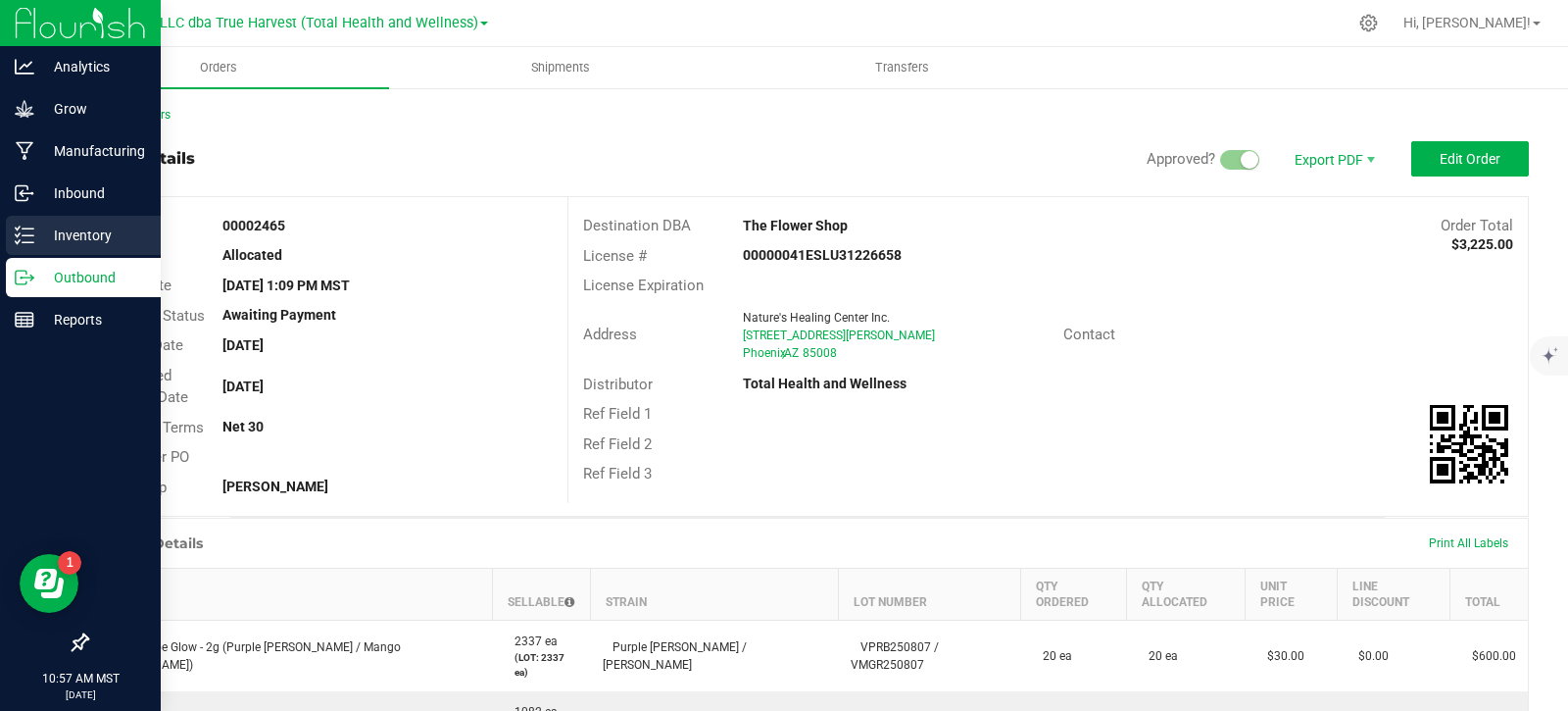
click at [23, 236] on line at bounding box center [28, 236] width 11 height 0
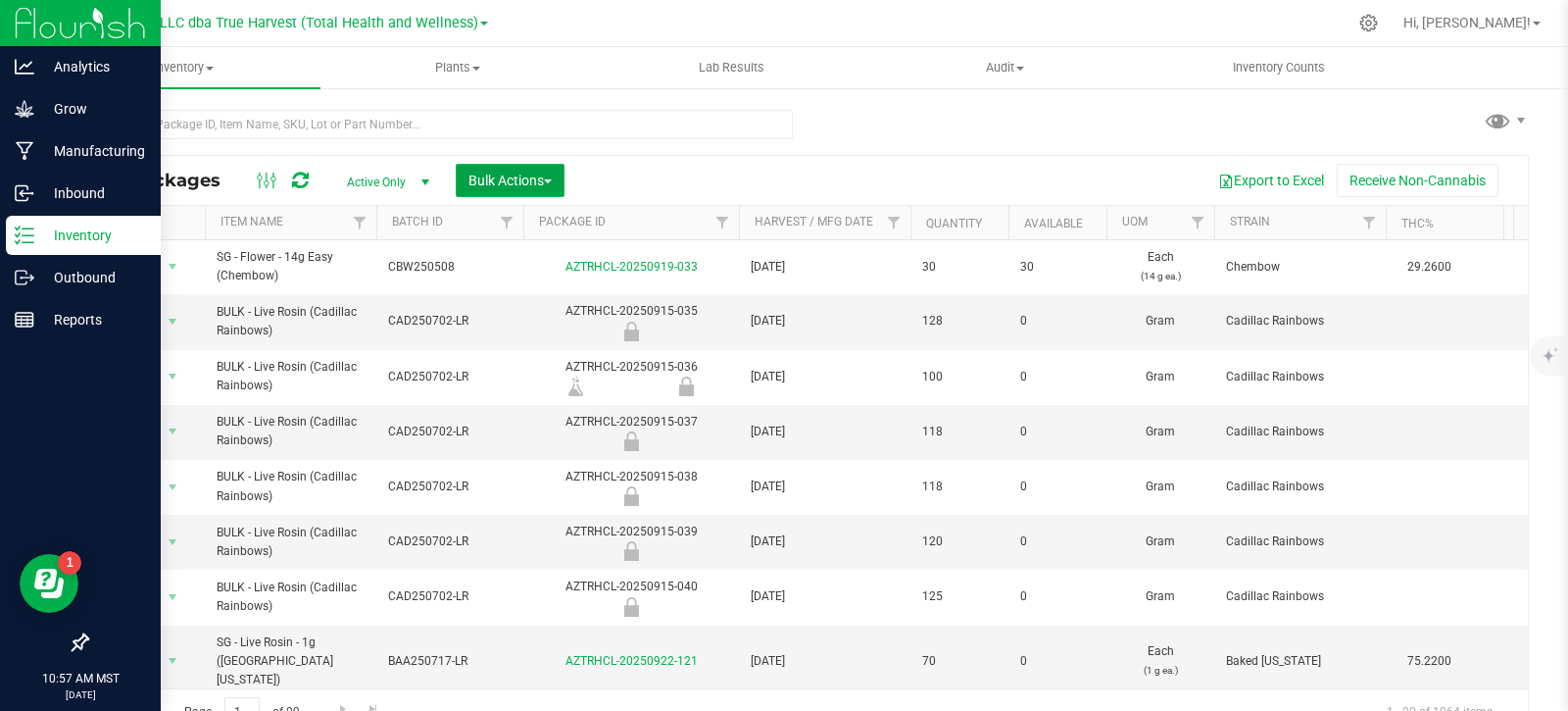
click at [524, 183] on span "Bulk Actions" at bounding box center [510, 180] width 84 height 16
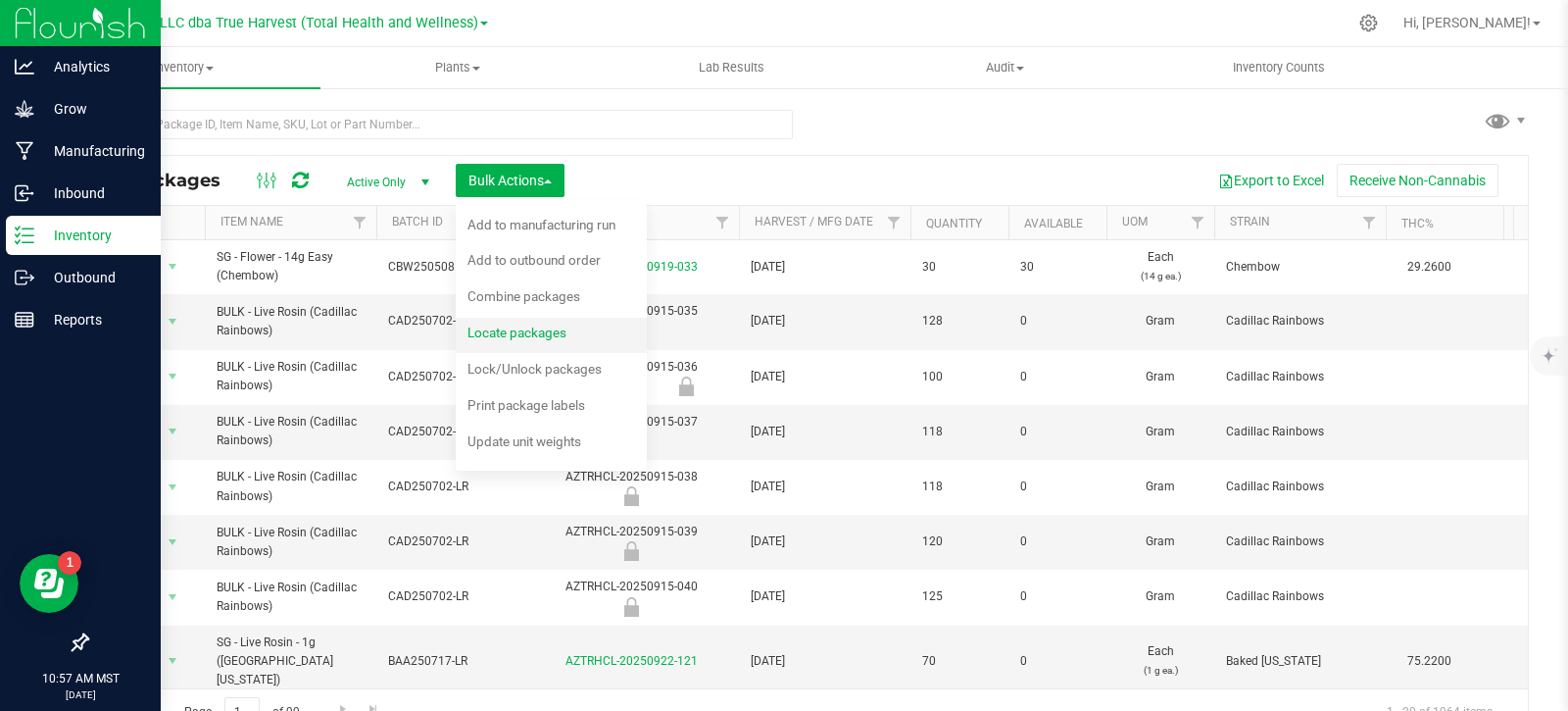
click at [562, 332] on span "Locate packages" at bounding box center [516, 332] width 99 height 16
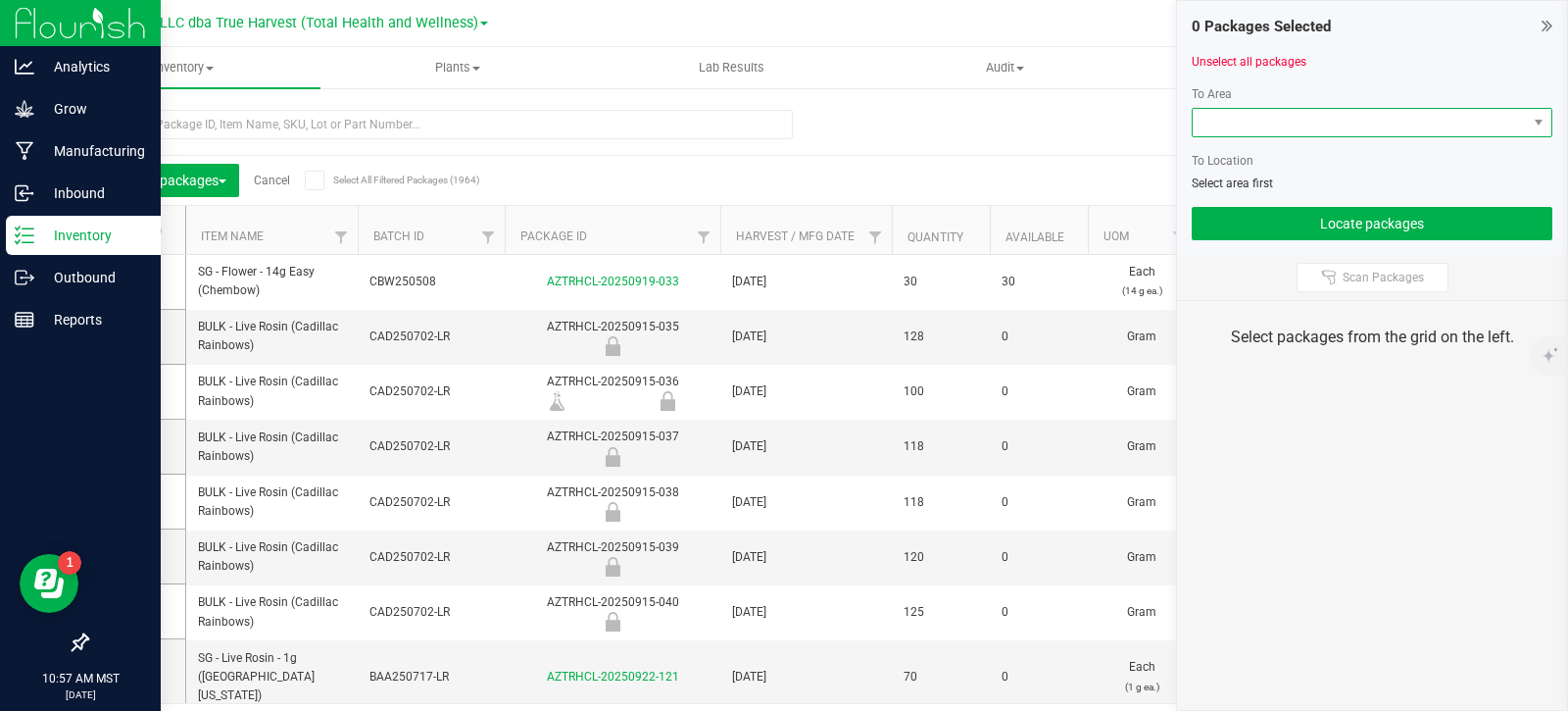
click at [1330, 122] on span at bounding box center [1359, 122] width 334 height 28
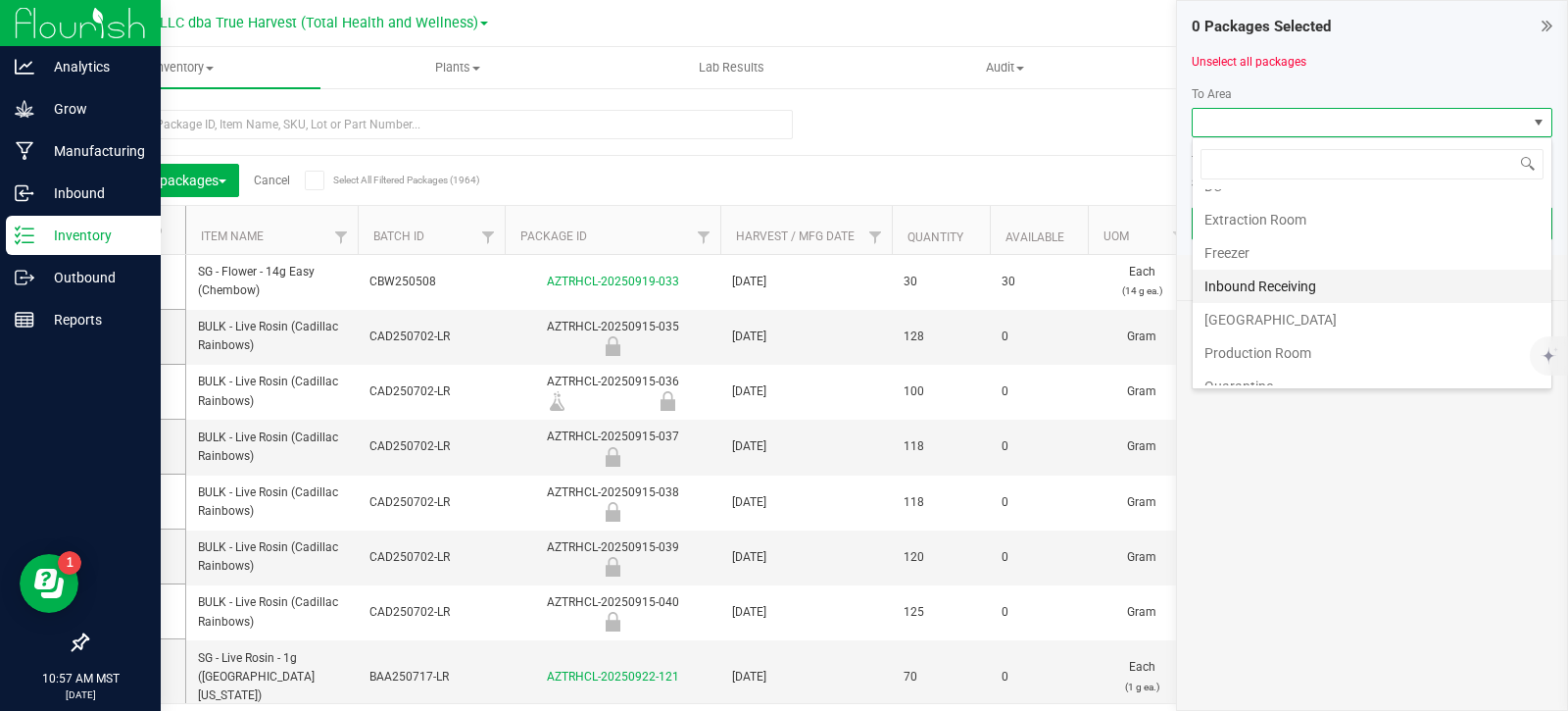
scroll to position [98, 0]
click at [1299, 314] on li "Production Room" at bounding box center [1372, 308] width 359 height 34
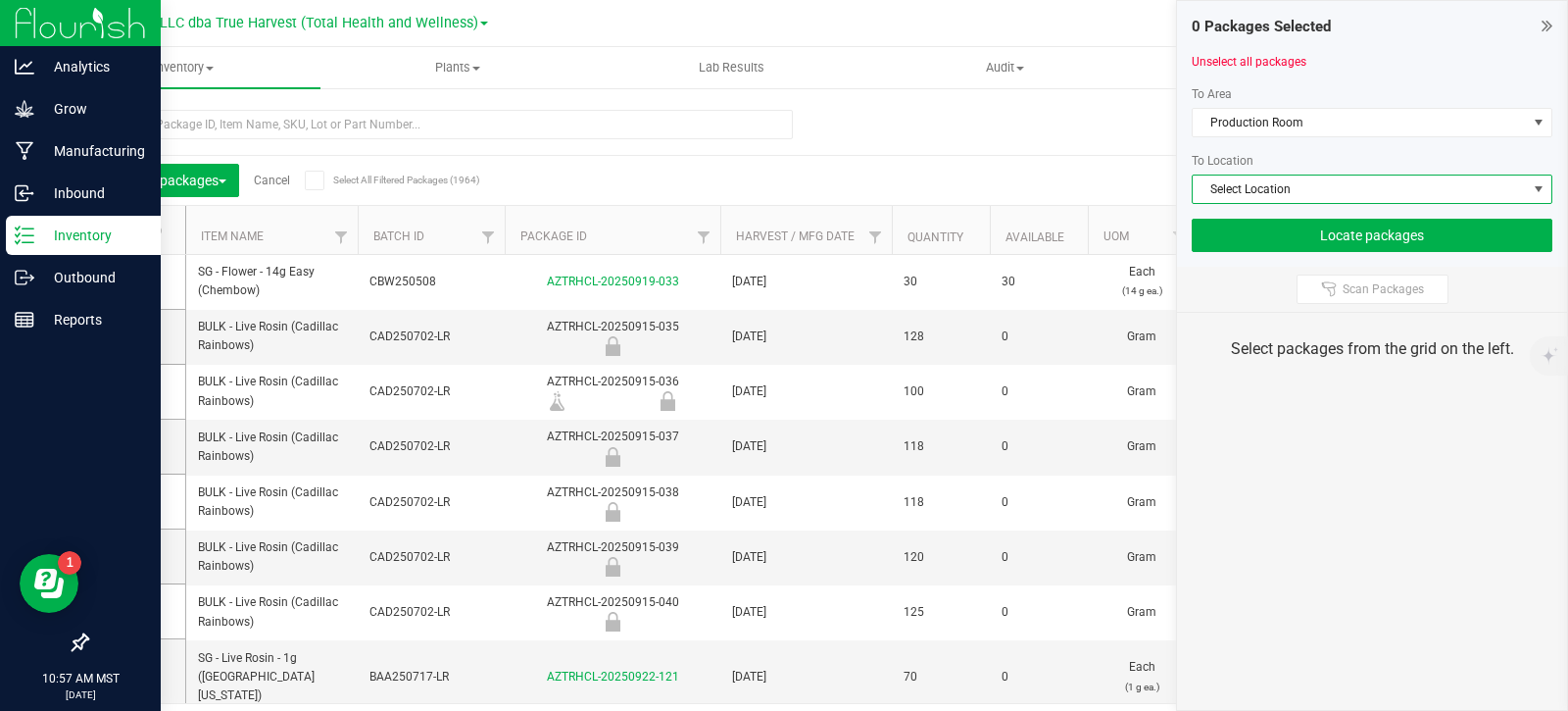
click at [1293, 195] on span "Select Location" at bounding box center [1359, 189] width 334 height 28
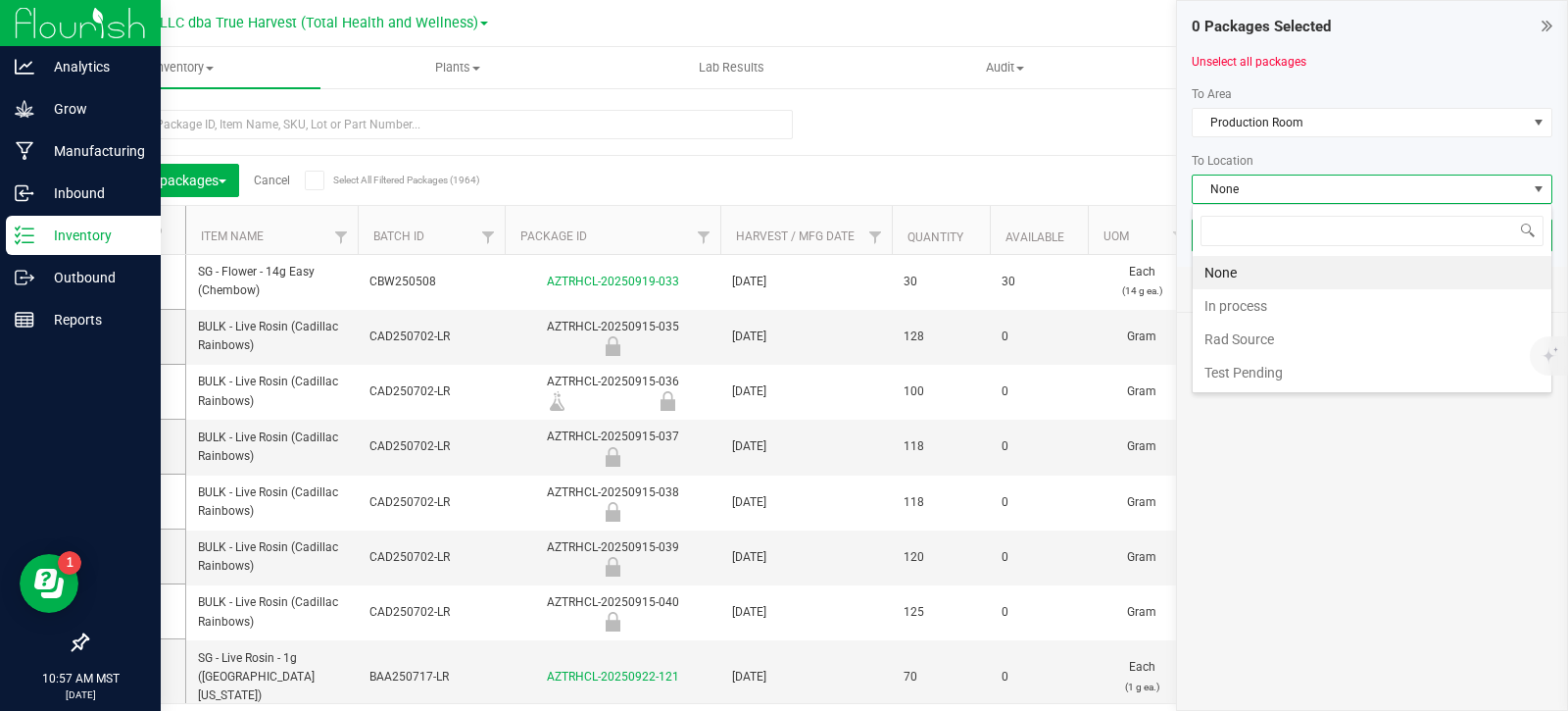
scroll to position [30, 361]
click at [1267, 304] on li "In process" at bounding box center [1372, 306] width 359 height 34
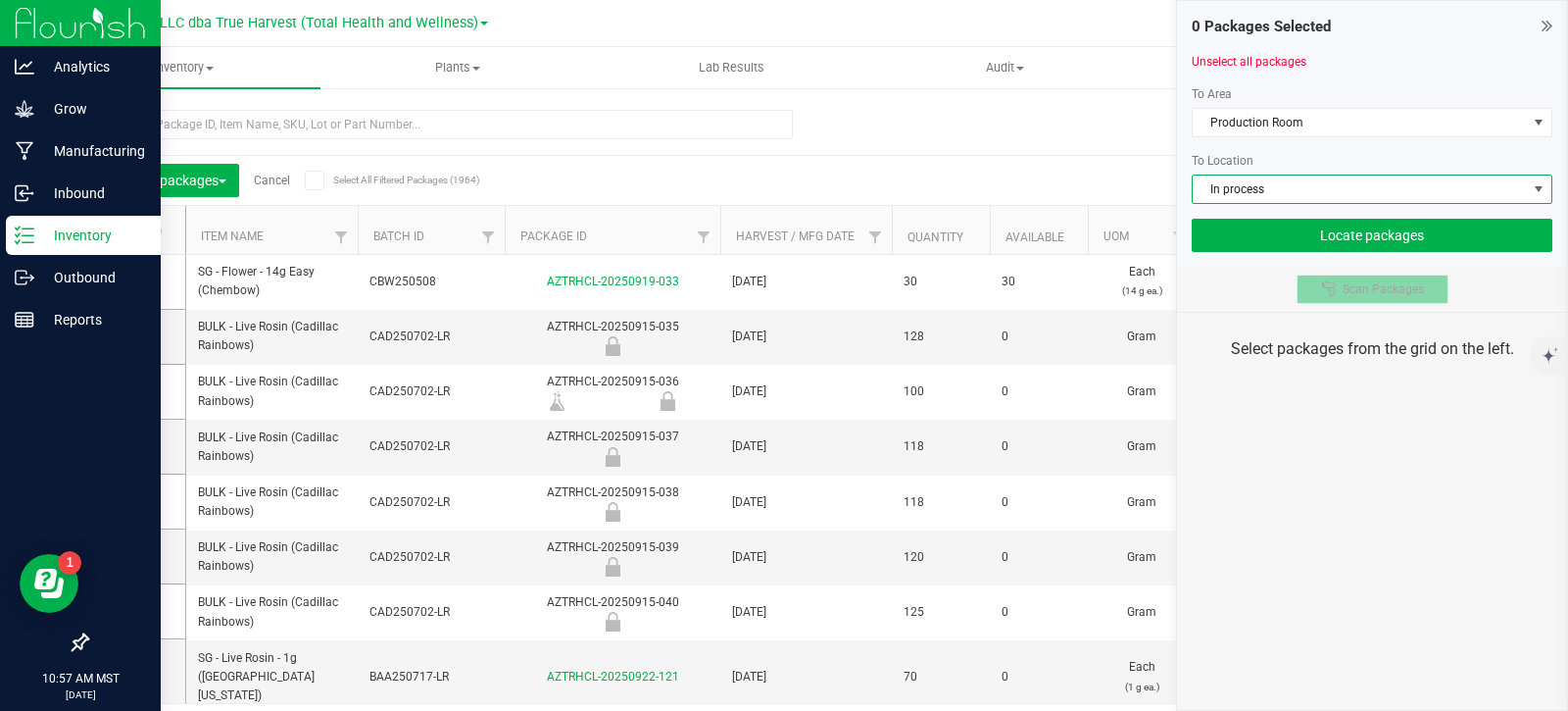
click at [1337, 292] on div at bounding box center [1332, 289] width 22 height 16
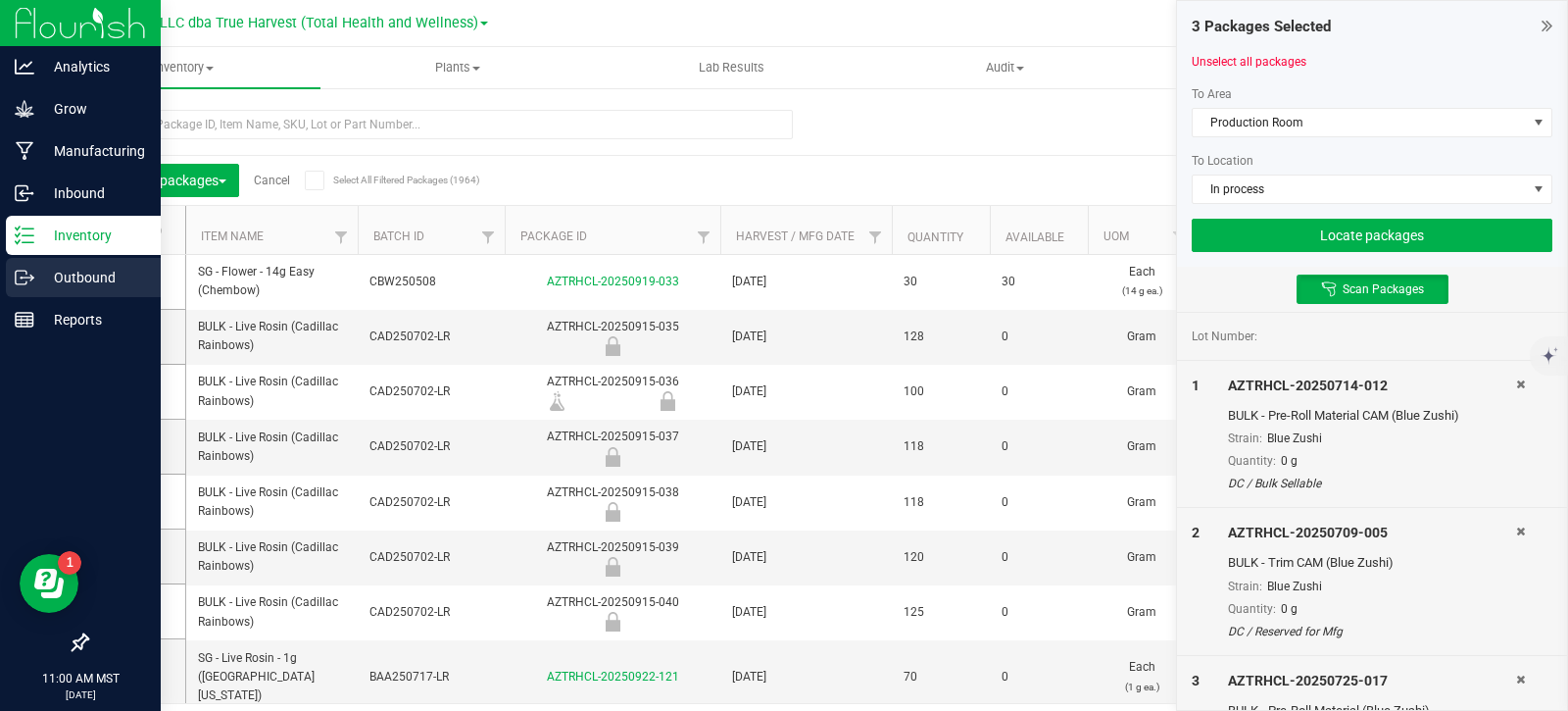
click at [21, 284] on icon at bounding box center [21, 277] width 11 height 14
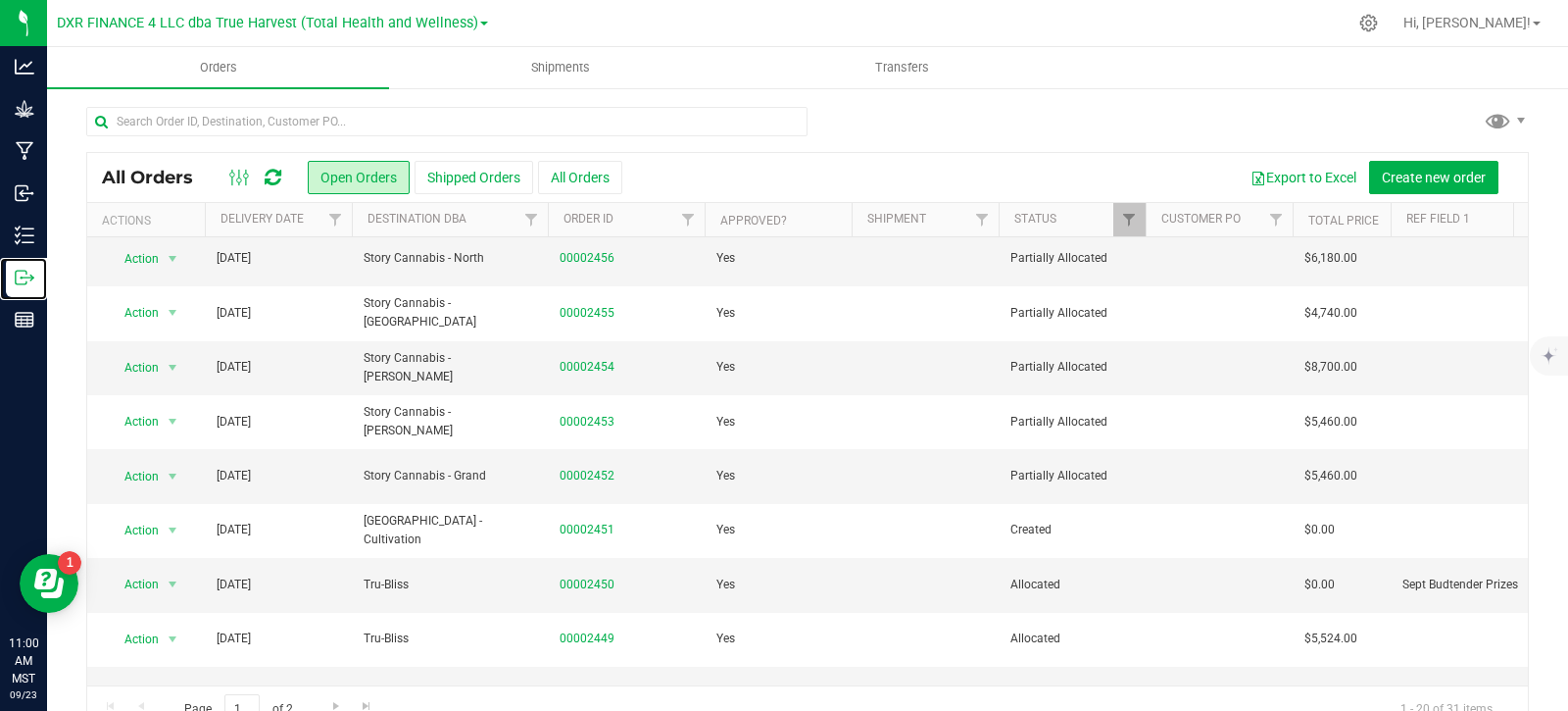
scroll to position [652, 0]
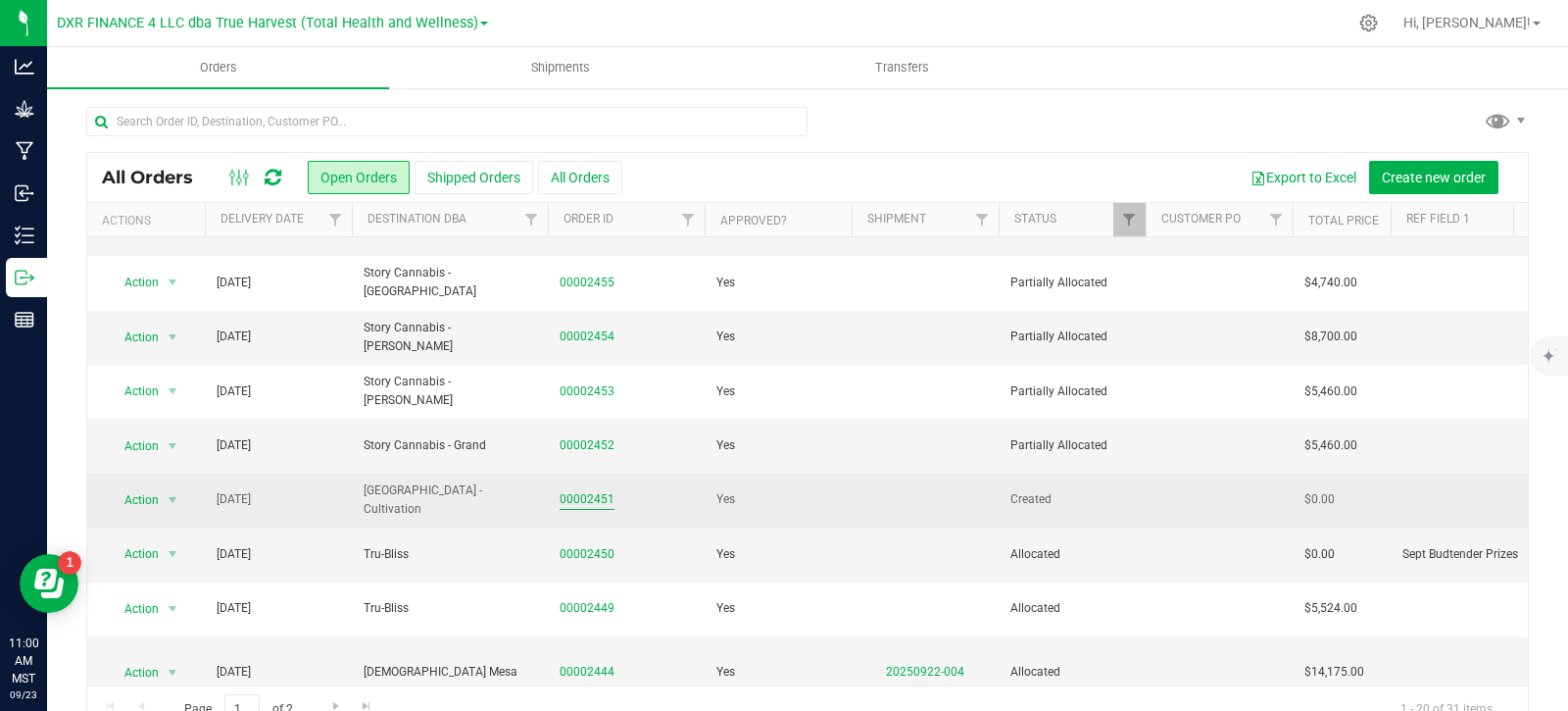
click at [591, 490] on link "00002451" at bounding box center [587, 499] width 55 height 19
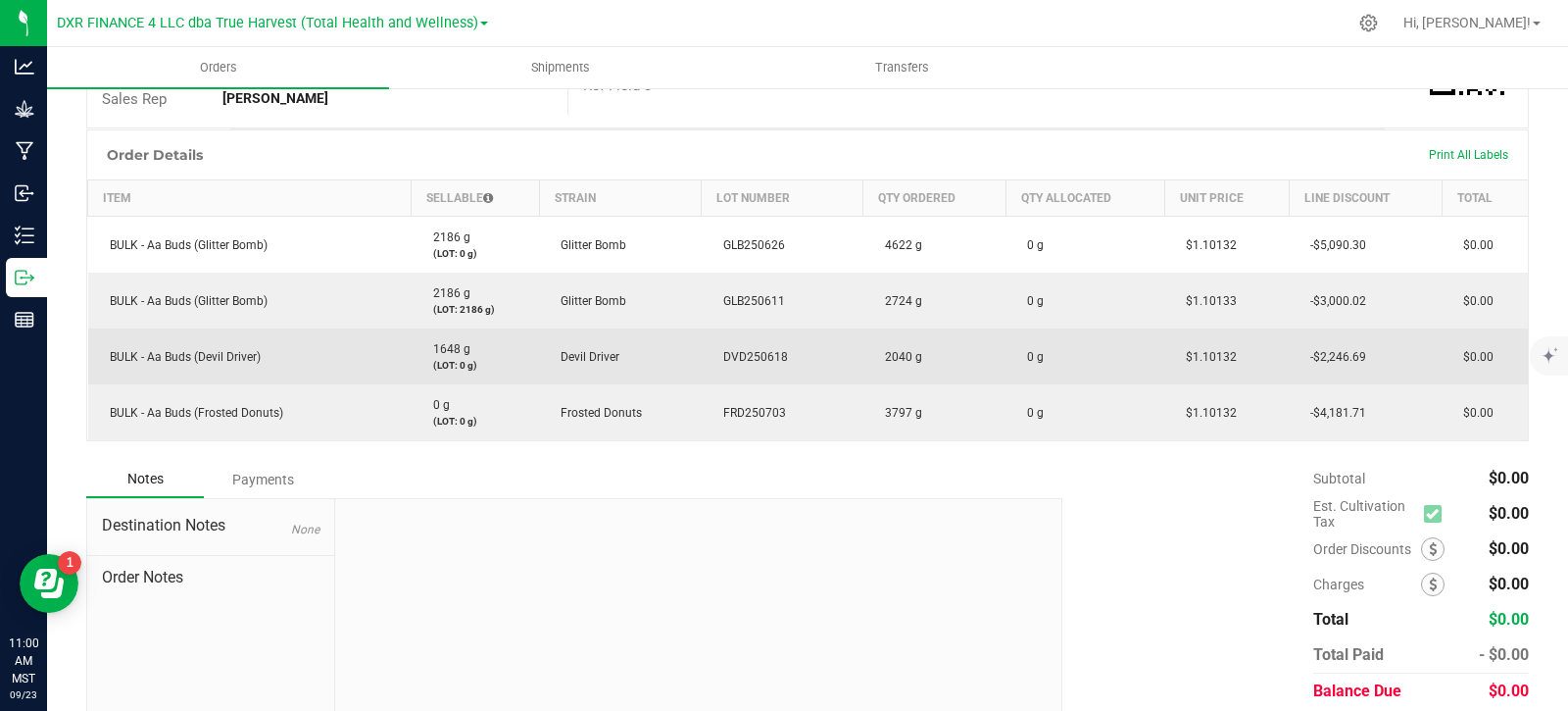
scroll to position [392, 0]
